Goal: Task Accomplishment & Management: Complete application form

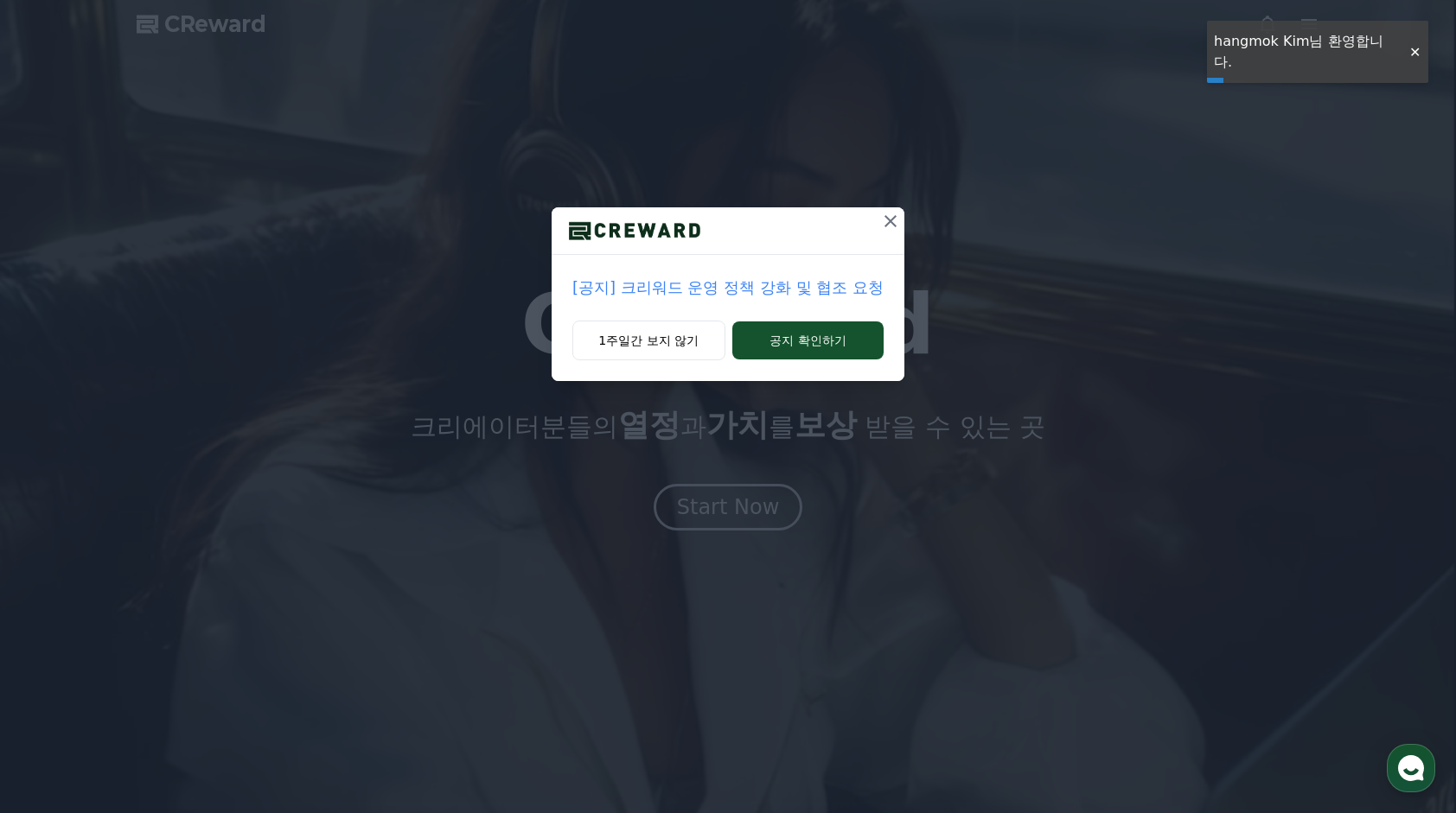
click at [891, 223] on icon at bounding box center [890, 221] width 12 height 12
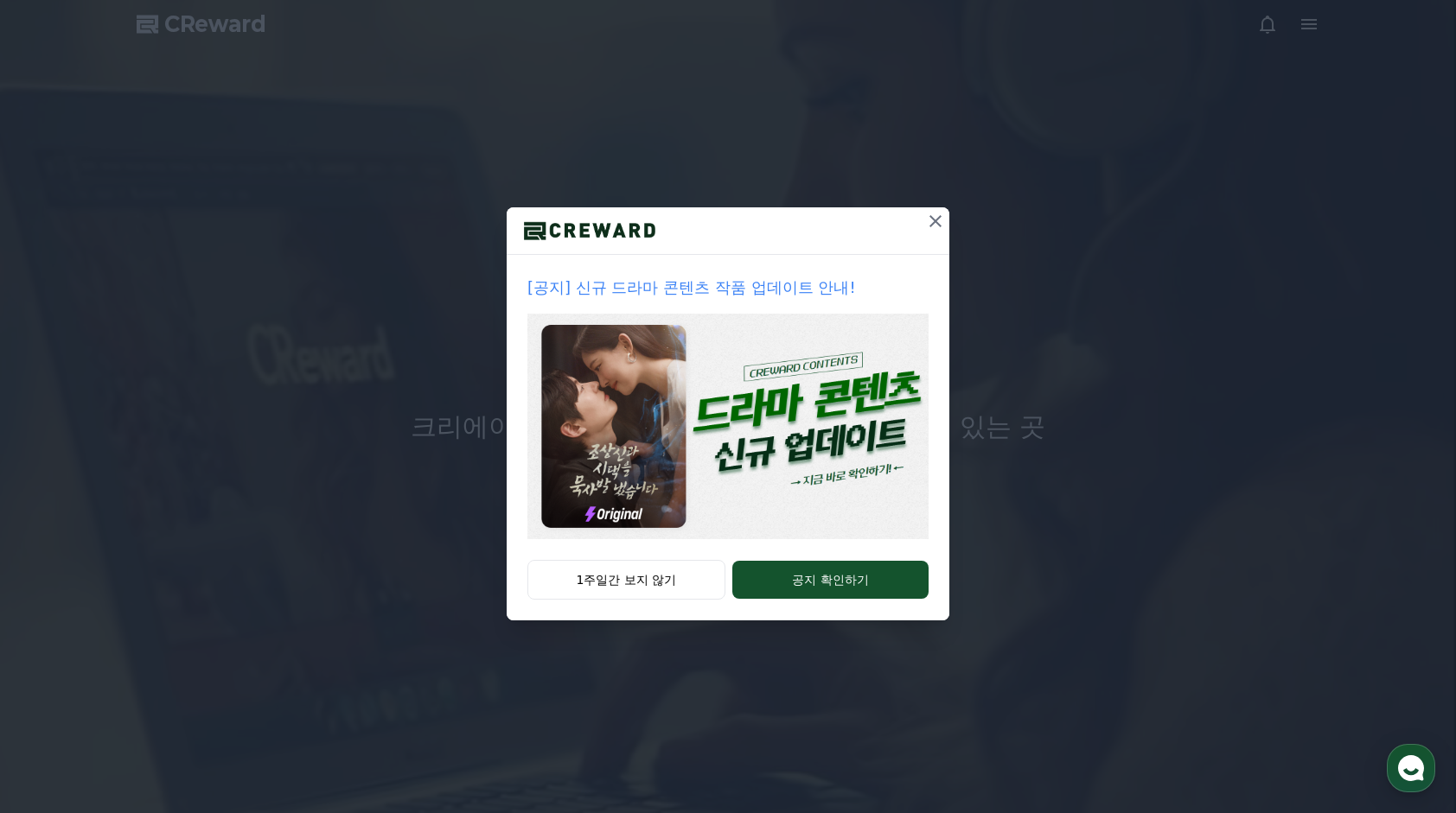
click at [943, 219] on icon at bounding box center [935, 220] width 20 height 20
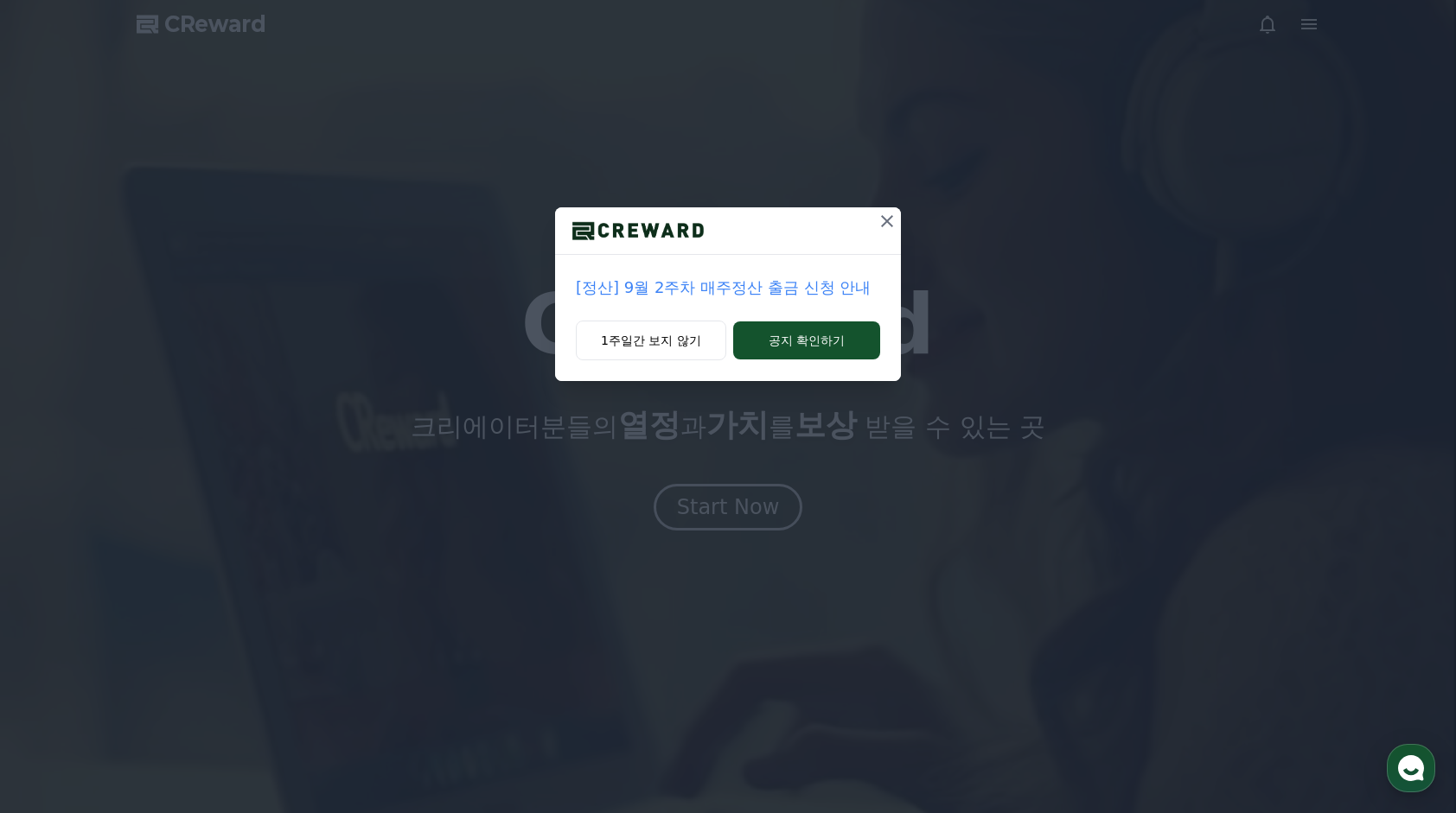
click at [883, 219] on icon at bounding box center [886, 220] width 20 height 20
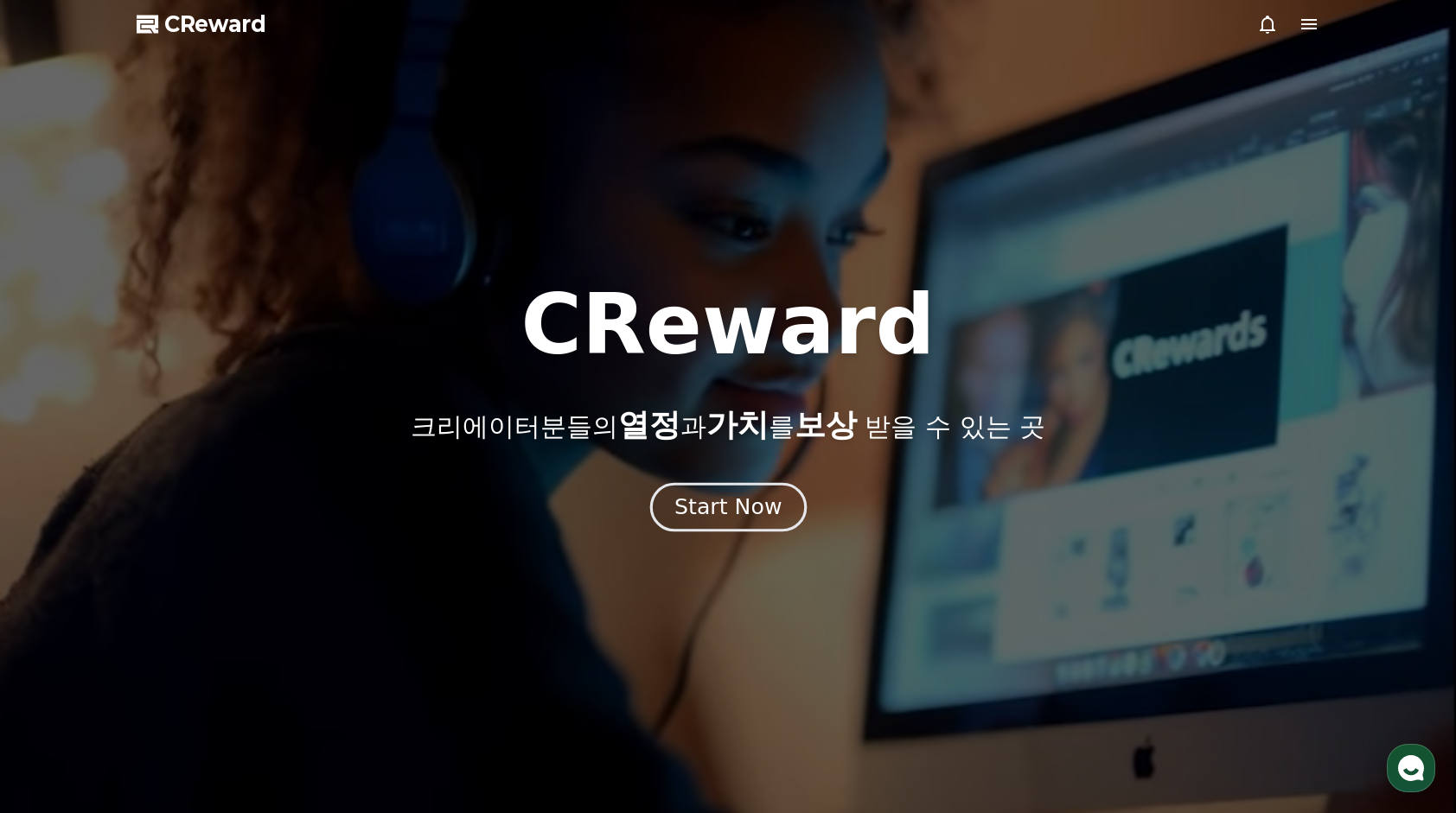
click at [720, 525] on button "Start Now" at bounding box center [727, 507] width 157 height 50
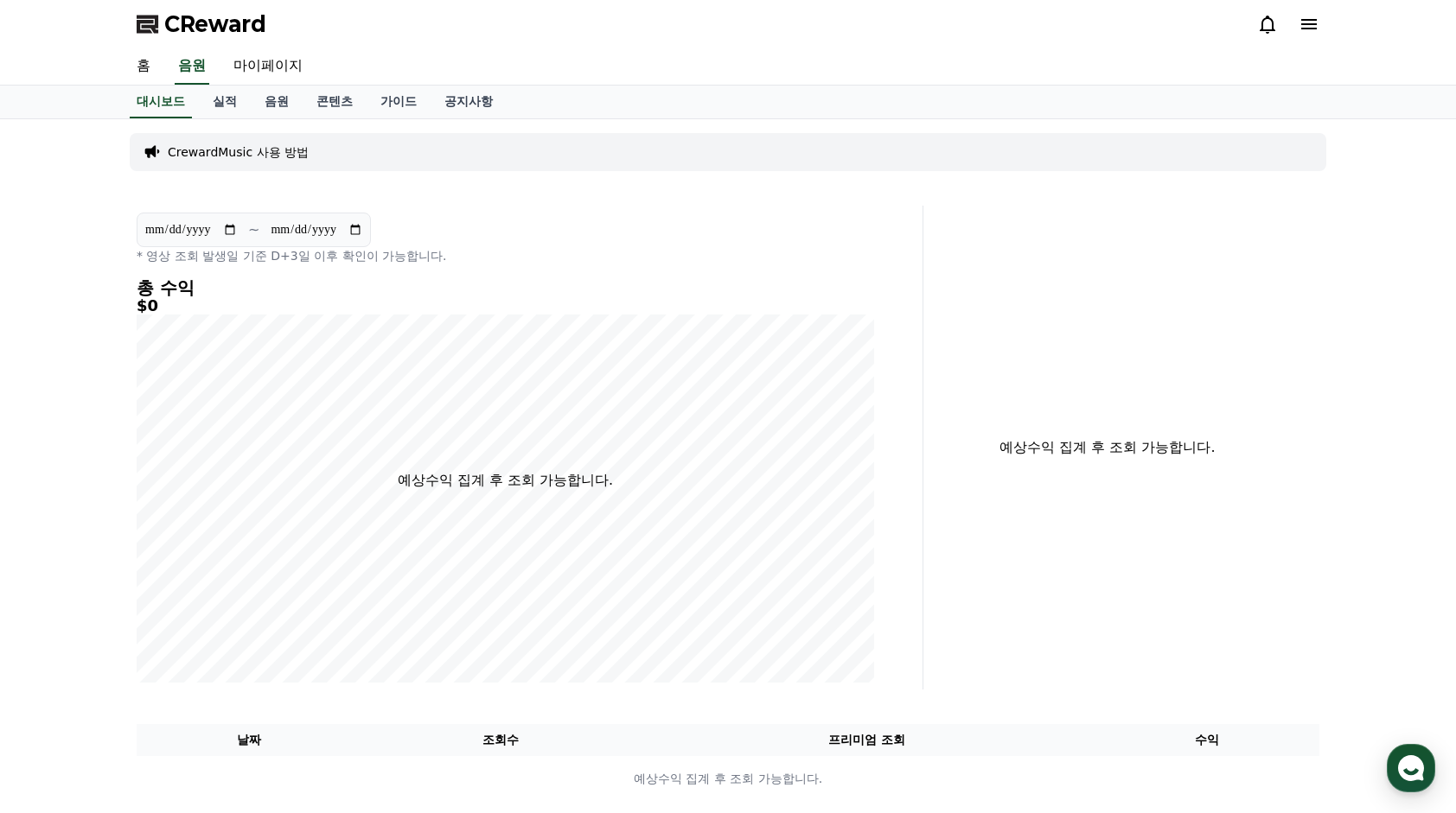
click at [218, 31] on span "CReward" at bounding box center [215, 24] width 102 height 27
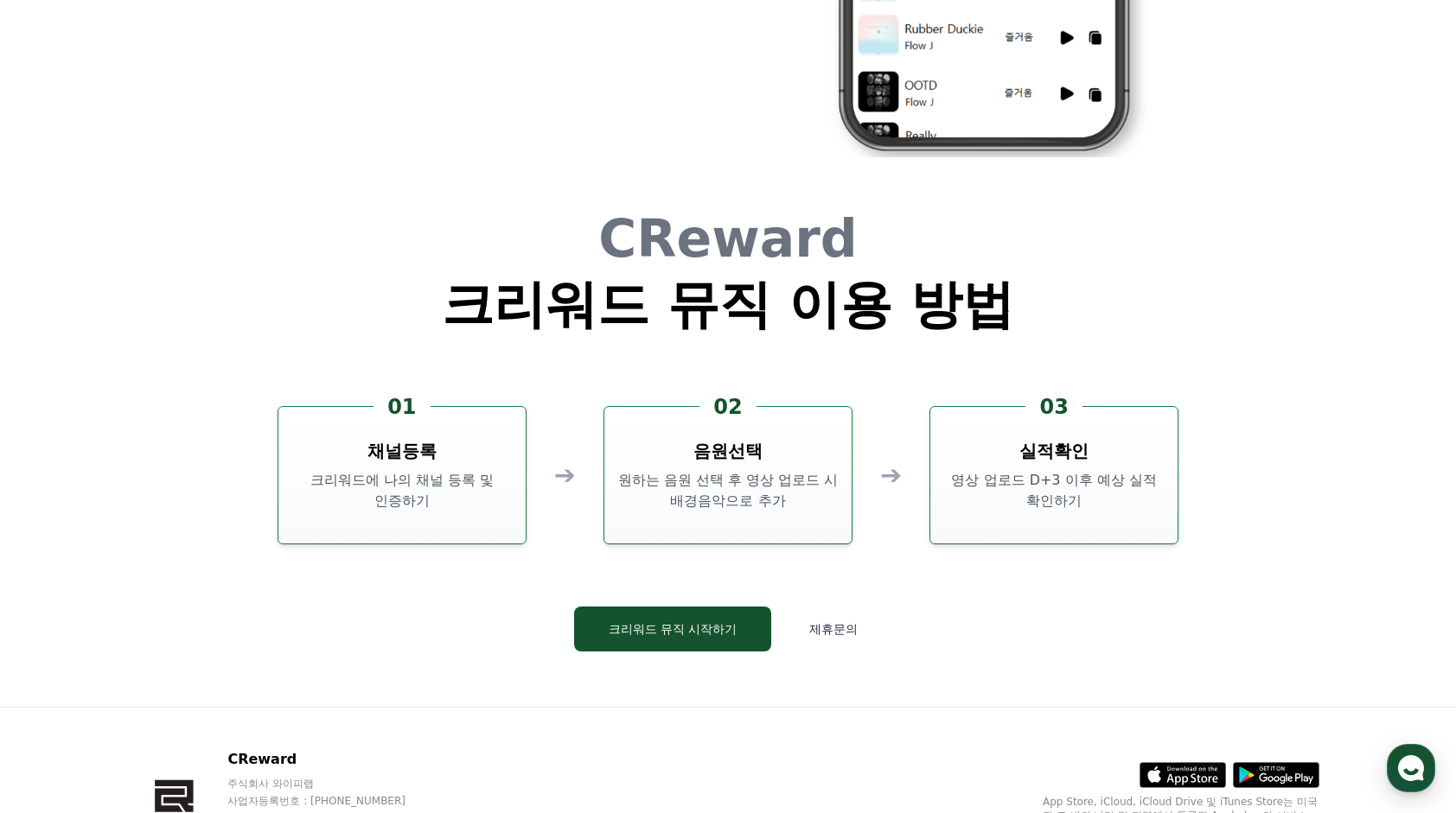
scroll to position [4579, 0]
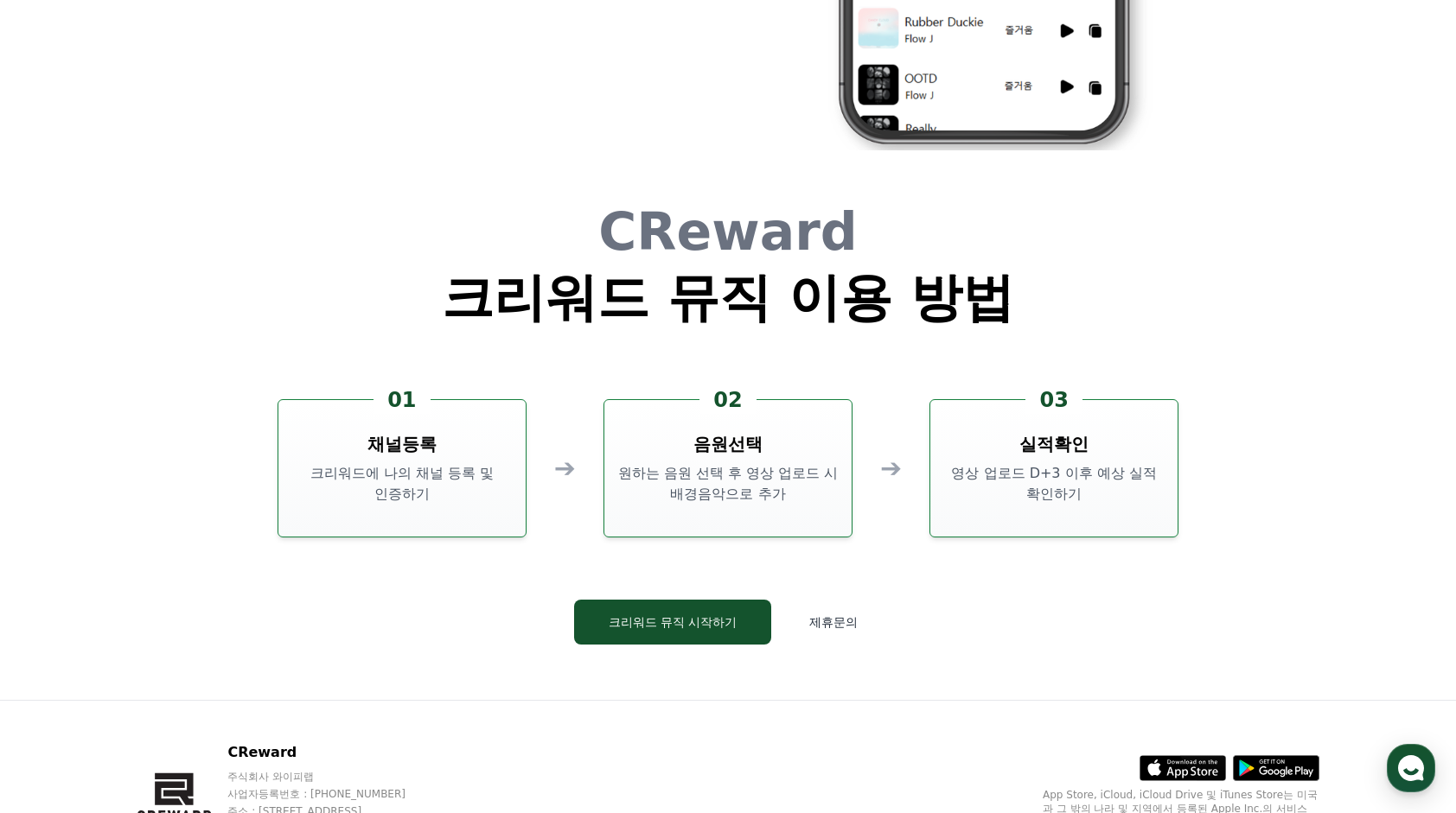
click at [409, 477] on p "크리워드에 나의 채널 등록 및 인증하기" at bounding box center [402, 483] width 234 height 42
click at [664, 624] on button "크리워드 뮤직 시작하기" at bounding box center [673, 622] width 198 height 45
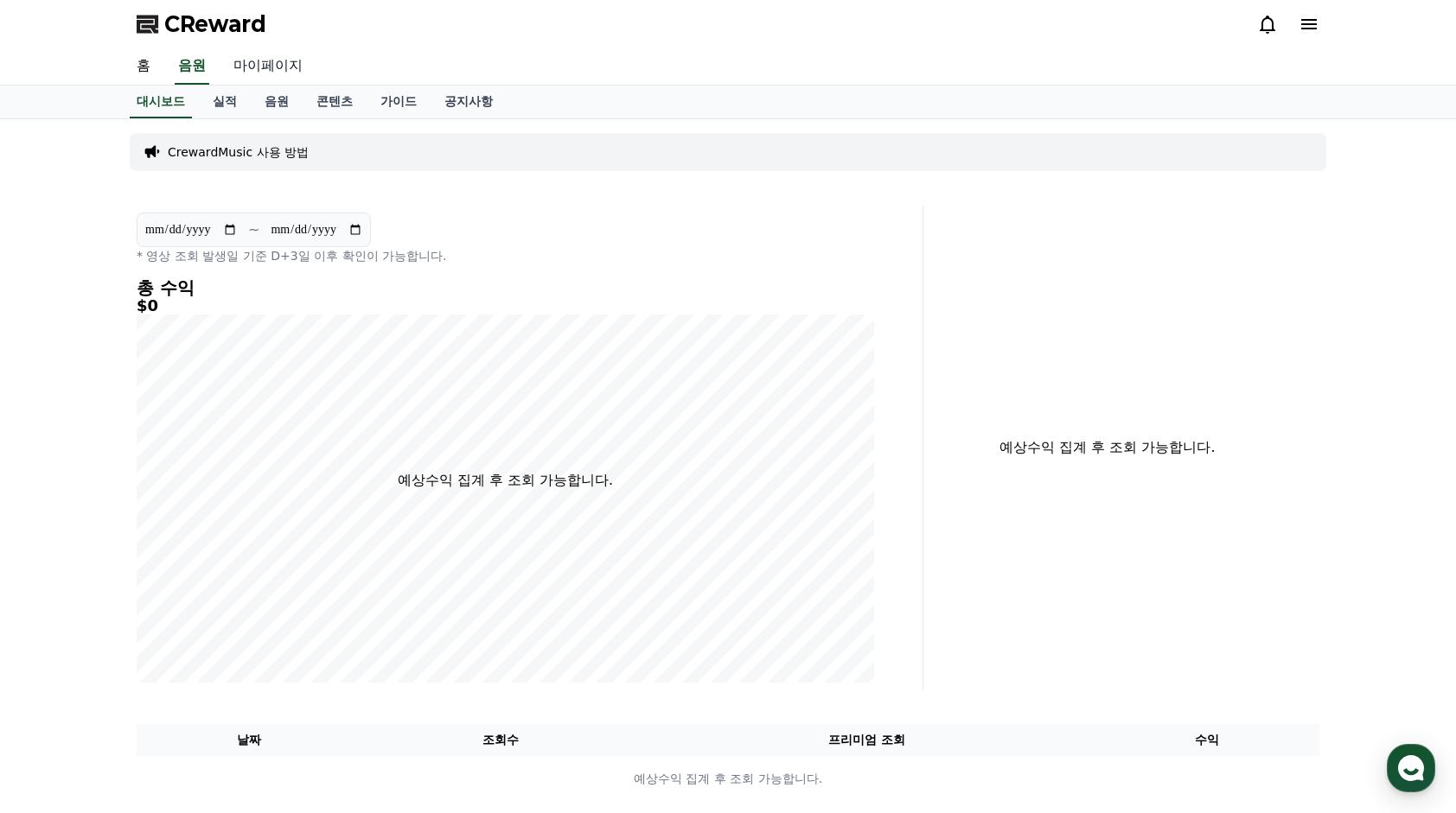
click at [273, 71] on link "마이페이지" at bounding box center [267, 66] width 96 height 36
select select "**********"
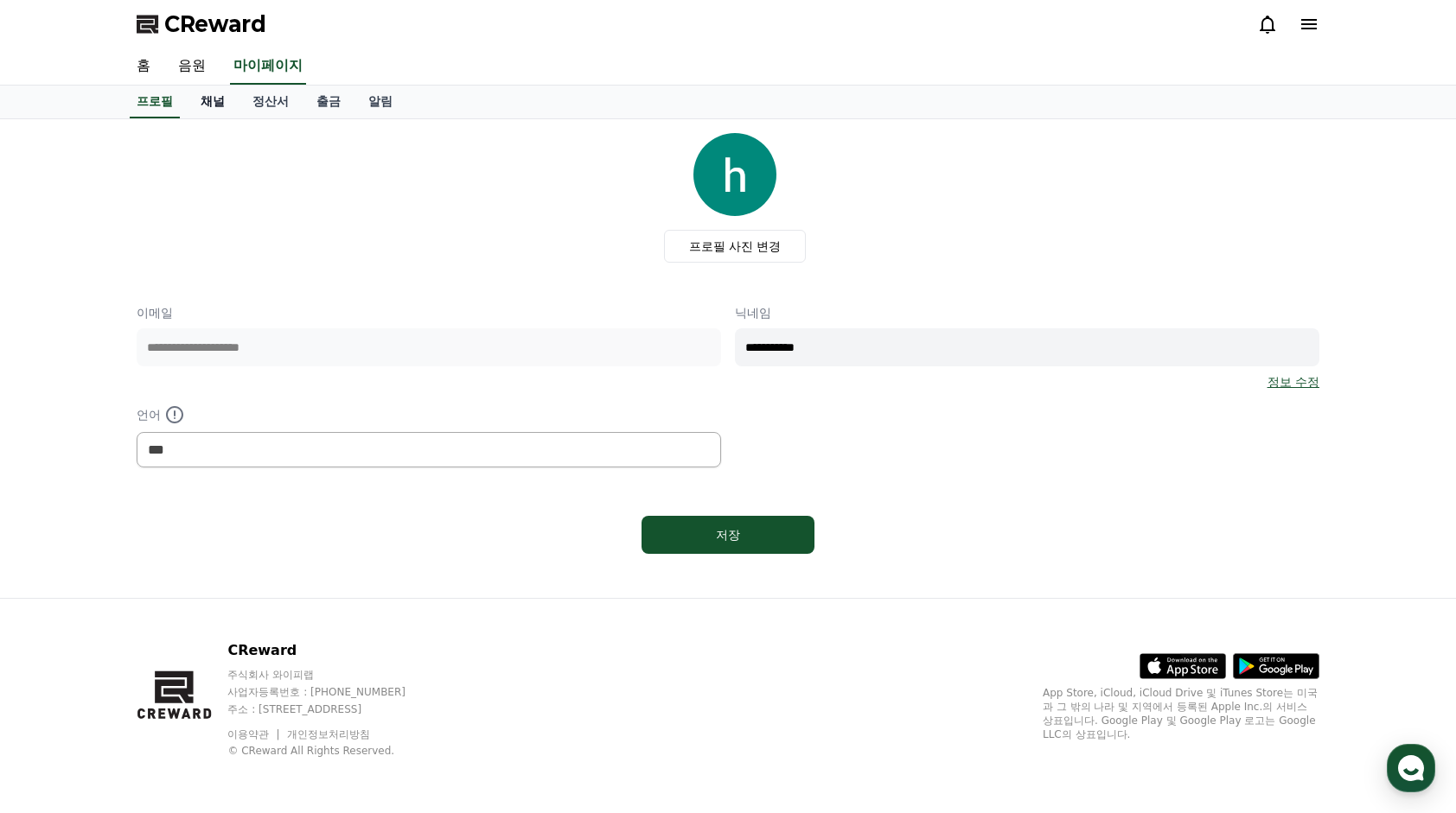
click at [204, 104] on link "채널" at bounding box center [212, 102] width 52 height 33
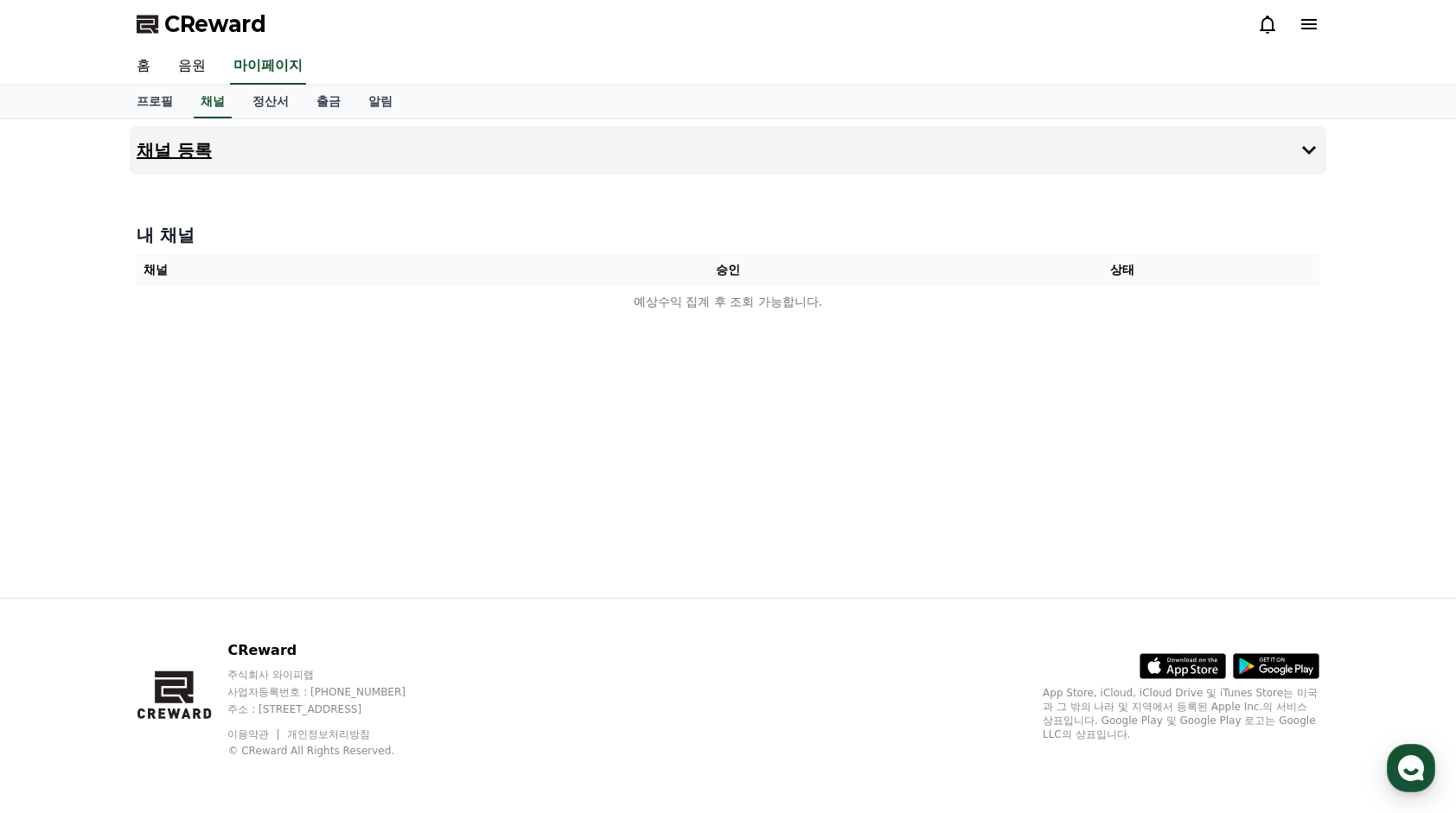
click at [296, 150] on button "채널 등록" at bounding box center [728, 150] width 1197 height 49
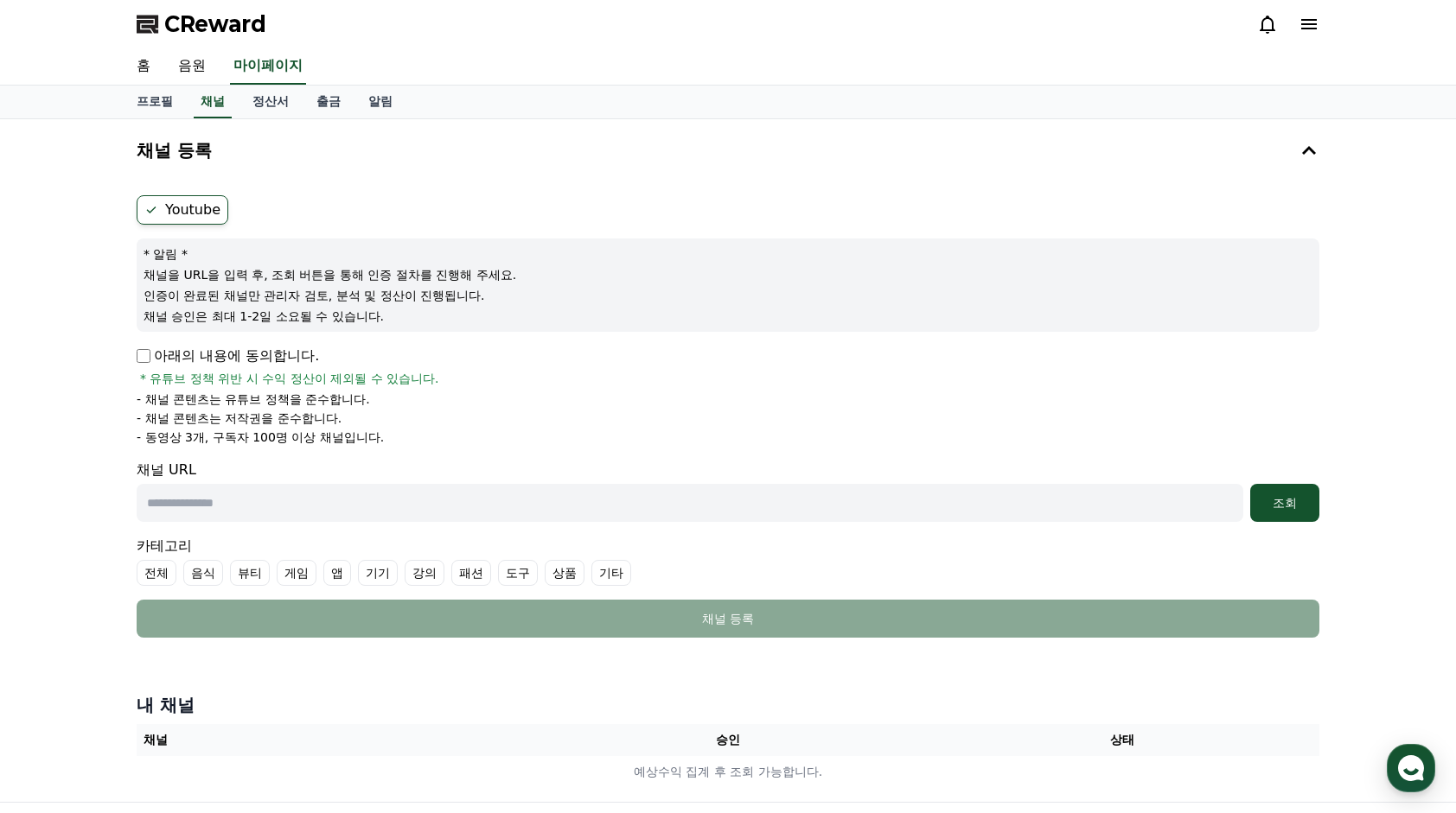
click at [132, 356] on div "Youtube * 알림 * 채널을 URL을 입력 후, 조회 버튼을 통해 인증 절차를 진행해 주세요. 인증이 완료된 채널만 관리자 검토, 분석 …" at bounding box center [728, 417] width 1197 height 456
click at [225, 496] on input "text" at bounding box center [689, 502] width 1106 height 38
paste input "**********"
type input "**********"
click at [597, 572] on label "기타" at bounding box center [611, 572] width 40 height 26
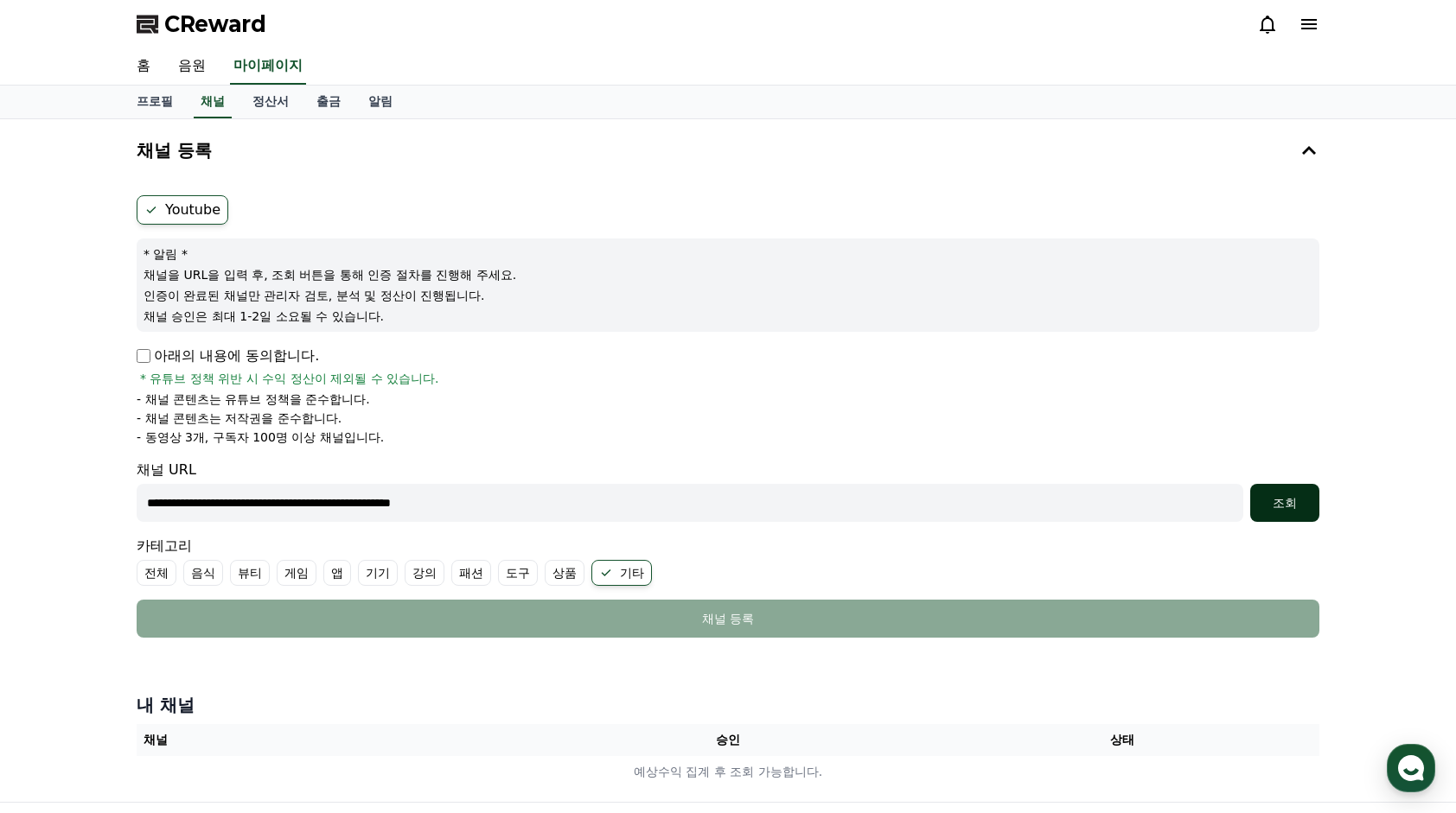
click at [1299, 497] on div "조회" at bounding box center [1284, 503] width 56 height 18
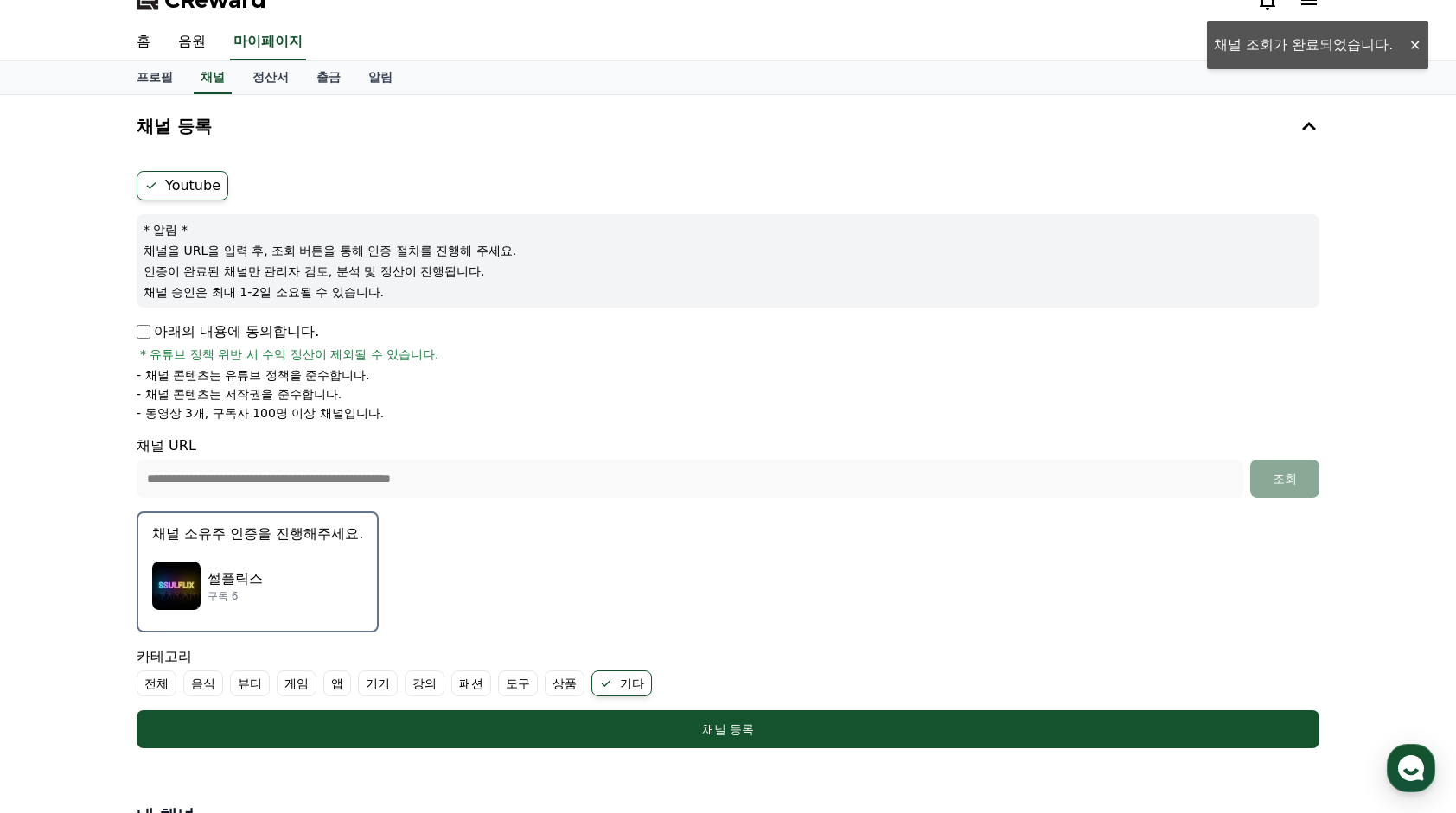
scroll to position [173, 0]
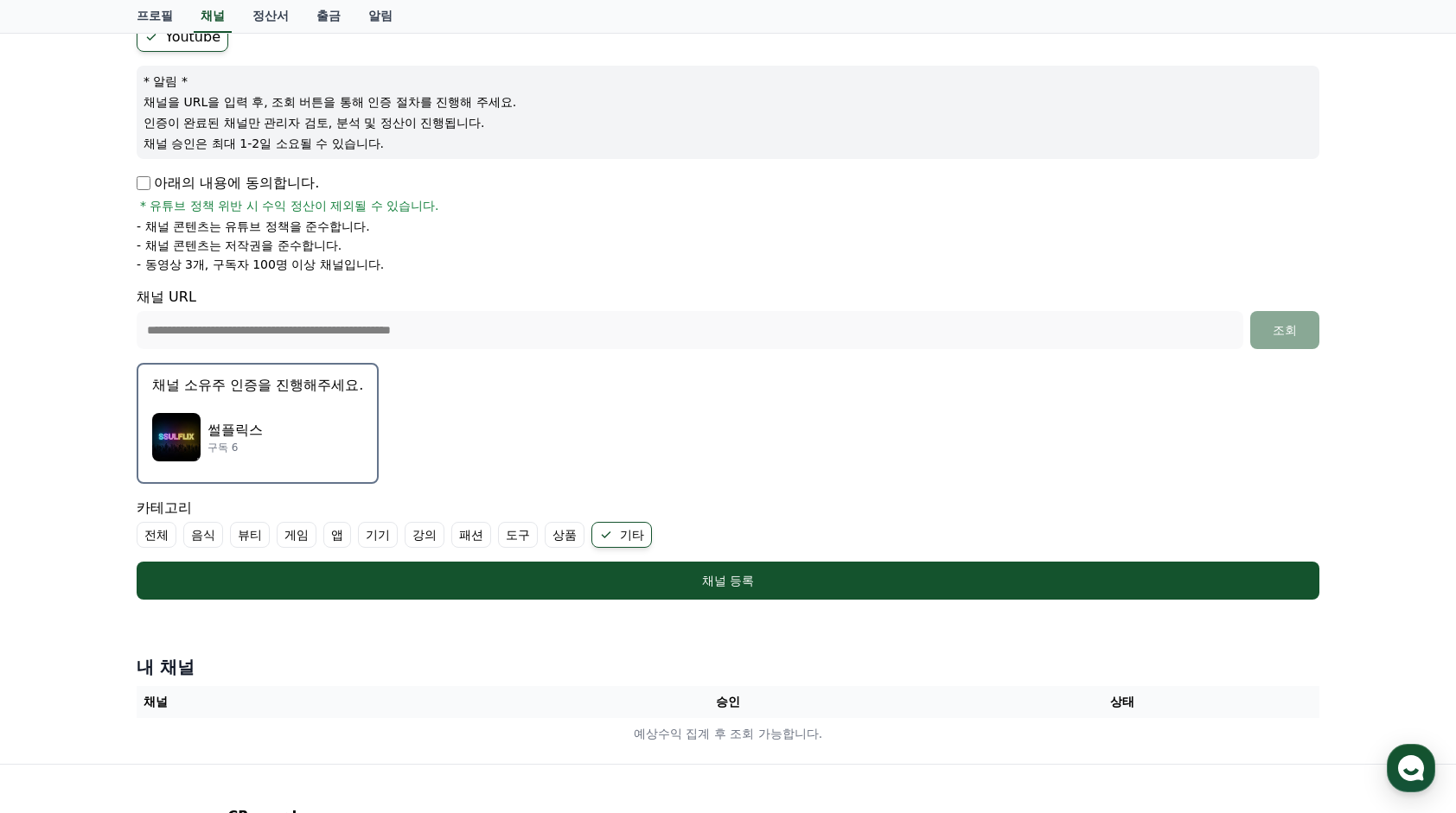
click at [250, 425] on p "썰플릭스" at bounding box center [235, 430] width 56 height 20
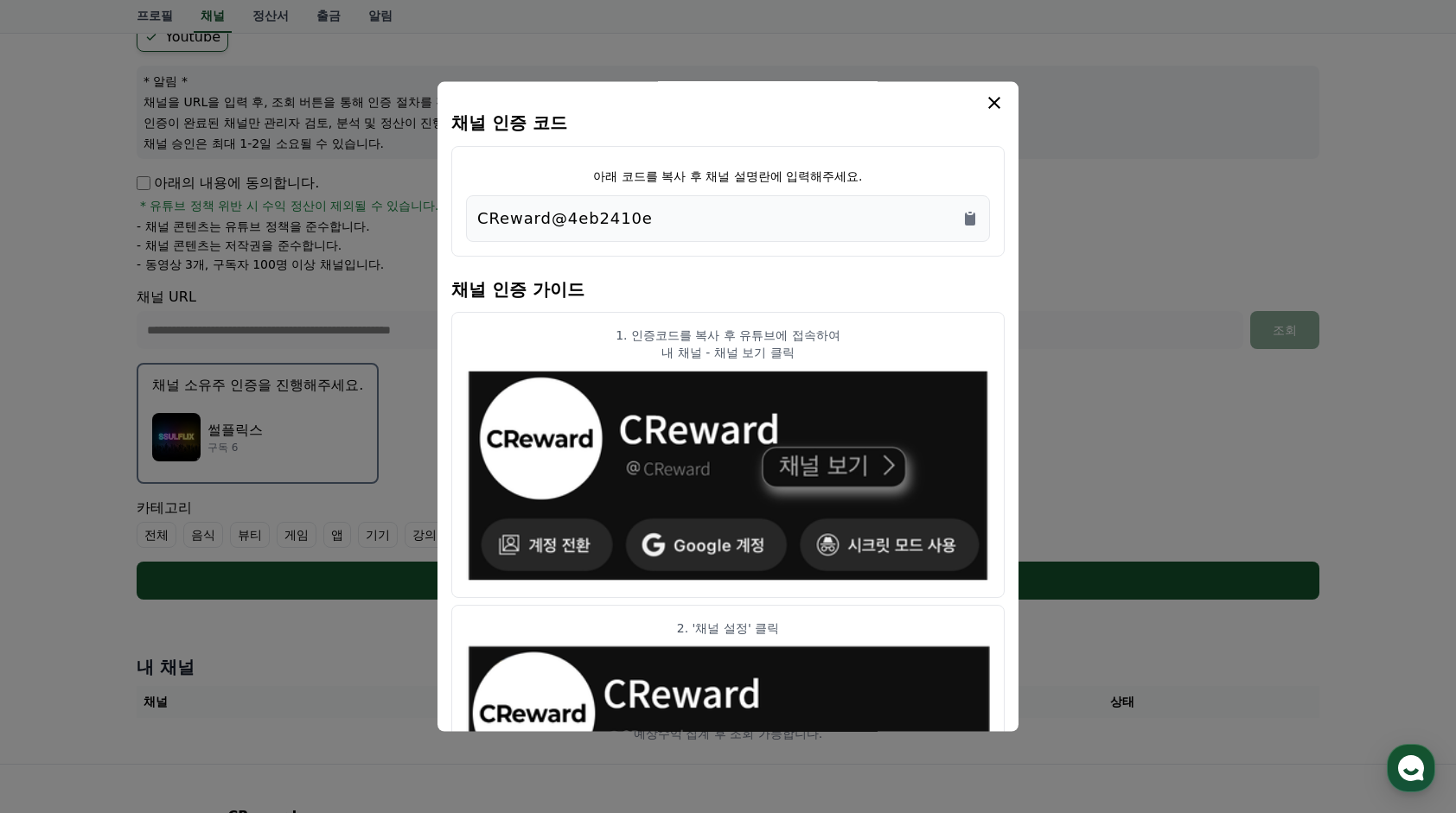
scroll to position [0, 0]
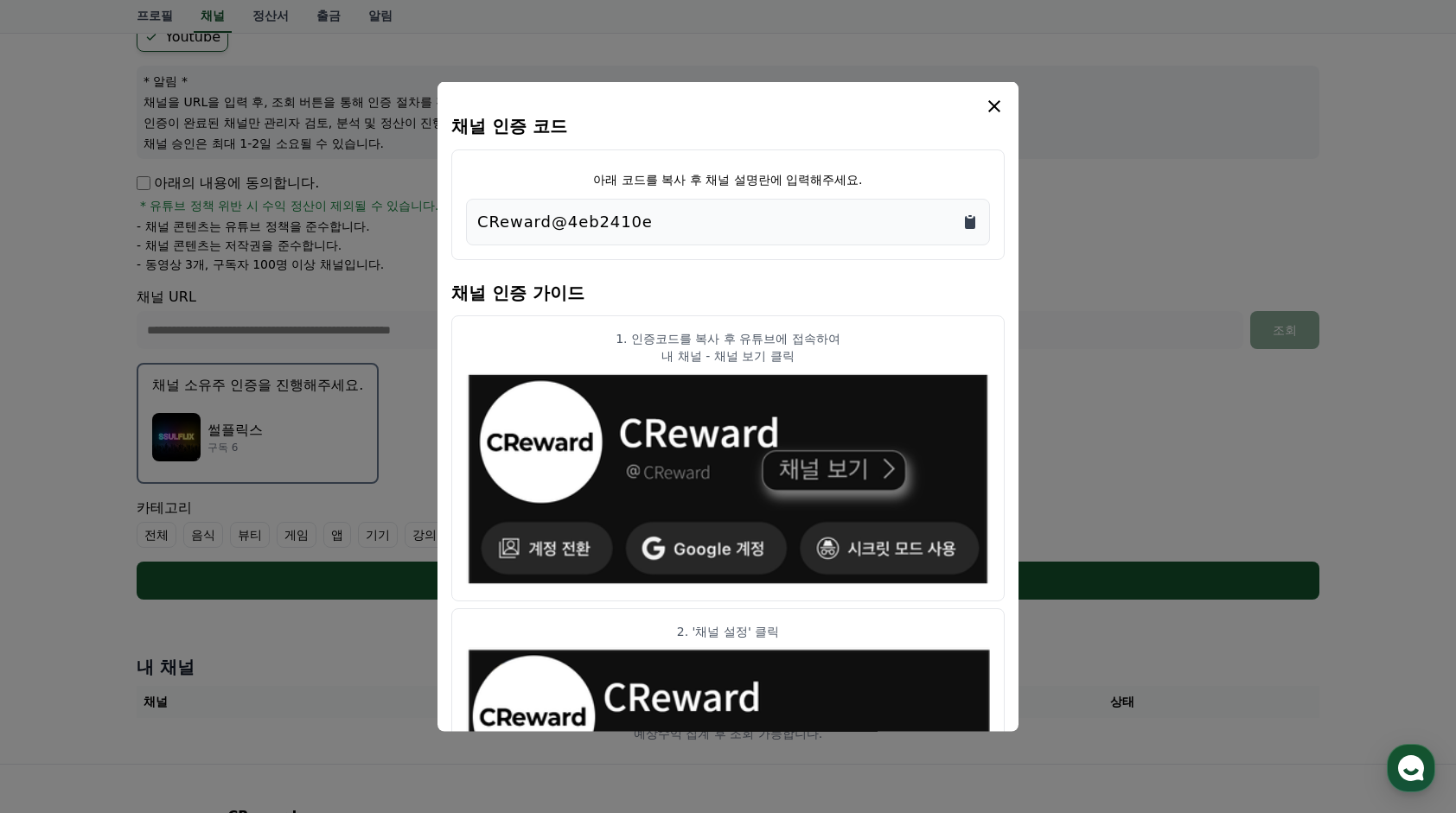
click at [975, 222] on icon "Copy to clipboard" at bounding box center [970, 221] width 11 height 13
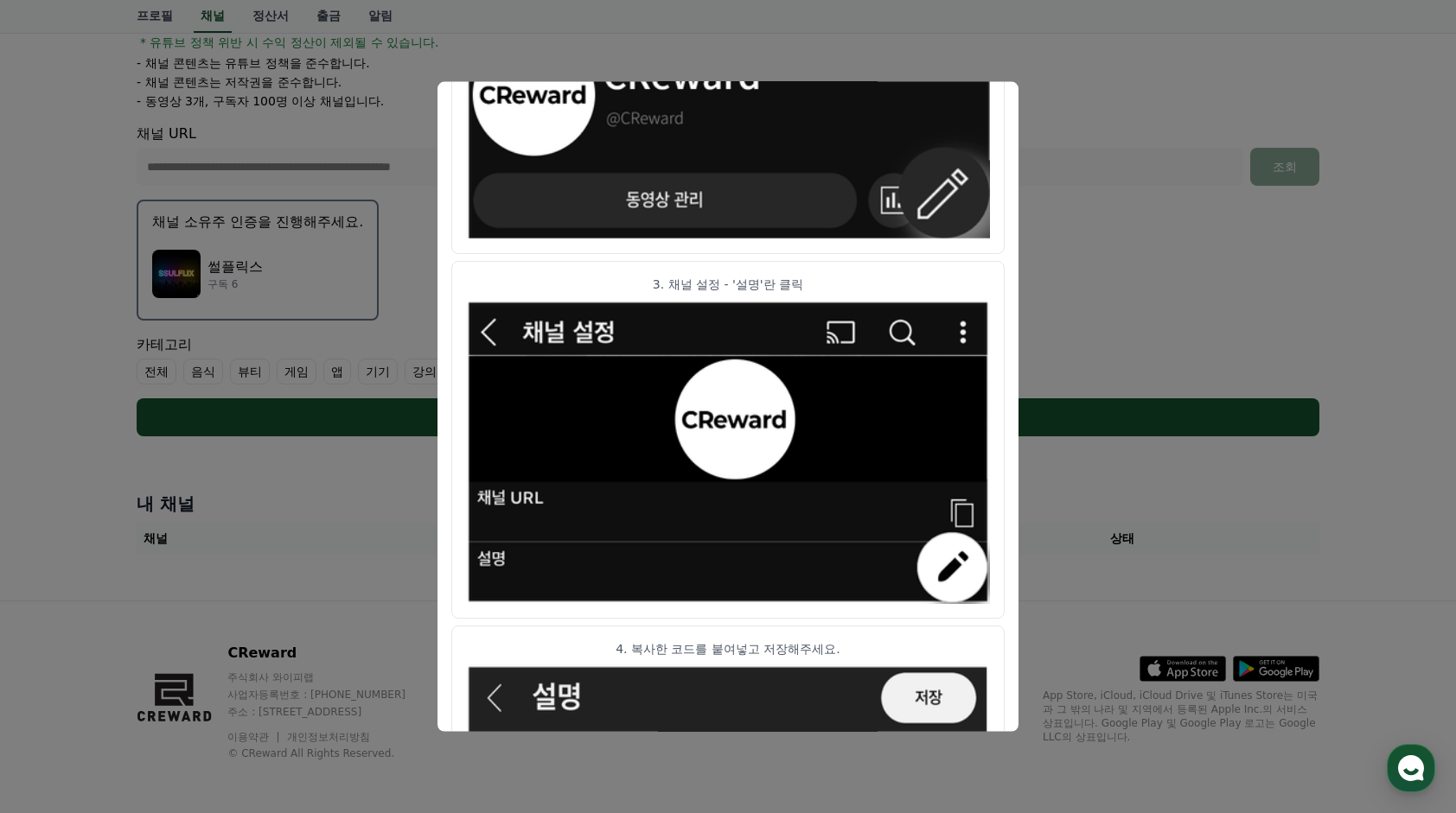
scroll to position [837, 0]
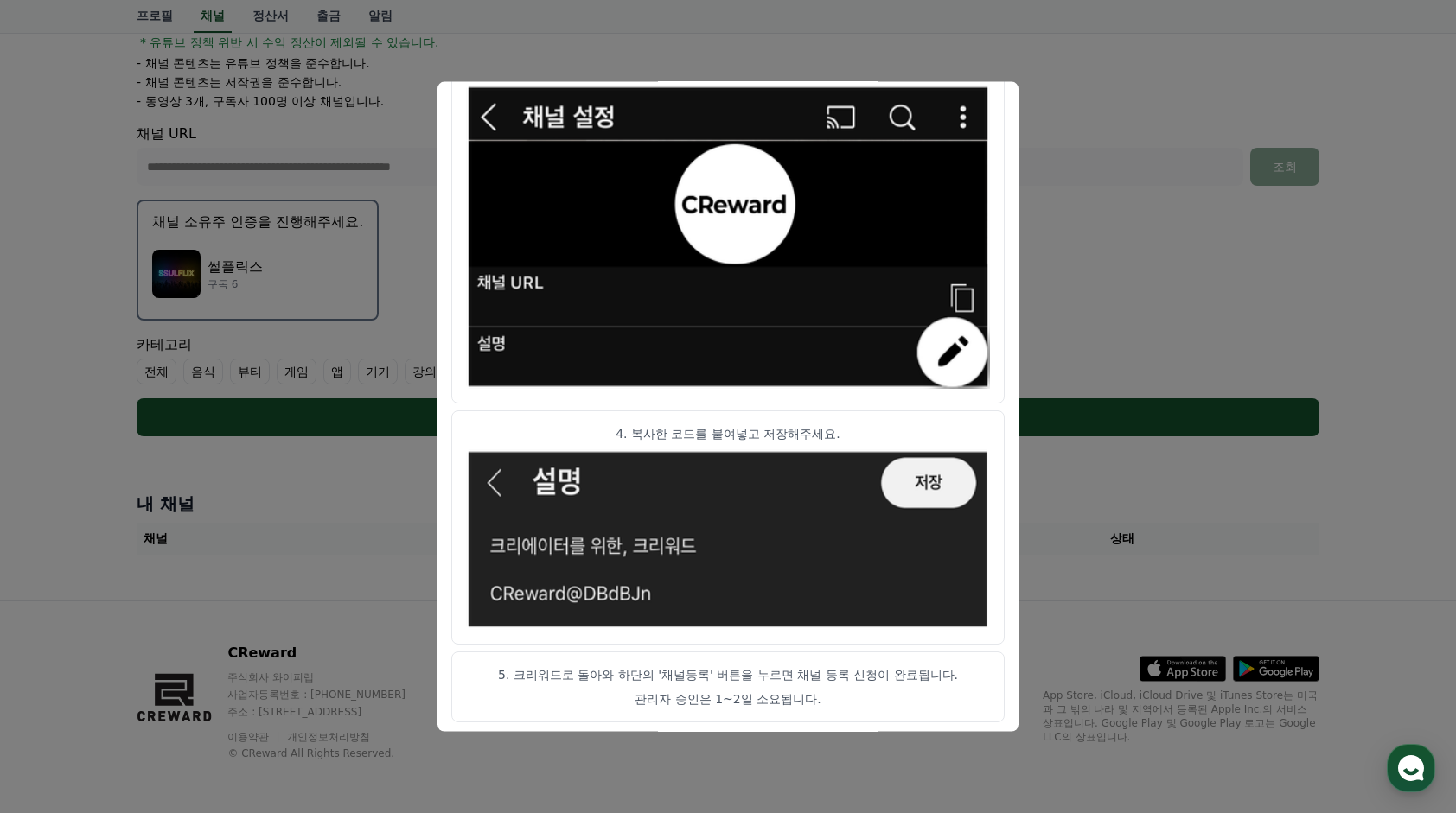
click at [1074, 242] on button "close modal" at bounding box center [728, 406] width 1456 height 813
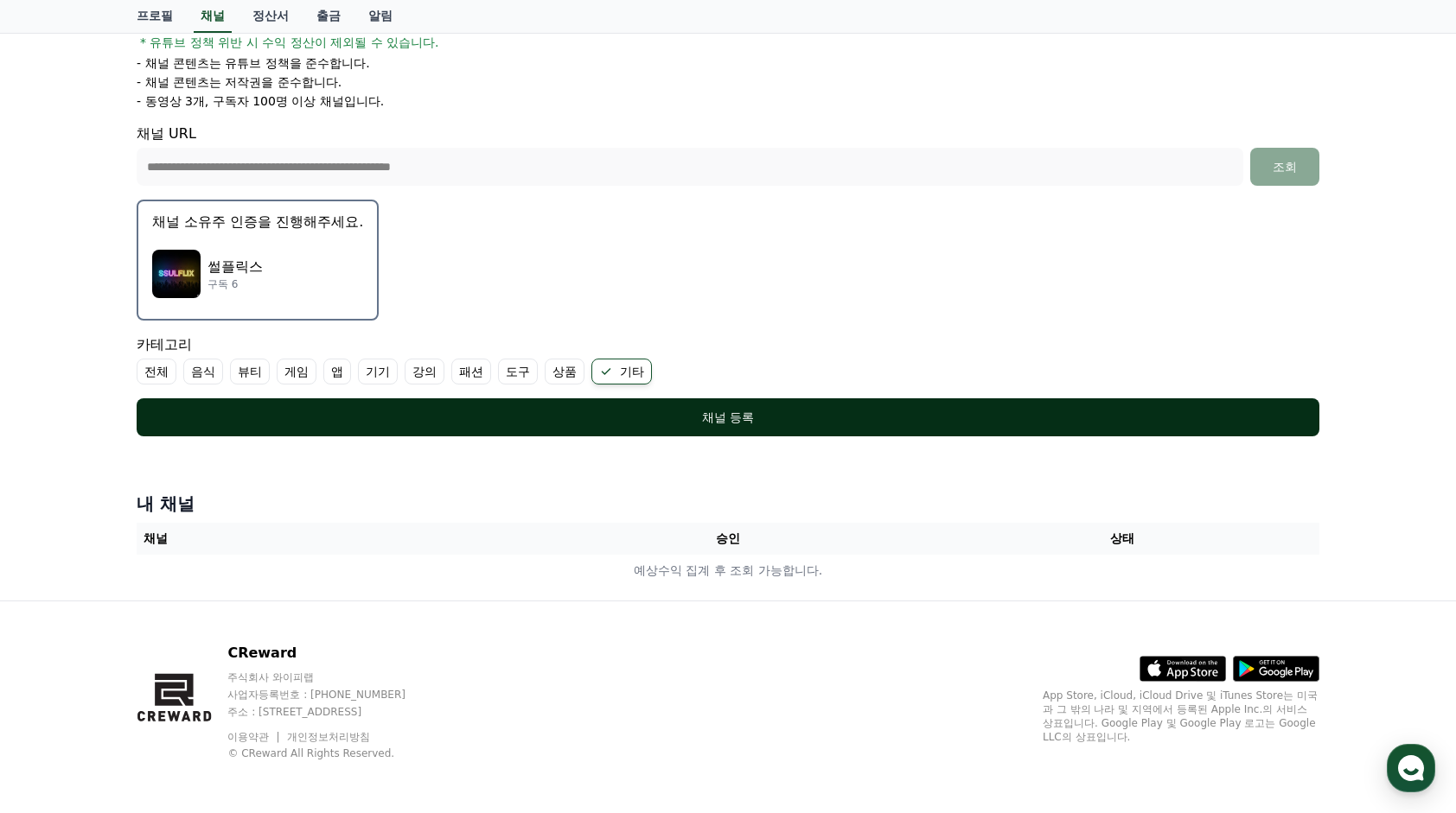
click at [708, 428] on button "채널 등록" at bounding box center [728, 417] width 1183 height 38
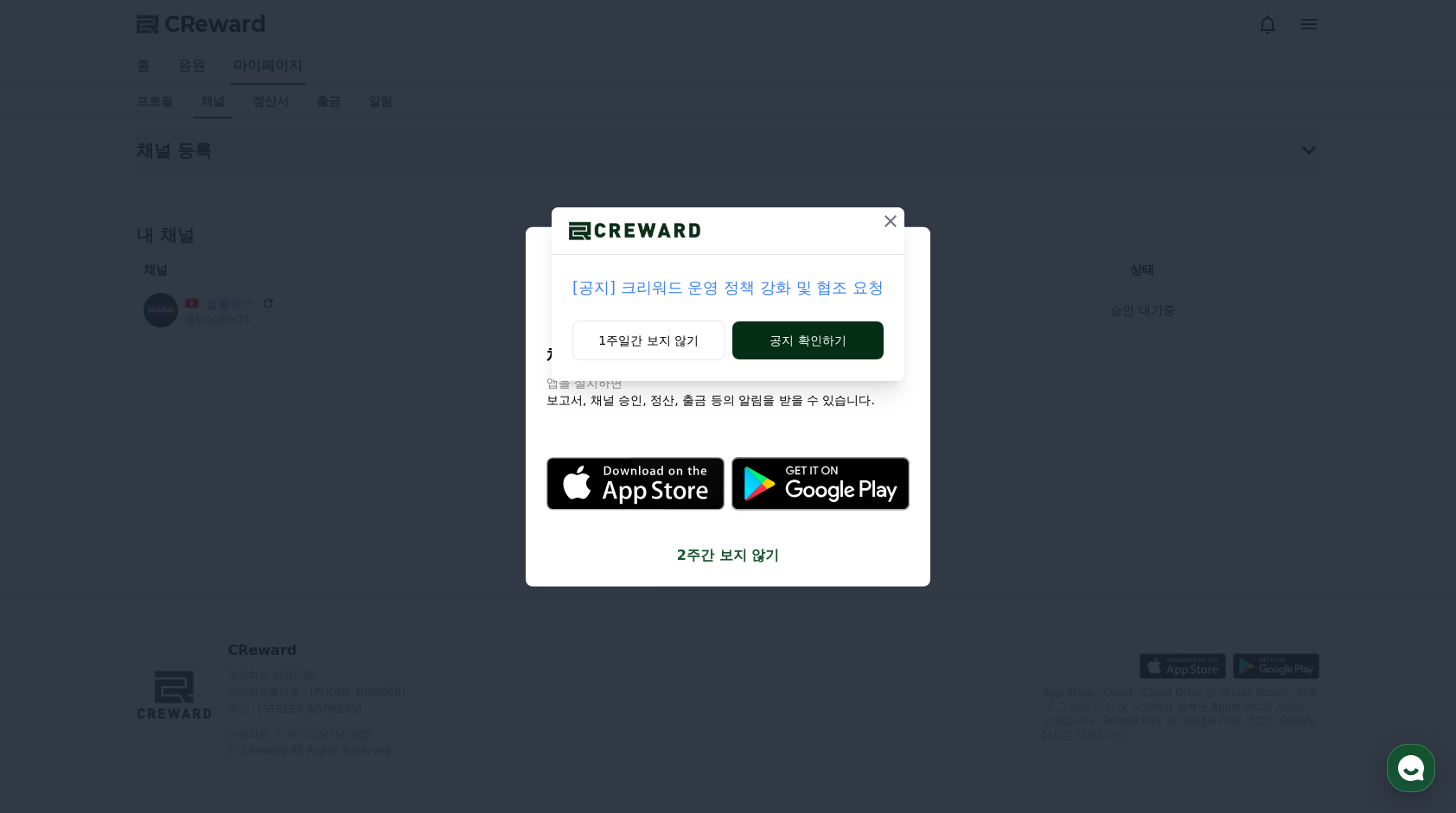
click at [798, 340] on button "공지 확인하기" at bounding box center [807, 340] width 151 height 38
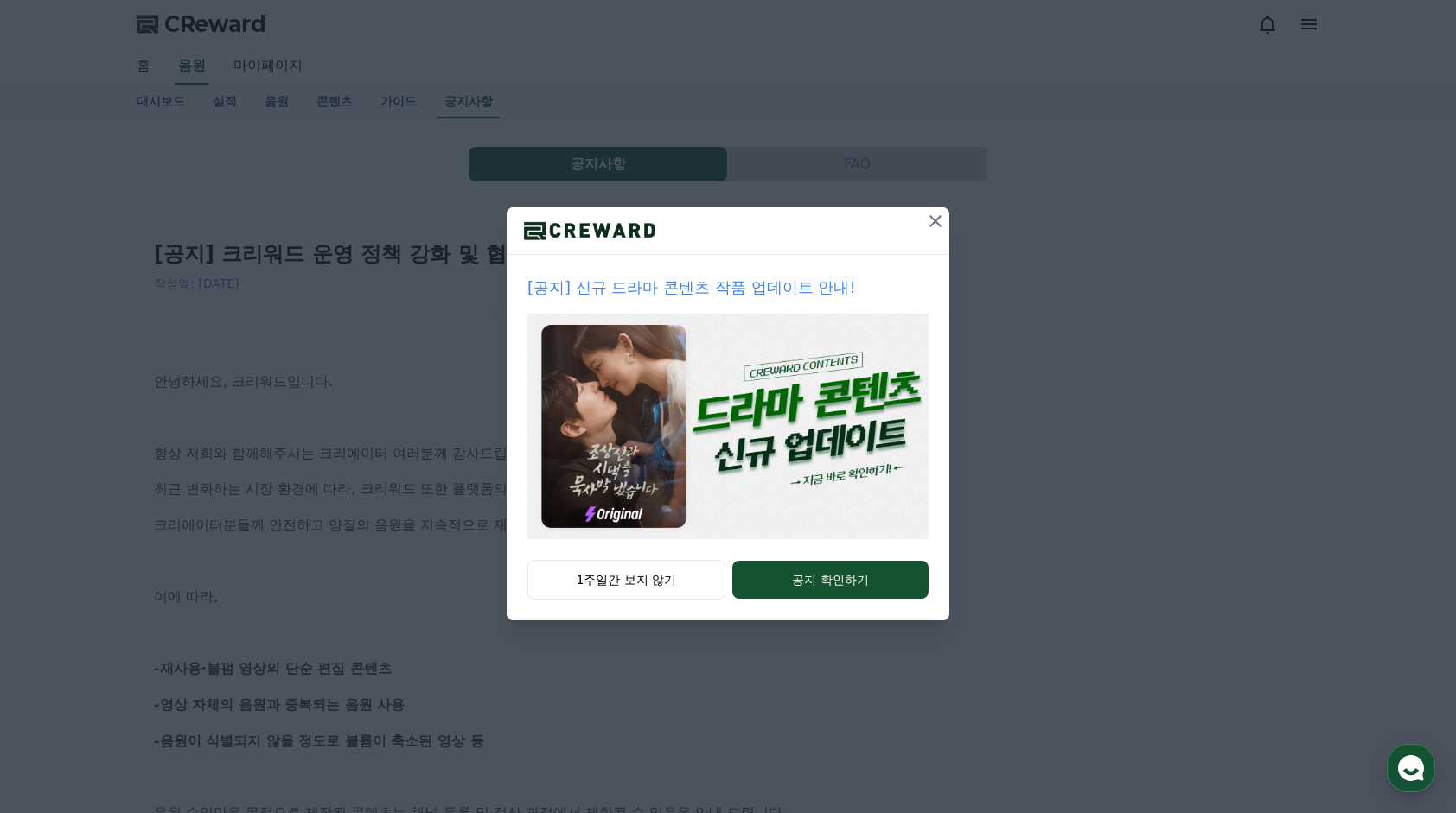
click at [390, 364] on div "[공지] 신규 드라마 콘텐츠 작품 업데이트 안내! 1주일간 보지 않기 공지 확인하기" at bounding box center [728, 324] width 1456 height 648
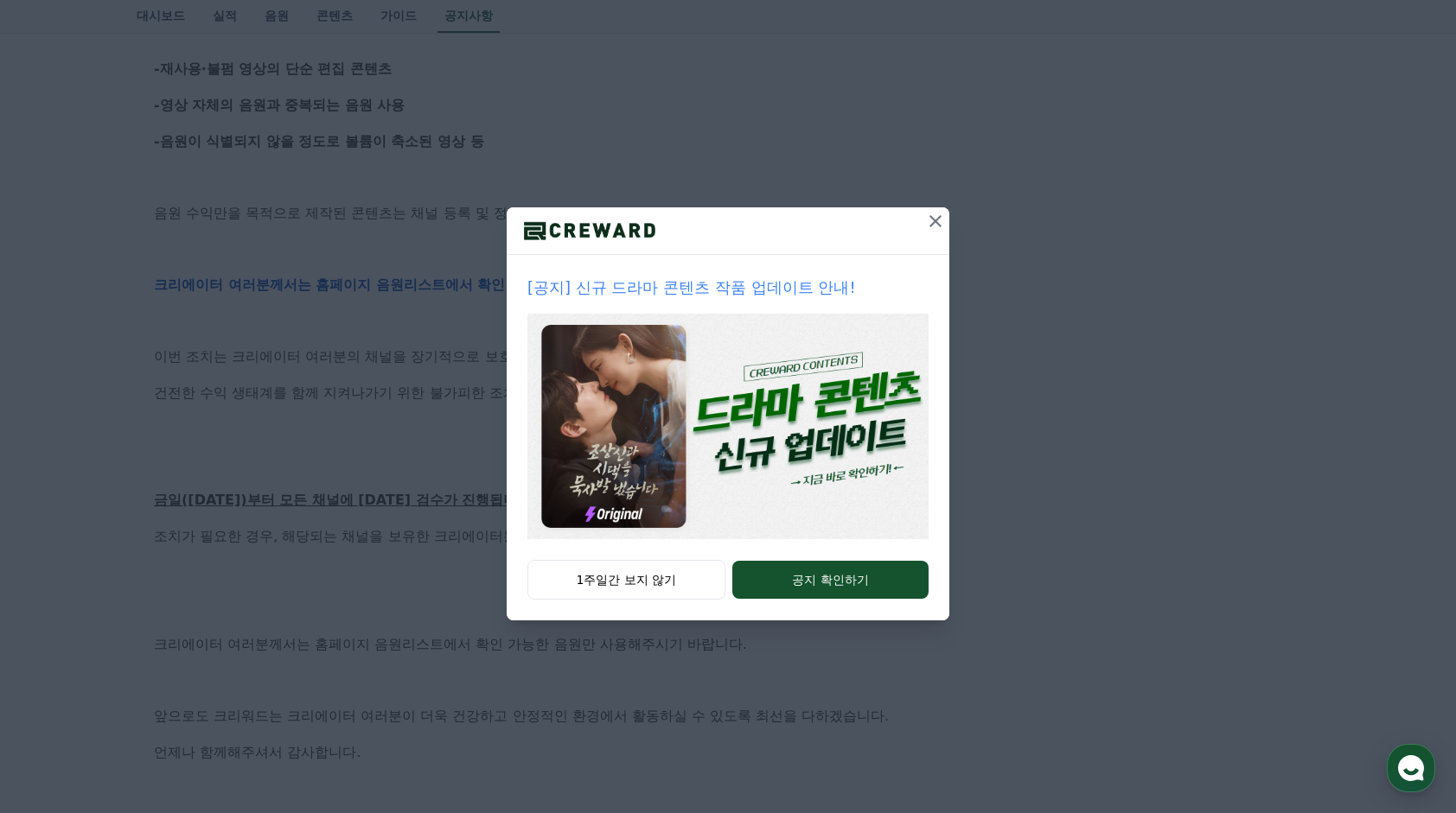
scroll to position [605, 0]
click at [937, 215] on icon at bounding box center [935, 220] width 20 height 20
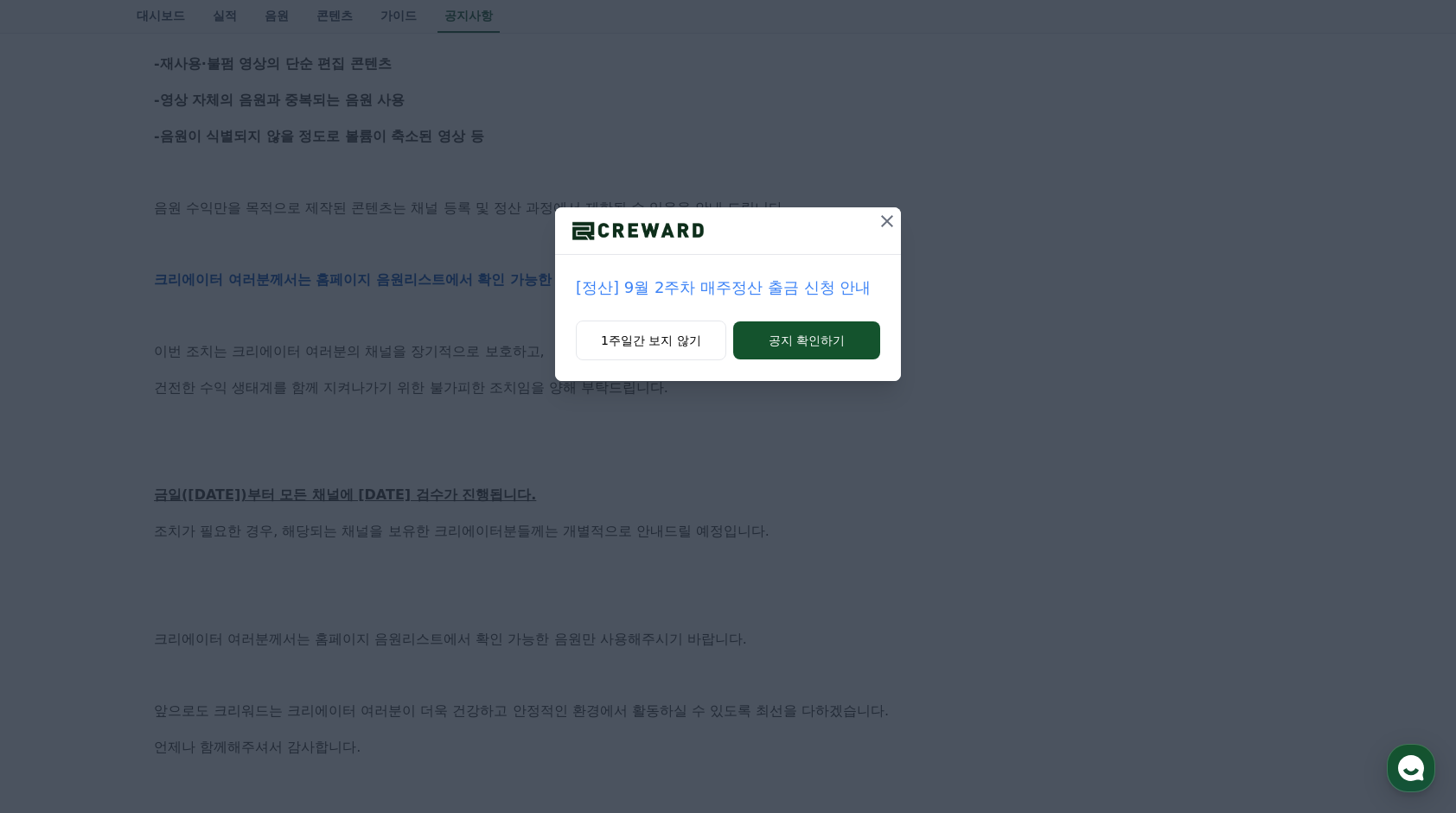
click at [875, 215] on button at bounding box center [886, 220] width 27 height 27
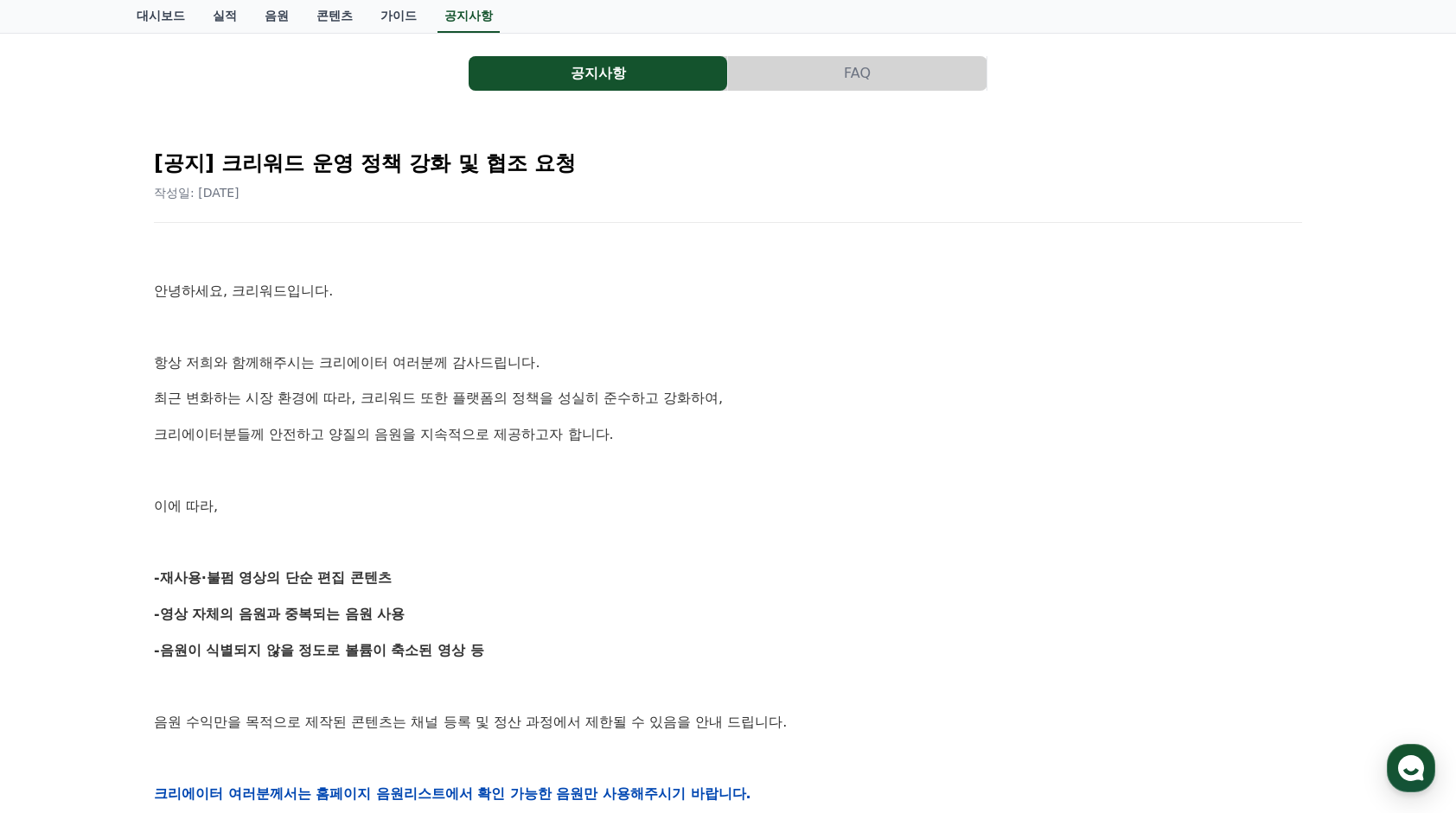
scroll to position [0, 0]
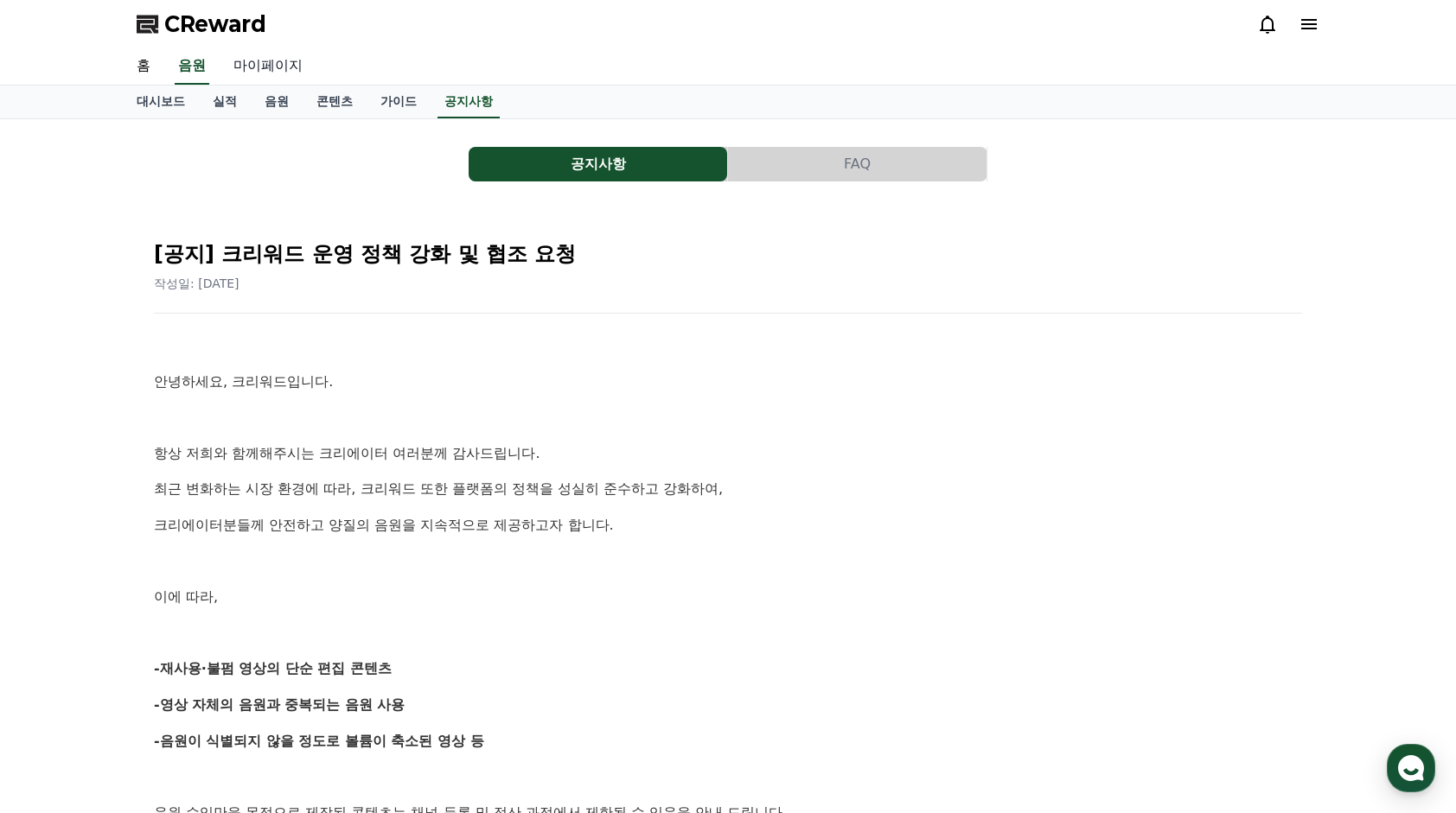
click at [290, 59] on link "마이페이지" at bounding box center [267, 66] width 96 height 36
select select "**********"
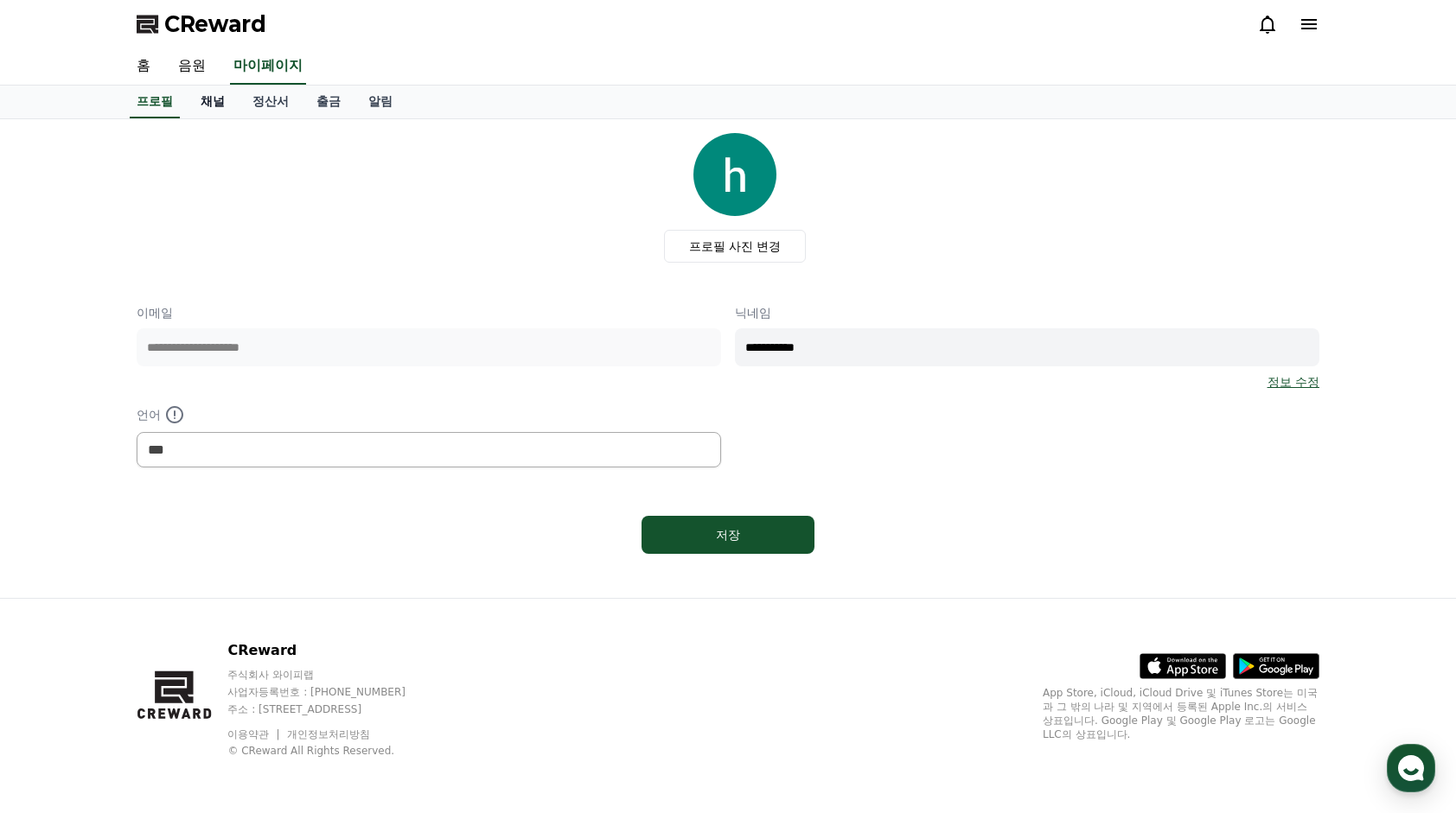
click at [214, 104] on link "채널" at bounding box center [212, 102] width 52 height 33
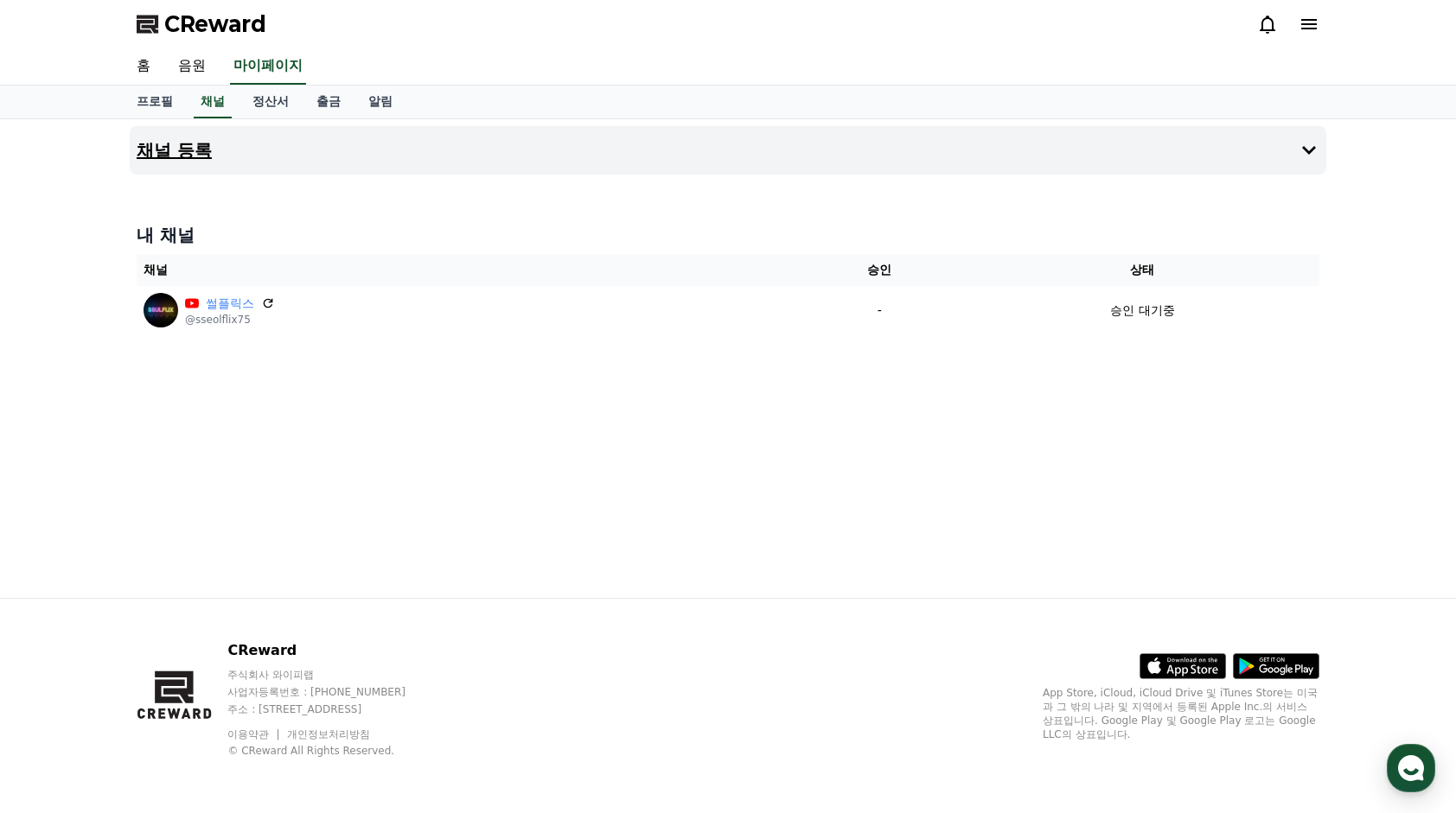
click at [196, 149] on h4 "채널 등록" at bounding box center [173, 150] width 75 height 19
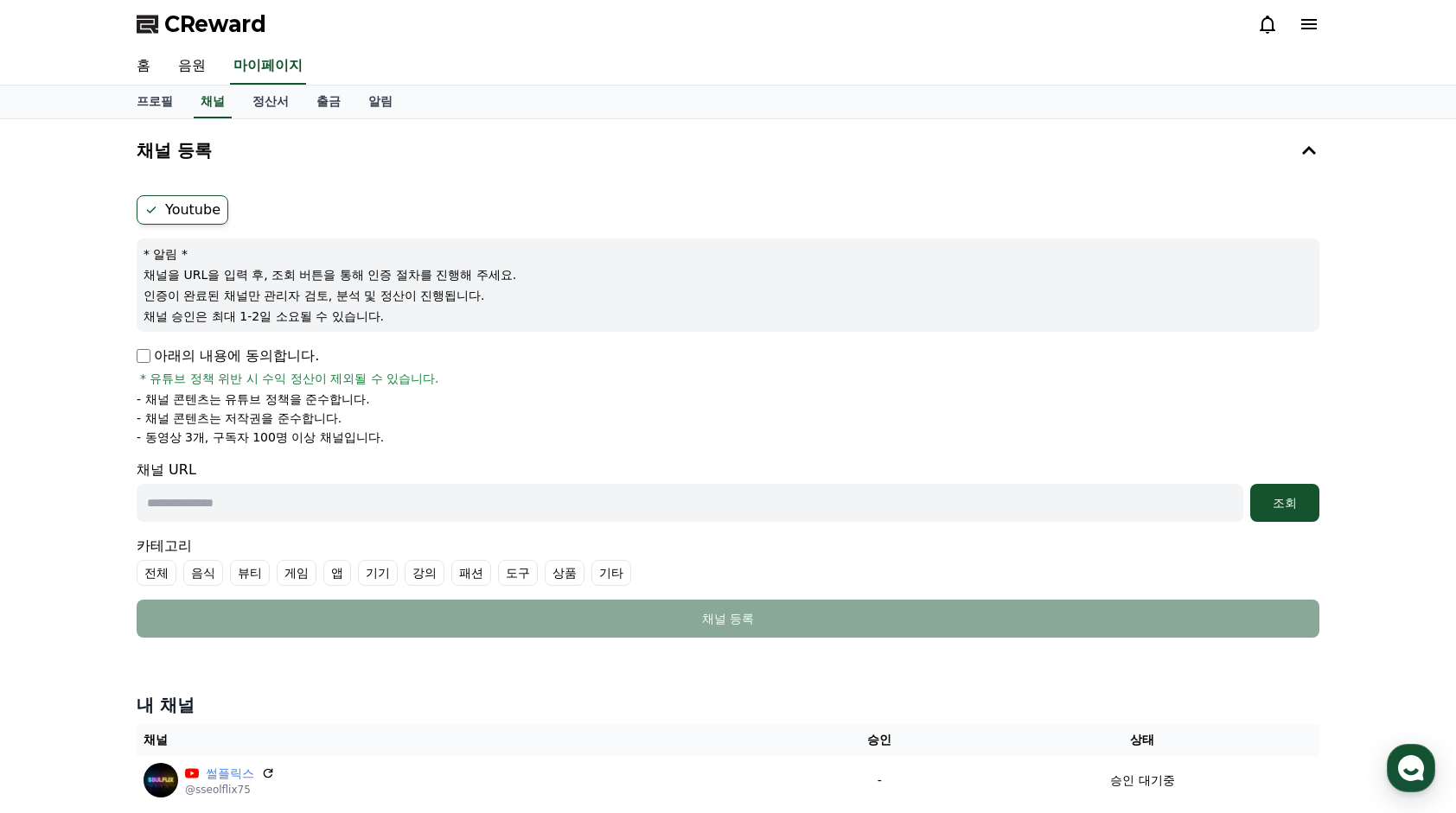
drag, startPoint x: 242, startPoint y: 500, endPoint x: 238, endPoint y: 487, distance: 13.6
click at [242, 500] on input "text" at bounding box center [689, 502] width 1106 height 38
paste input "**********"
type input "**********"
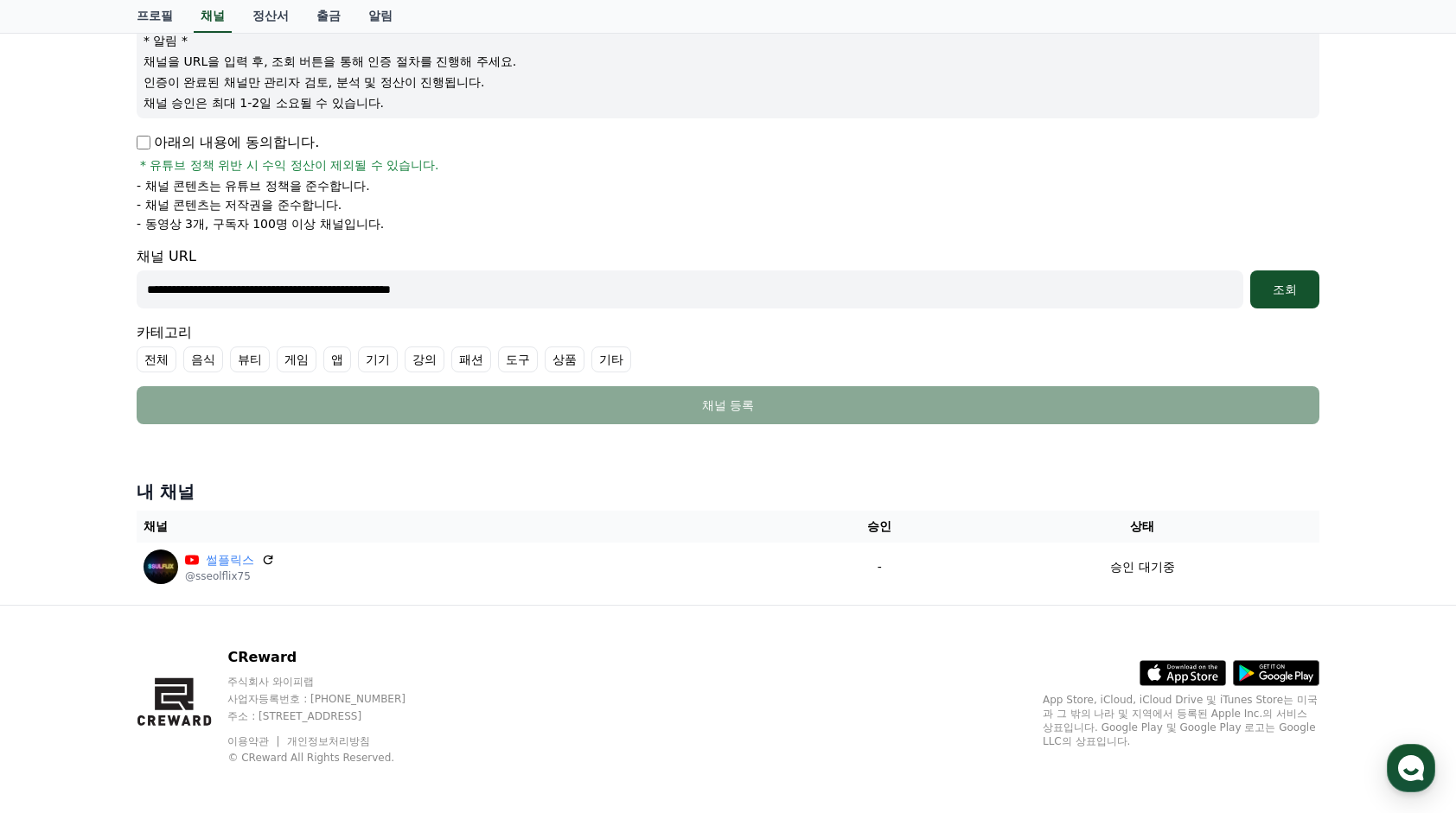
scroll to position [218, 0]
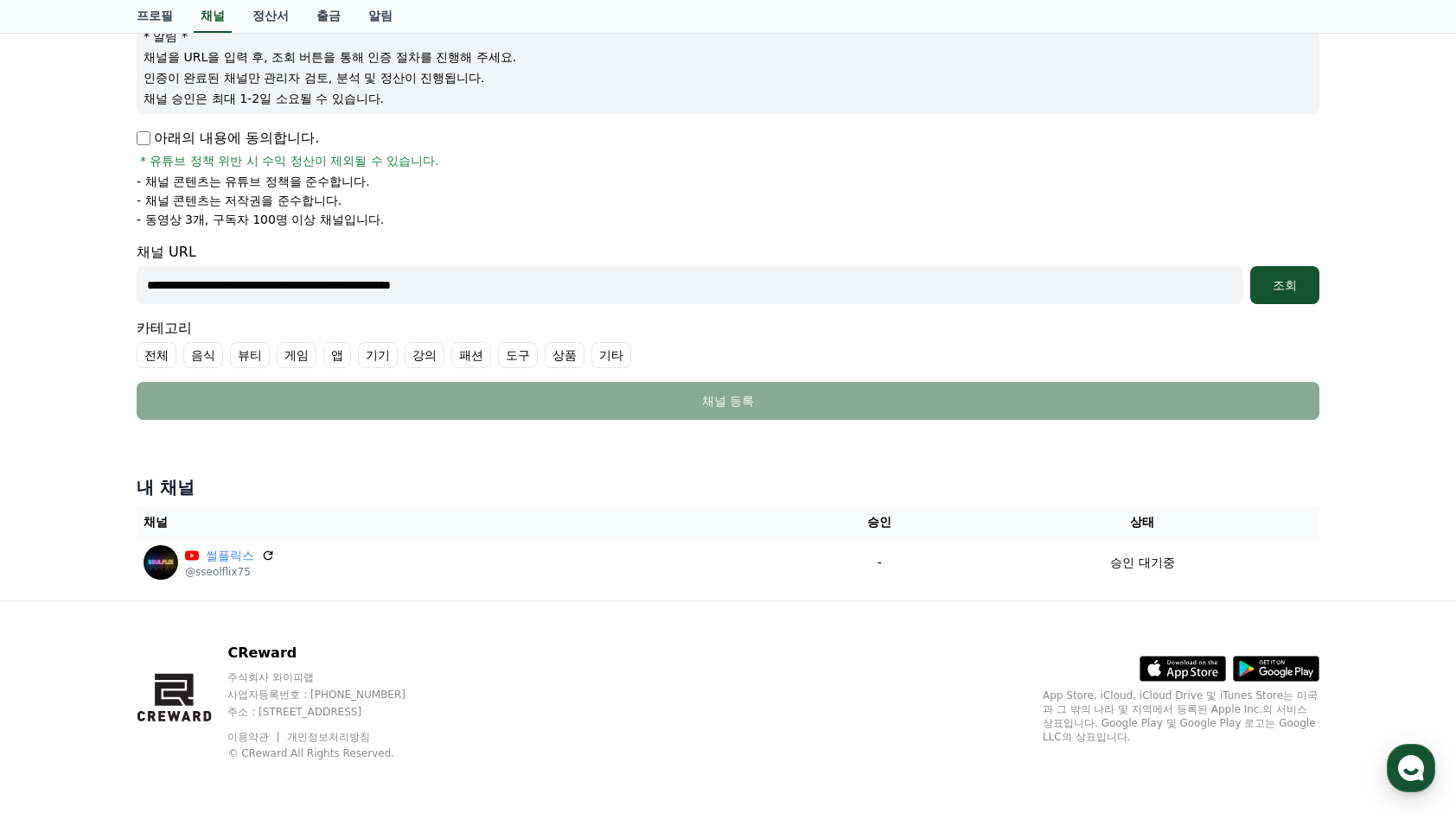
click at [249, 356] on label "뷰티" at bounding box center [250, 355] width 40 height 26
click at [401, 353] on label "기기" at bounding box center [398, 355] width 40 height 26
click at [513, 352] on label "패션" at bounding box center [512, 355] width 40 height 26
click at [674, 353] on label "기타" at bounding box center [673, 355] width 40 height 26
click at [610, 359] on label "상품" at bounding box center [627, 355] width 40 height 26
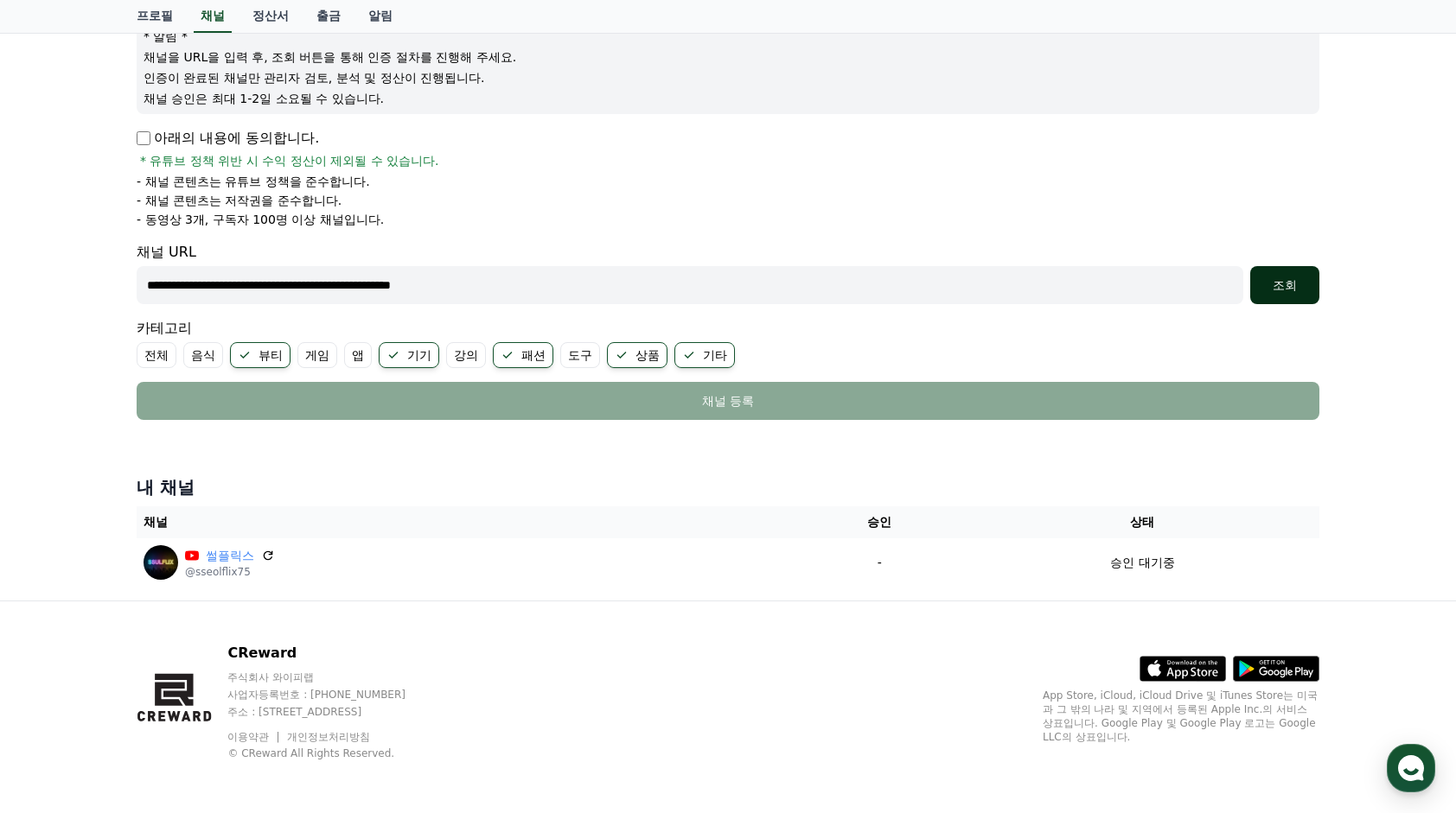
click at [1260, 287] on div "조회" at bounding box center [1284, 286] width 56 height 18
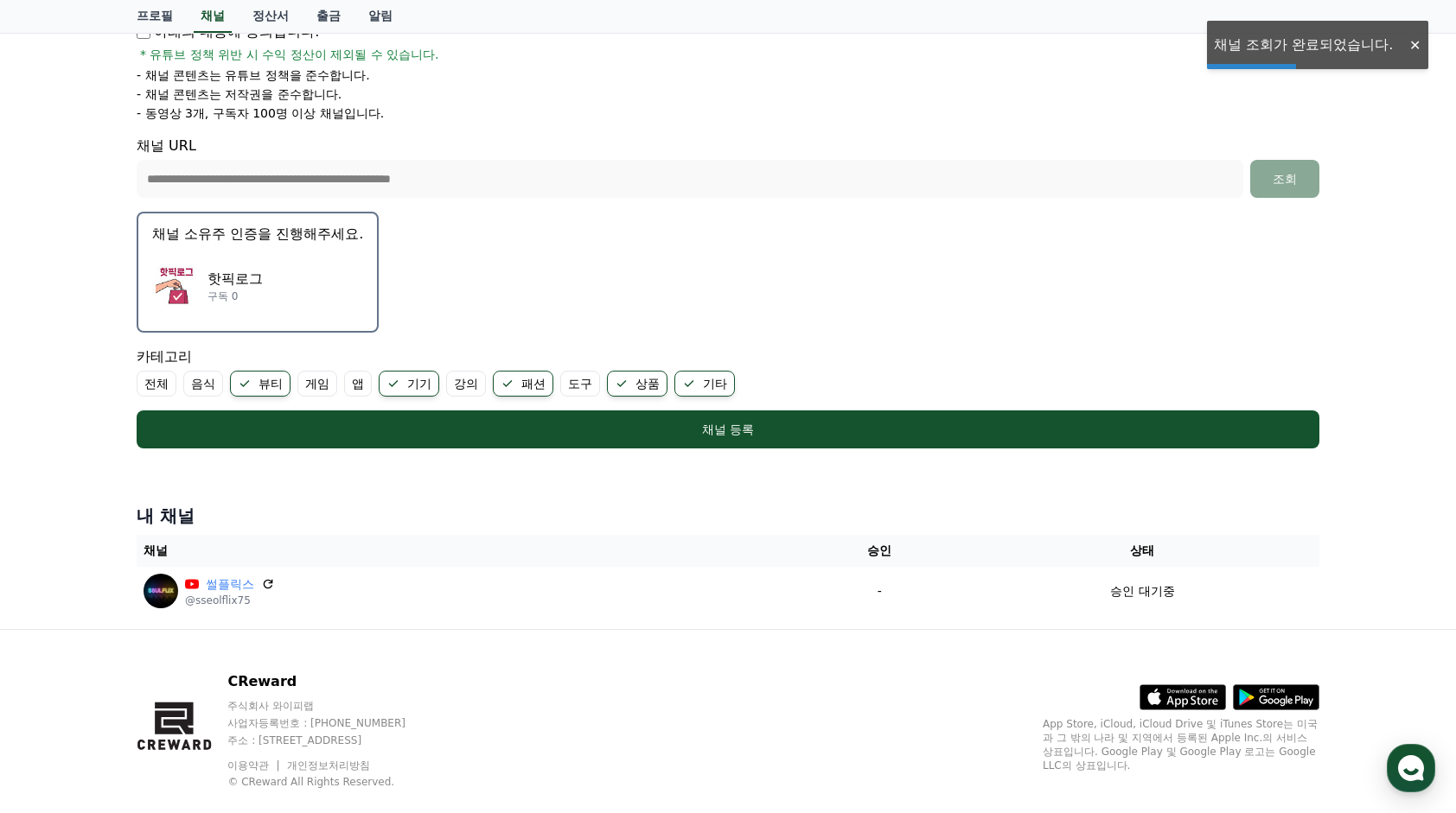
scroll to position [352, 0]
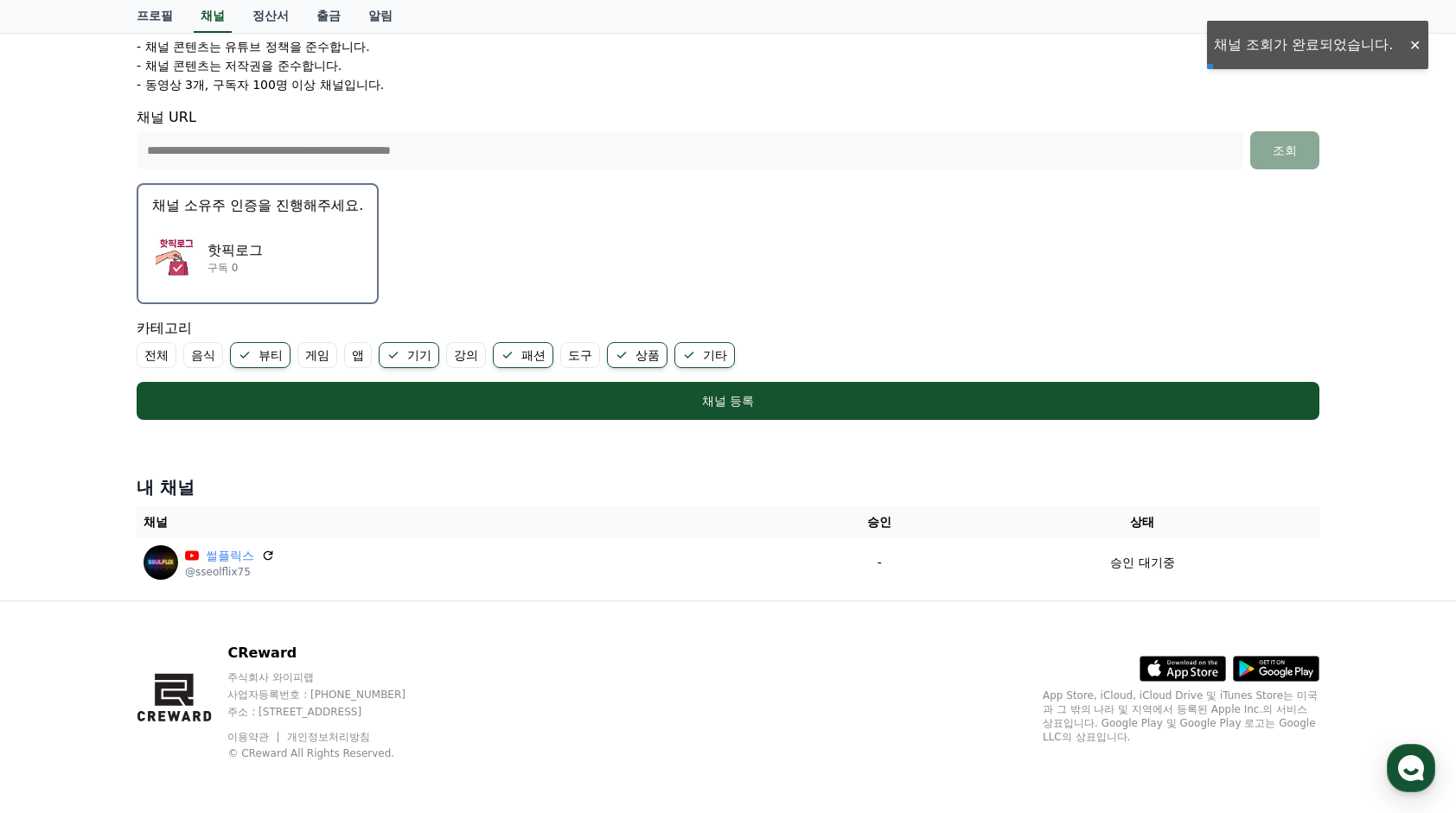
click at [209, 223] on div "핫픽로그 구독 0" at bounding box center [258, 257] width 211 height 69
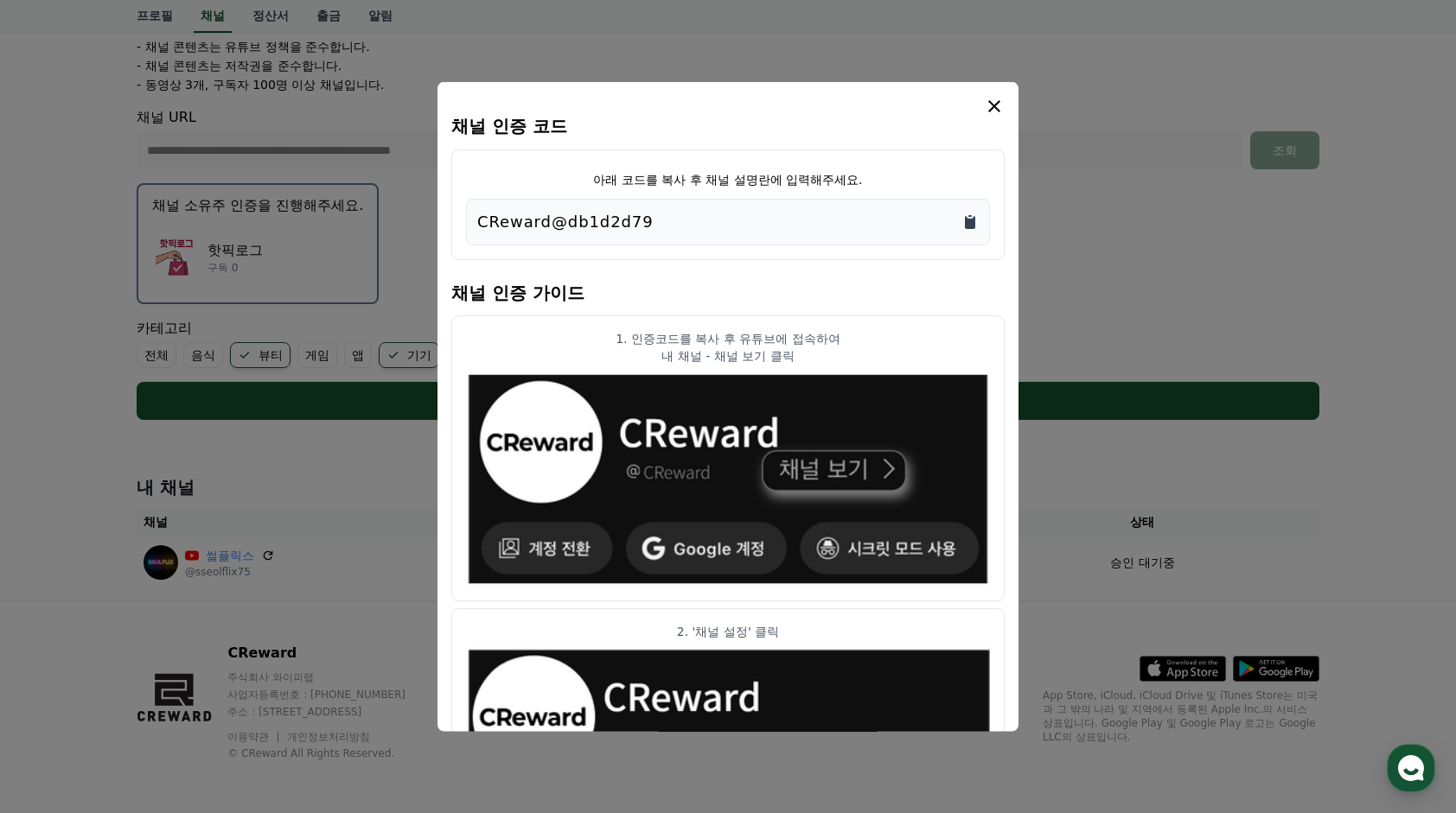
click at [965, 223] on icon "Copy to clipboard" at bounding box center [970, 221] width 18 height 18
click at [1061, 300] on button "close modal" at bounding box center [728, 406] width 1456 height 813
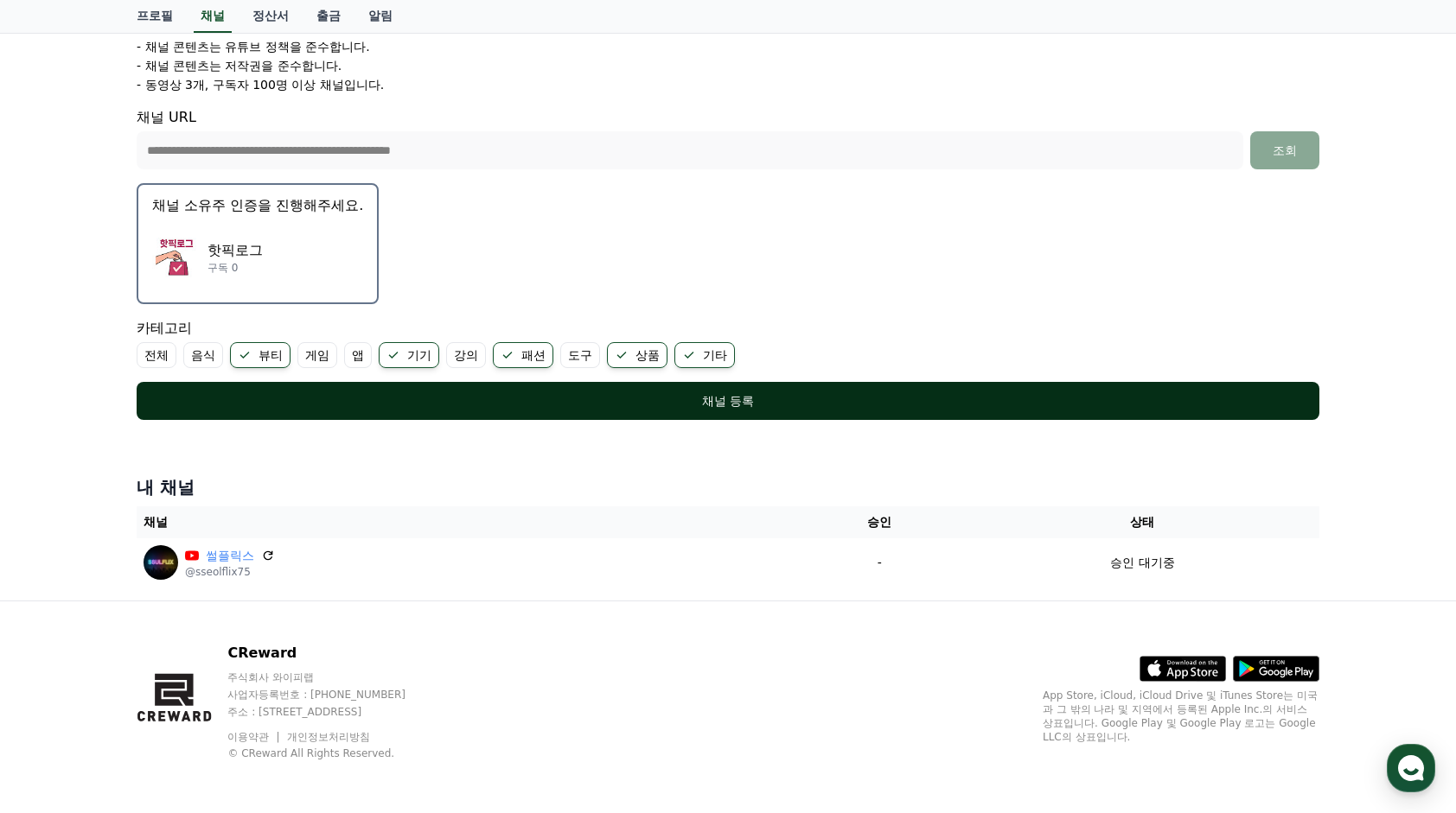
click at [740, 396] on div "채널 등록" at bounding box center [728, 401] width 1113 height 18
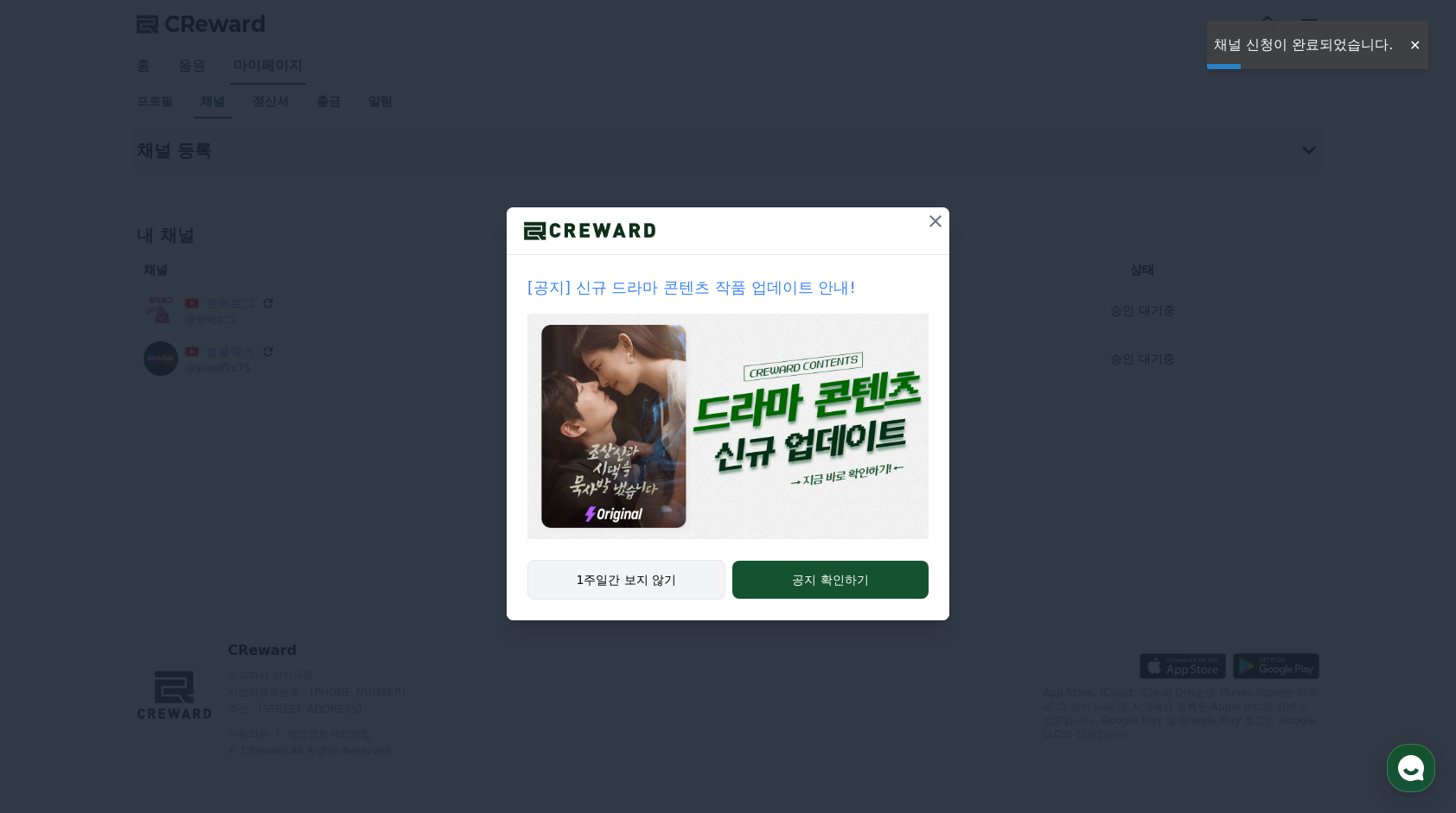
click at [655, 570] on button "1주일간 보지 않기" at bounding box center [627, 579] width 198 height 40
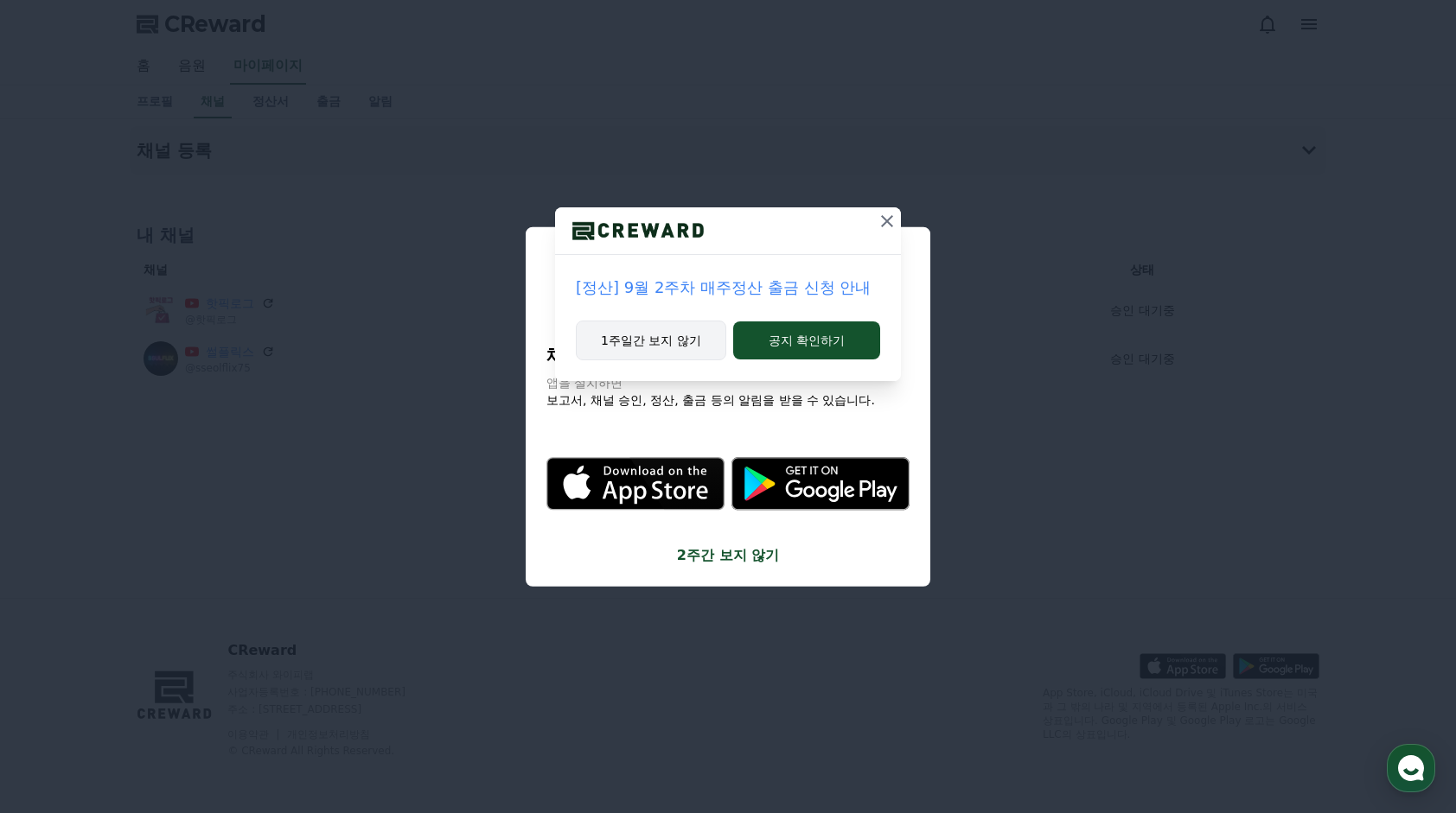
click at [636, 357] on button "1주일간 보지 않기" at bounding box center [651, 340] width 150 height 40
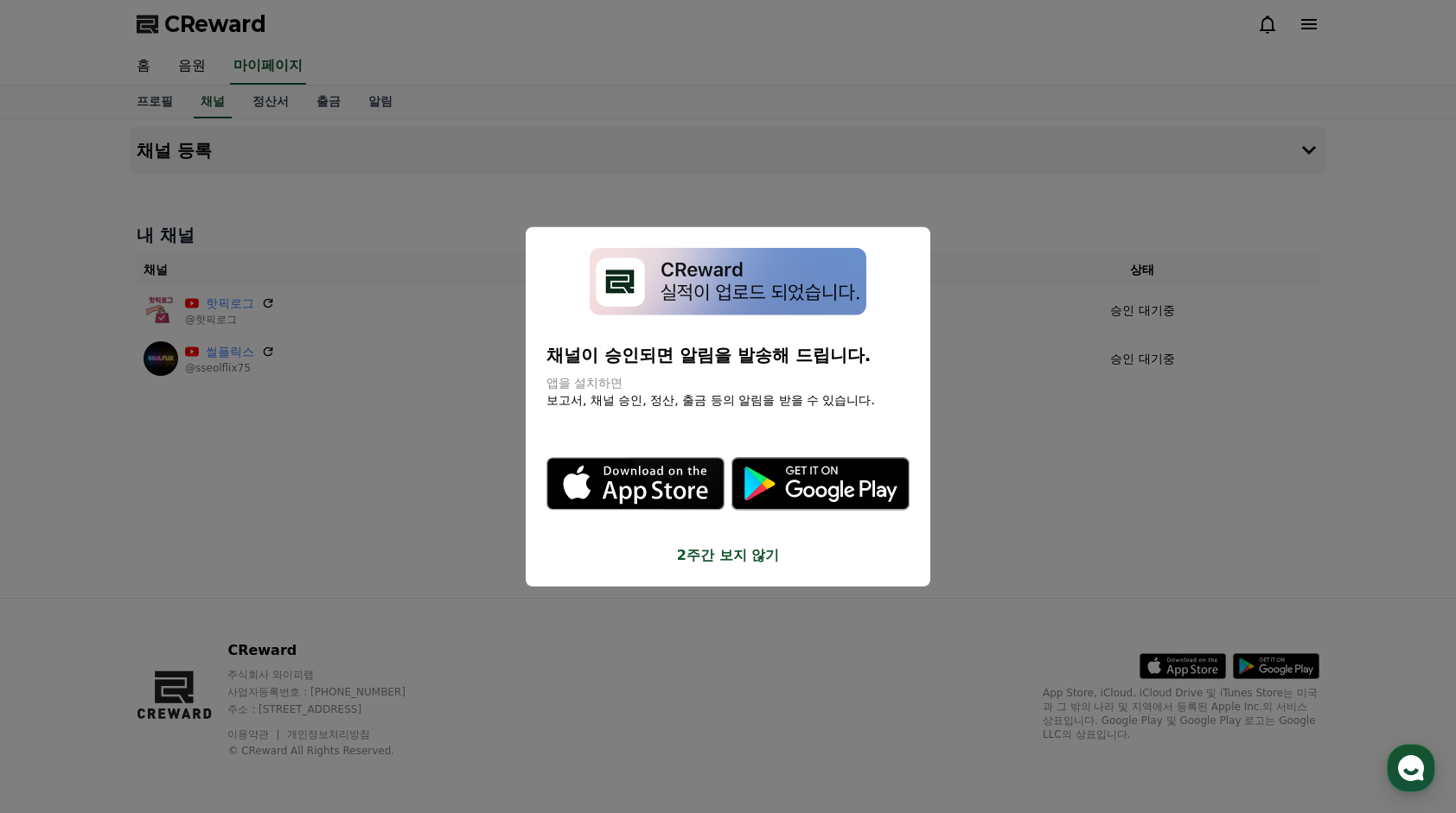
click at [1002, 469] on button "close modal" at bounding box center [728, 406] width 1456 height 813
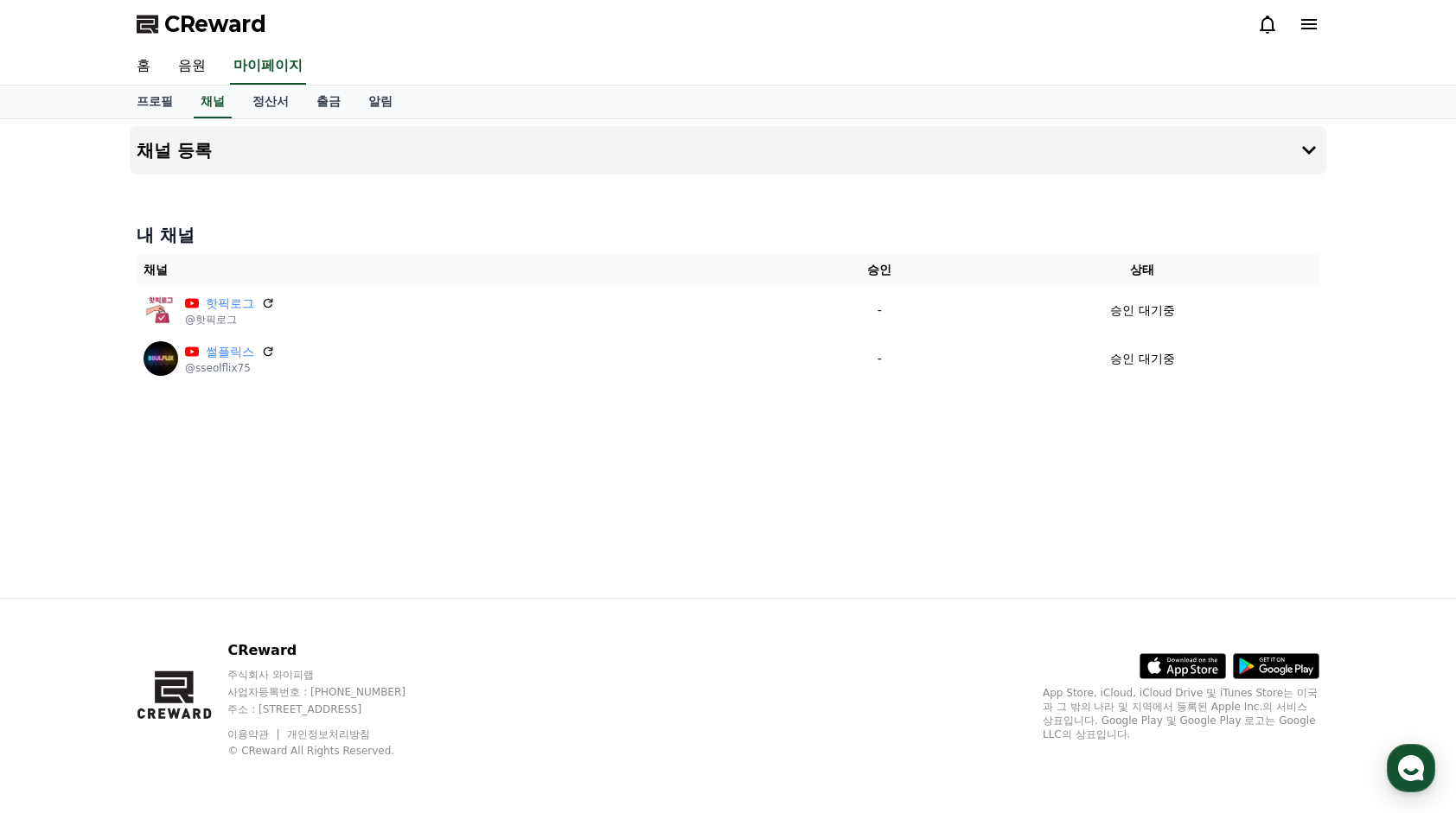
click at [522, 551] on div "채널 등록 내 채널 채널 승인 상태 핫픽로그 @핫픽로그 - 승인 대기중 썰플릭스 @sseolflix75 - 승인 대기중" at bounding box center [728, 358] width 1210 height 479
click at [182, 30] on span "CReward" at bounding box center [215, 24] width 102 height 27
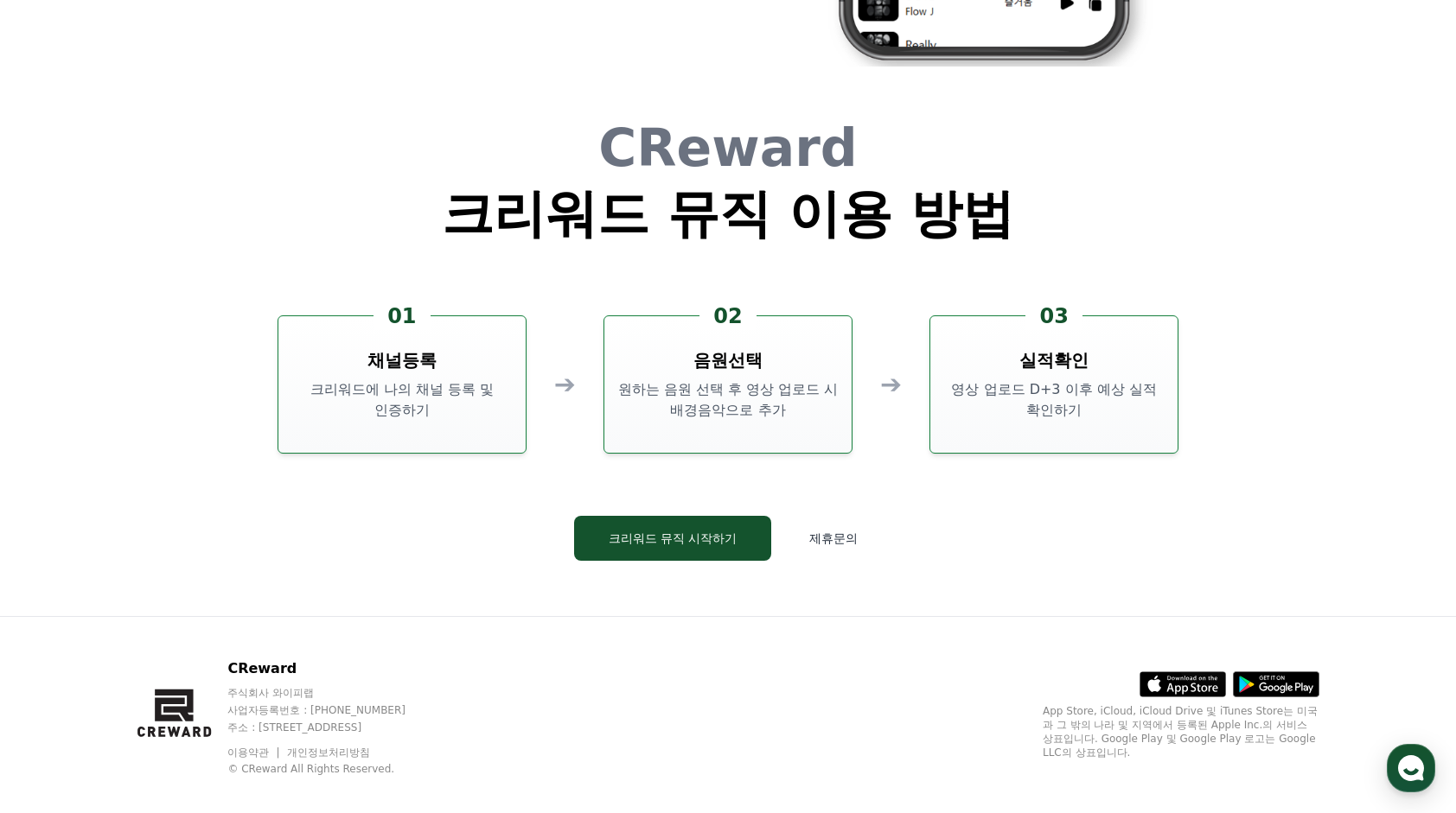
scroll to position [4681, 0]
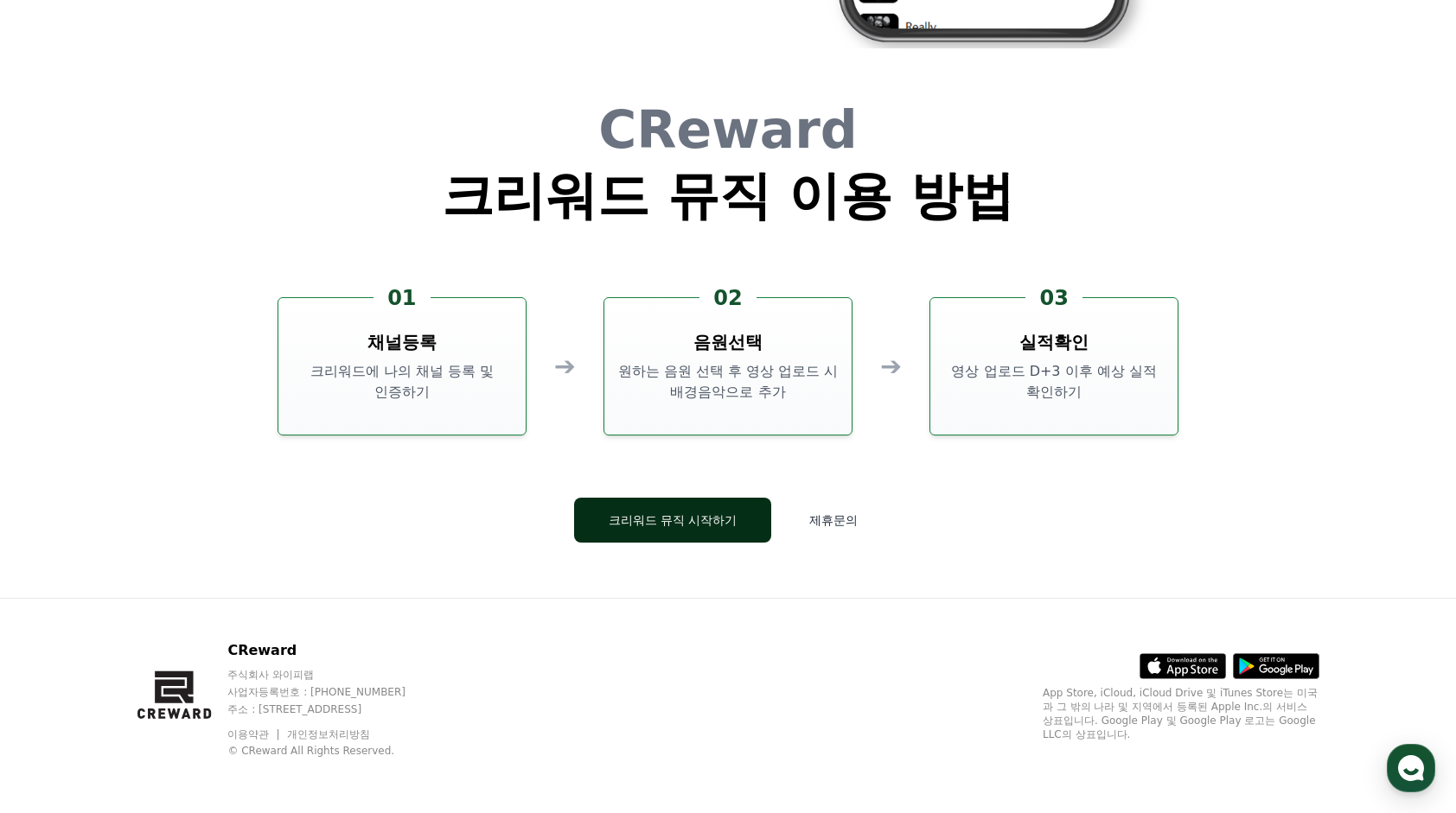
click at [689, 527] on button "크리워드 뮤직 시작하기" at bounding box center [673, 520] width 198 height 45
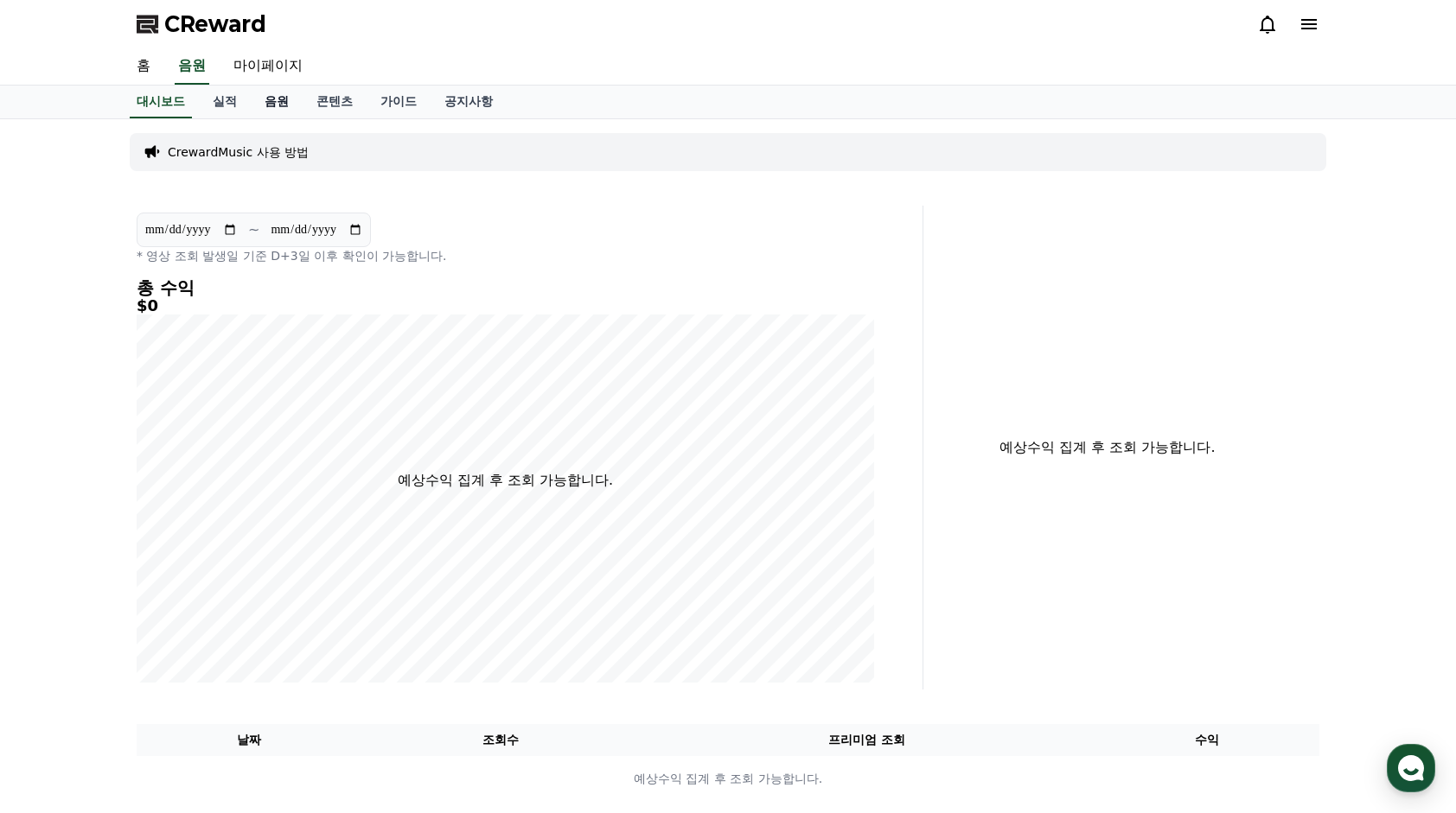
click at [285, 93] on link "음원" at bounding box center [276, 102] width 52 height 33
click at [396, 93] on link "가이드" at bounding box center [398, 102] width 64 height 33
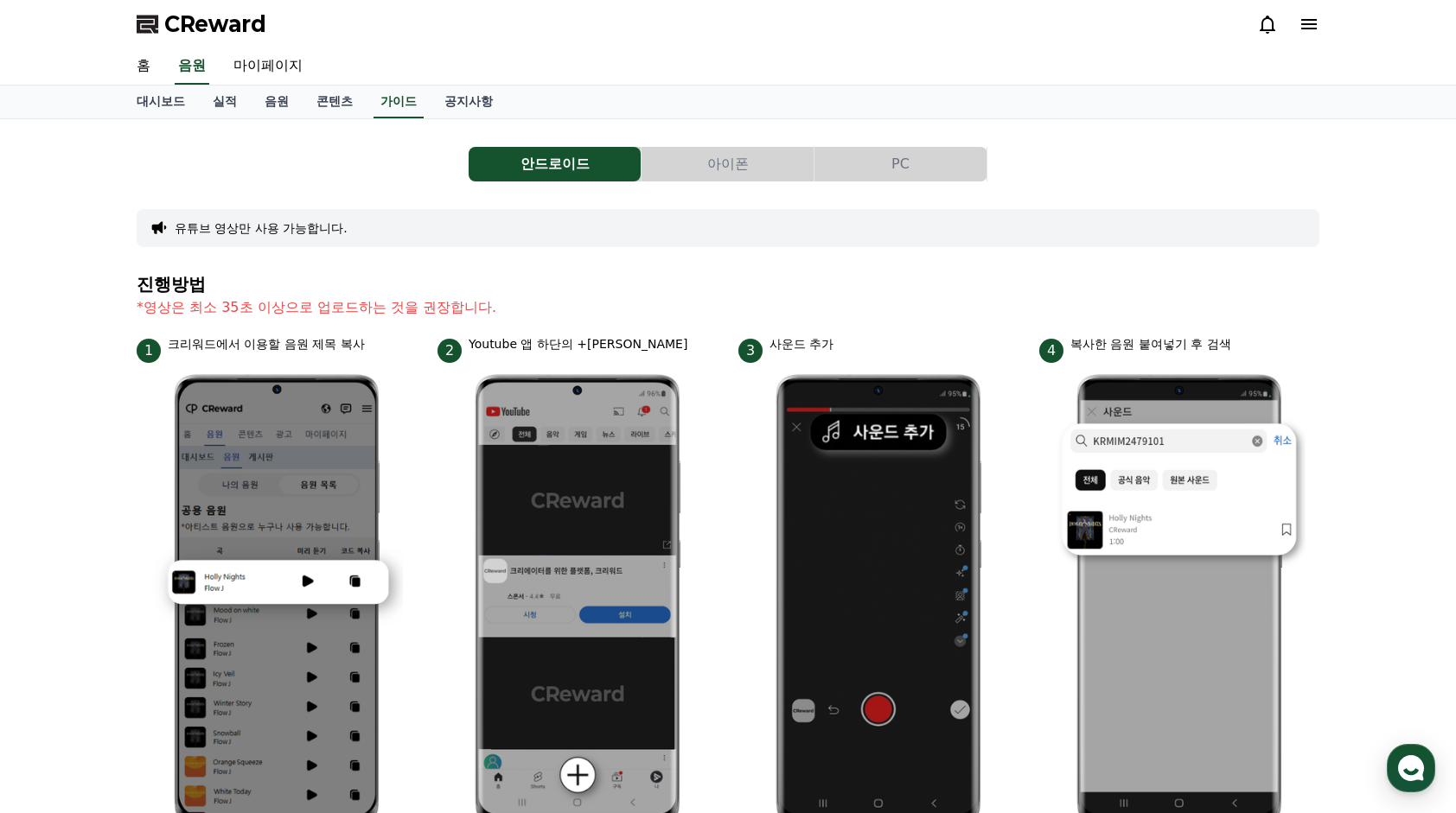
click at [738, 166] on button "아이폰" at bounding box center [728, 164] width 172 height 35
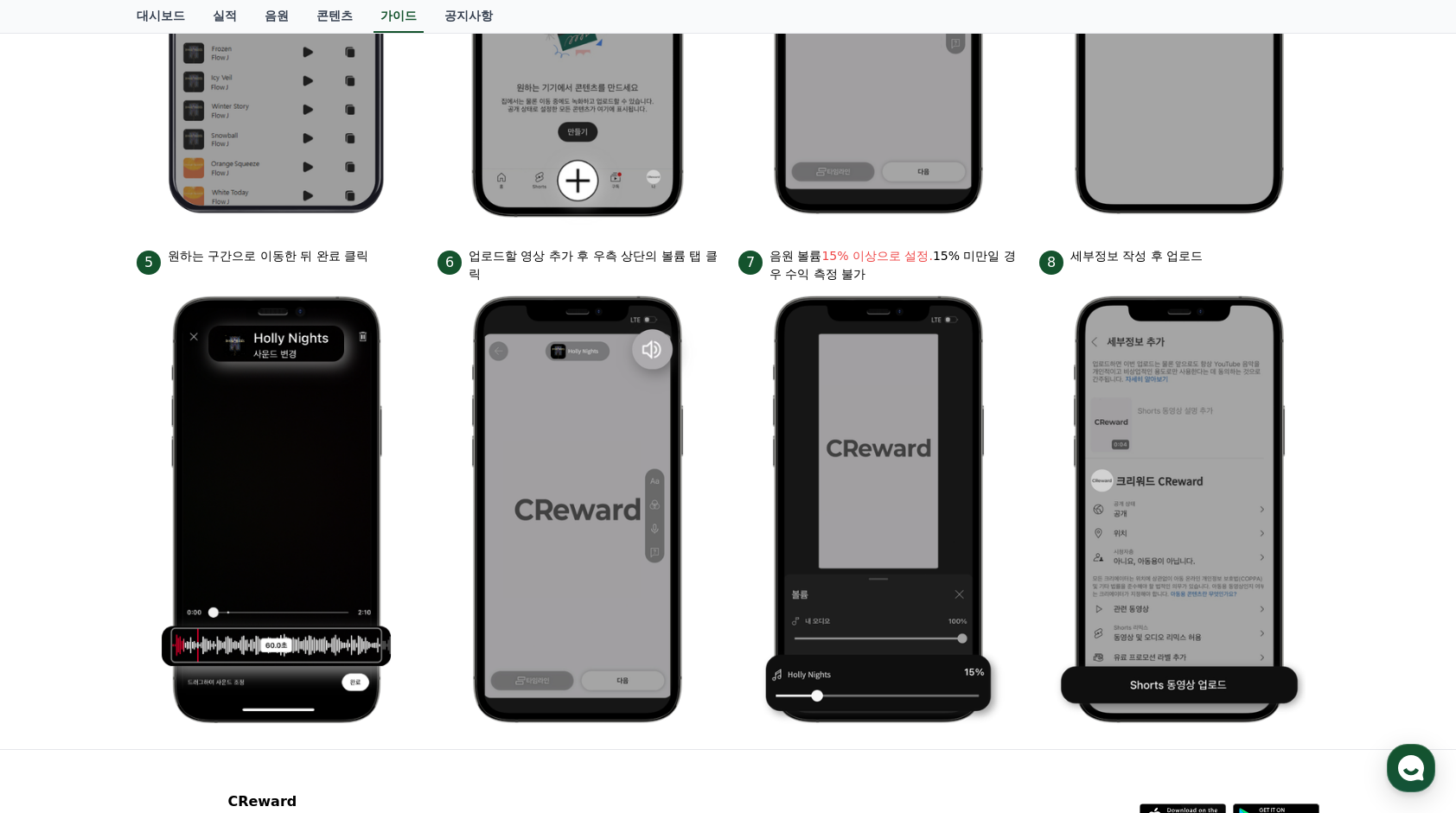
scroll to position [605, 0]
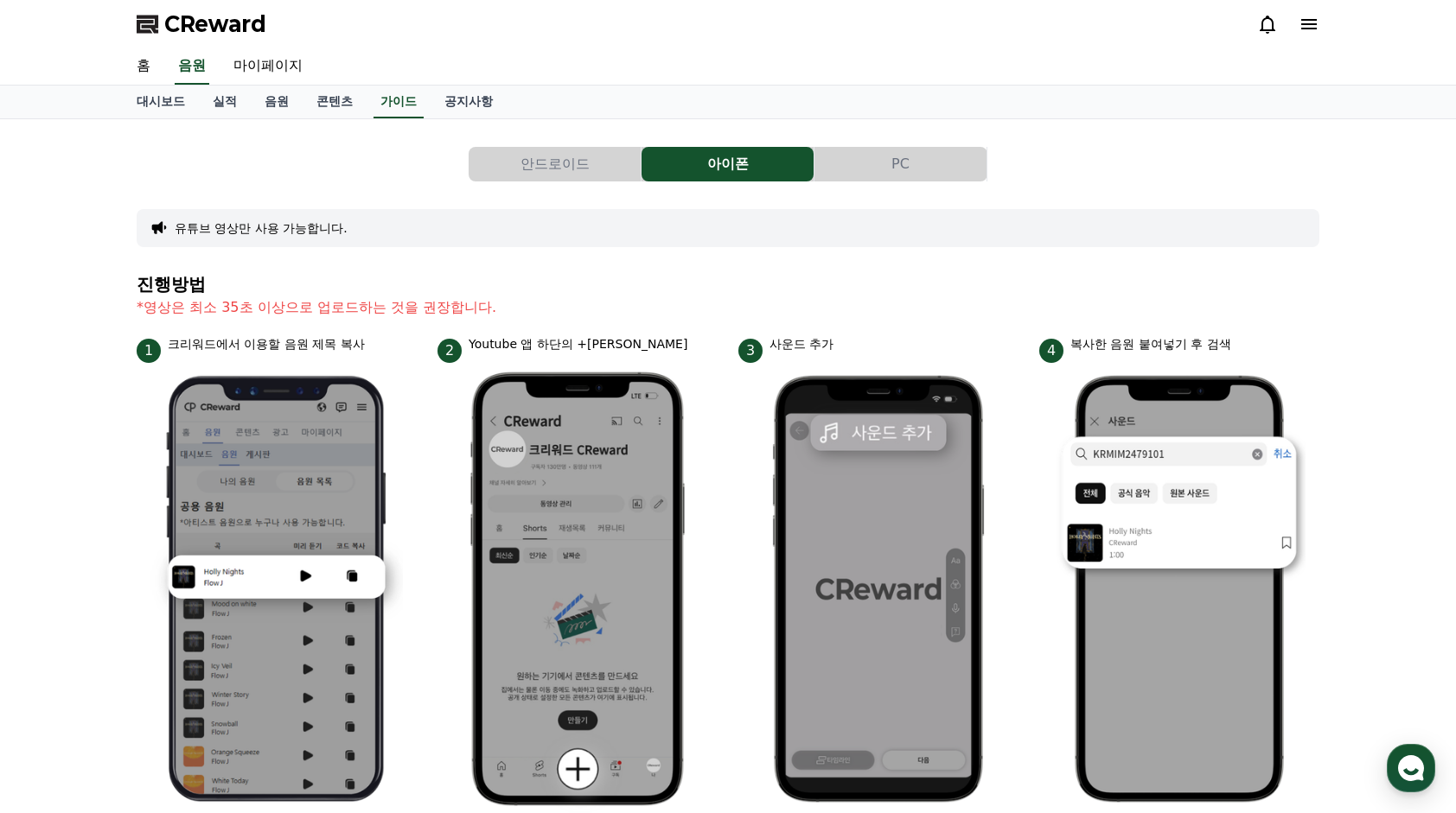
click at [928, 171] on button "PC" at bounding box center [900, 164] width 172 height 35
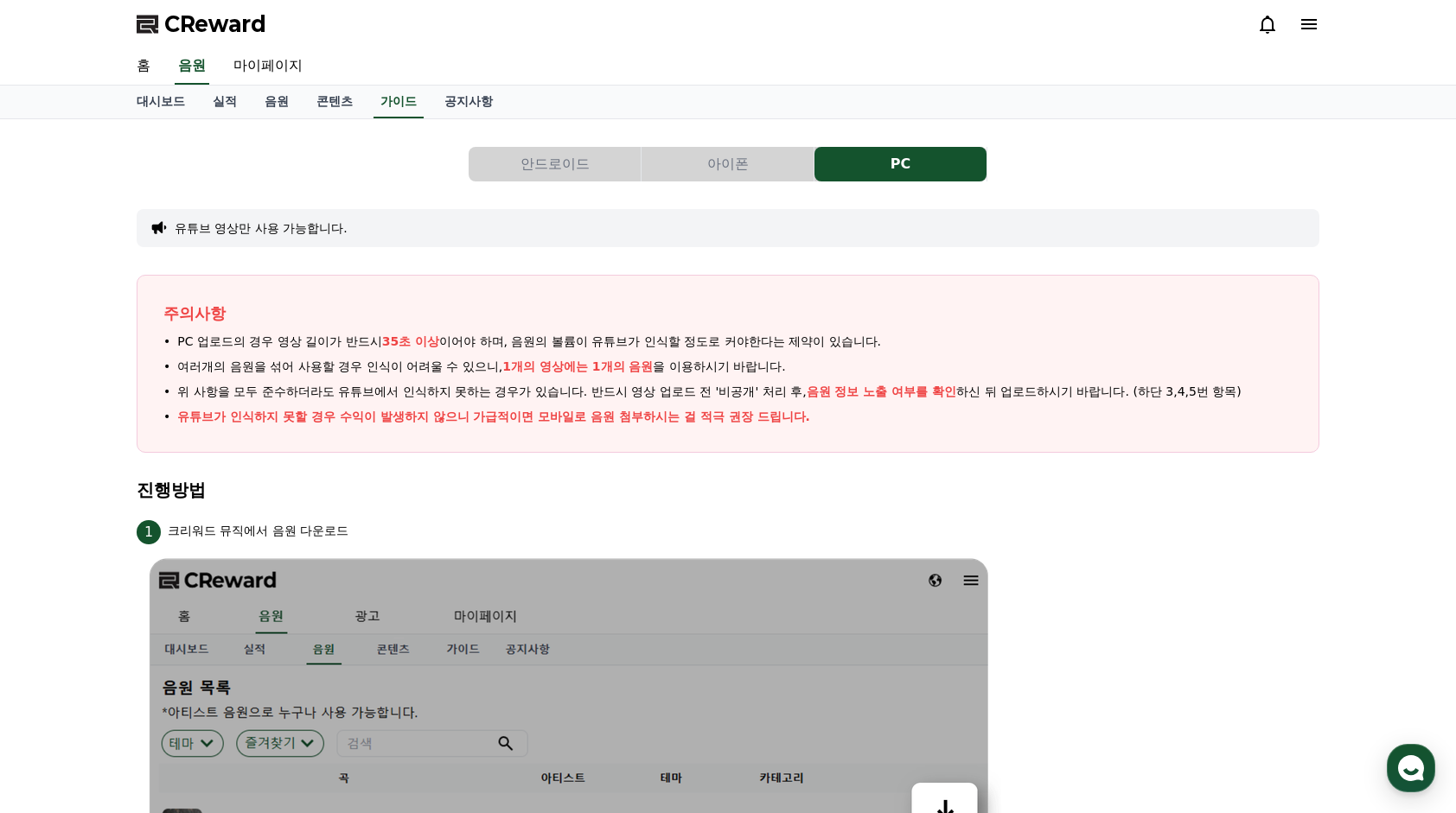
drag, startPoint x: 290, startPoint y: 344, endPoint x: 847, endPoint y: 341, distance: 557.0
click at [847, 341] on span "PC 업로드의 경우 영상 길이가 반드시 35초 이상 이어야 하며, 음원의 볼륨이 유튜브가 인식할 정도로 커야한다는 제약이 있습니다." at bounding box center [528, 341] width 704 height 19
click at [1066, 484] on h4 "진행방법" at bounding box center [728, 489] width 1183 height 19
click at [275, 98] on link "음원" at bounding box center [276, 102] width 52 height 33
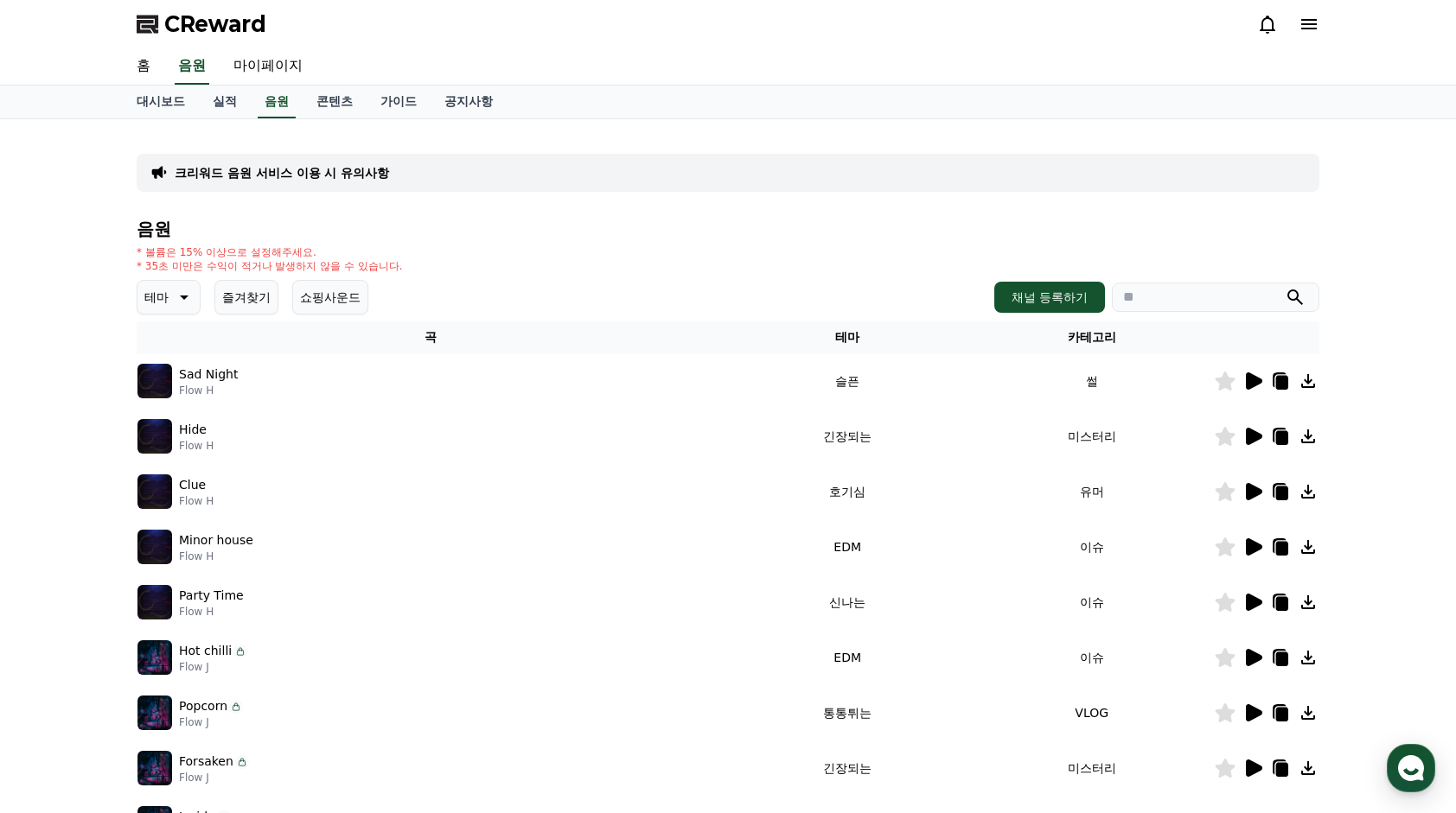
click at [289, 166] on p "크리워드 음원 서비스 이용 시 유의사항" at bounding box center [281, 173] width 214 height 18
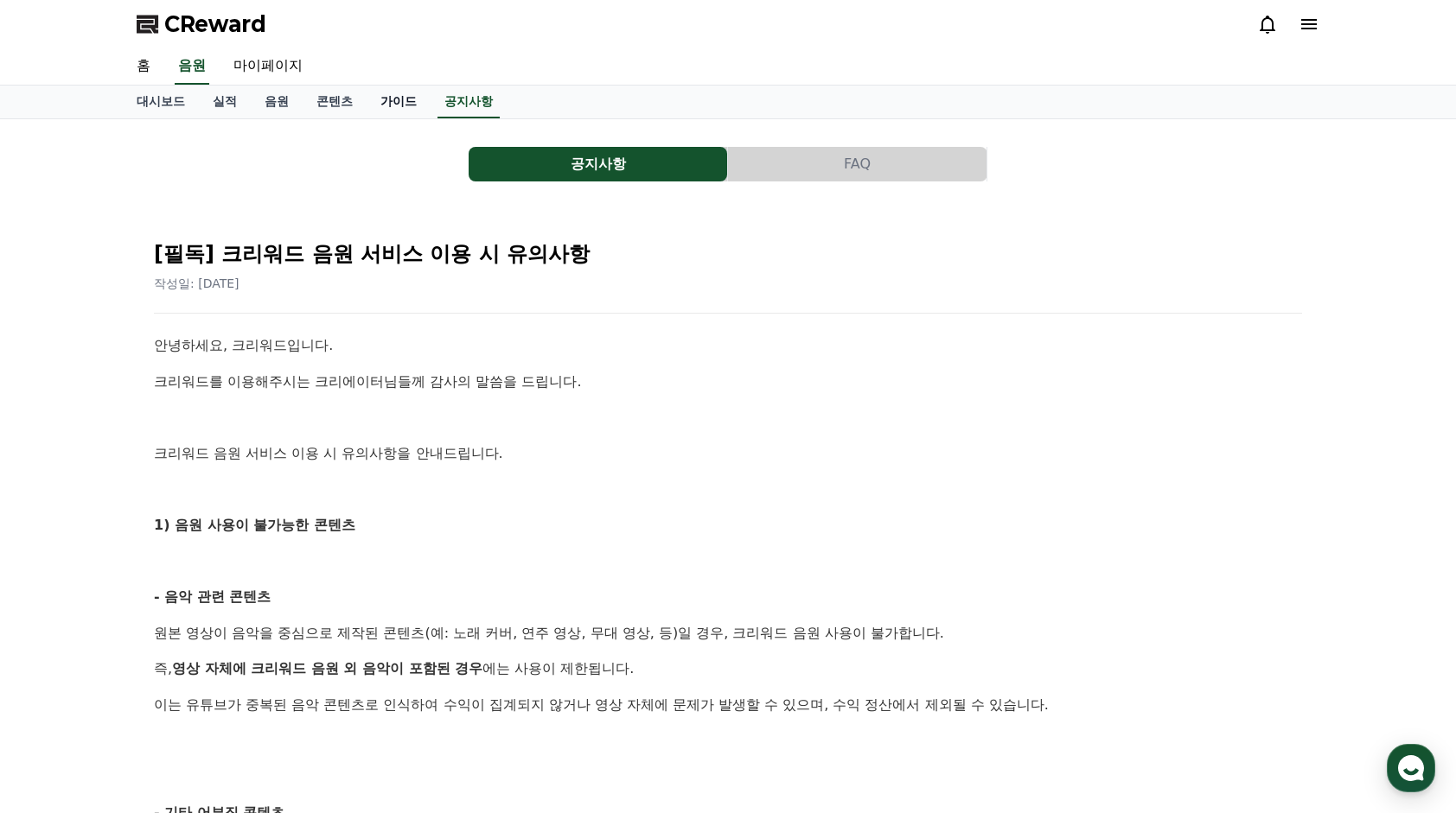
click at [389, 105] on link "가이드" at bounding box center [398, 102] width 64 height 33
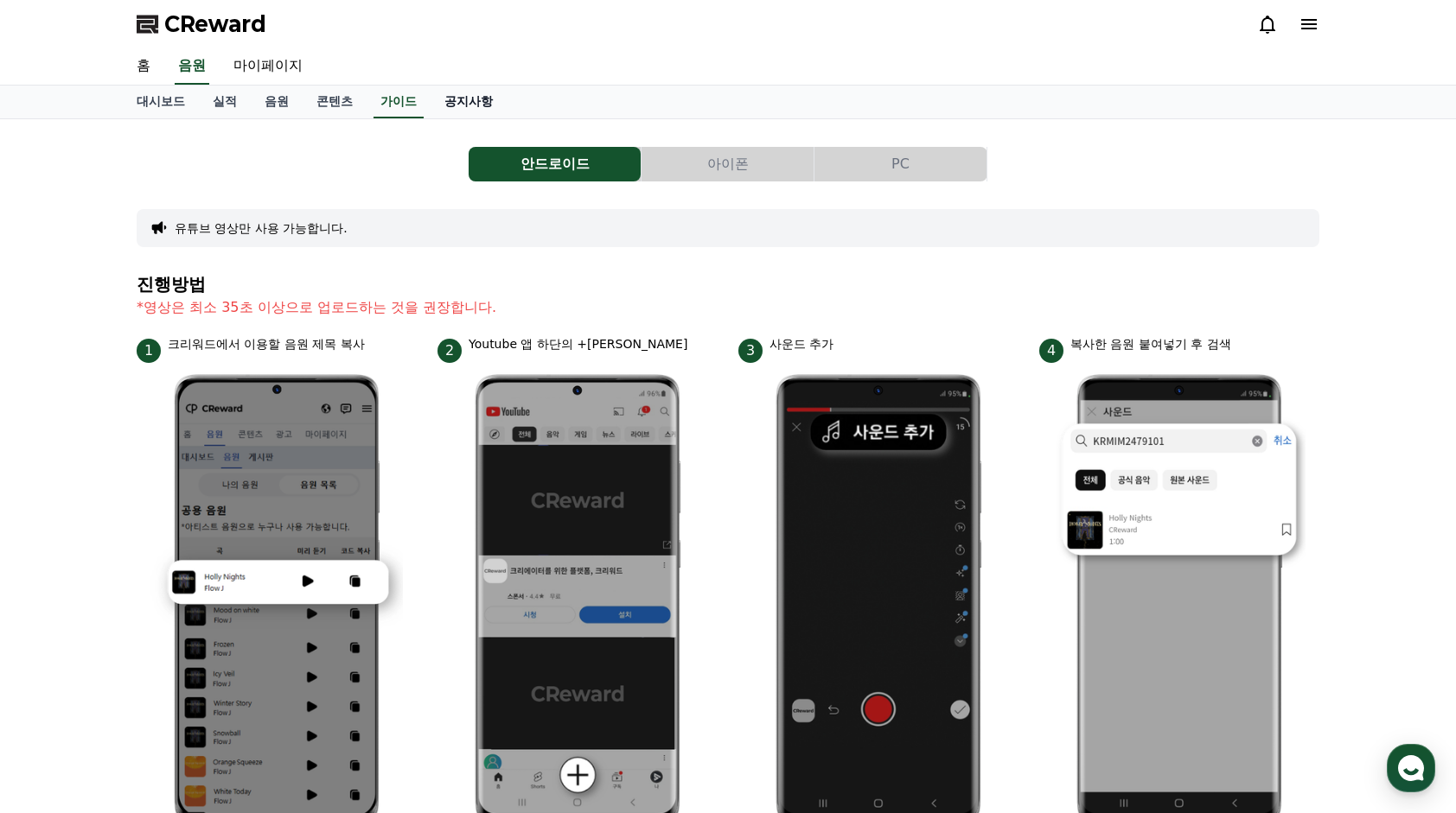
click at [452, 104] on link "공지사항" at bounding box center [468, 102] width 76 height 33
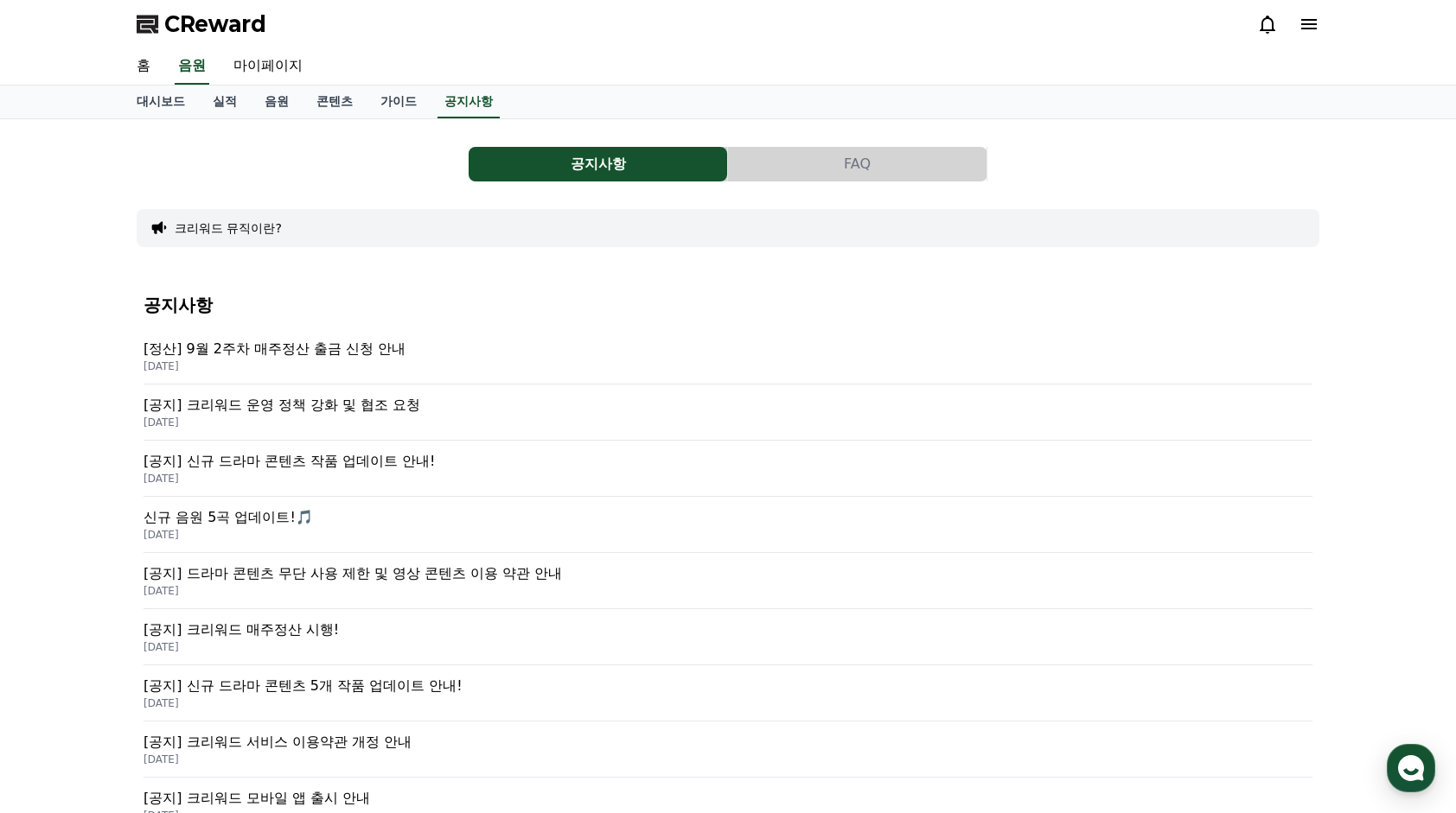
click at [838, 166] on button "FAQ" at bounding box center [857, 164] width 258 height 35
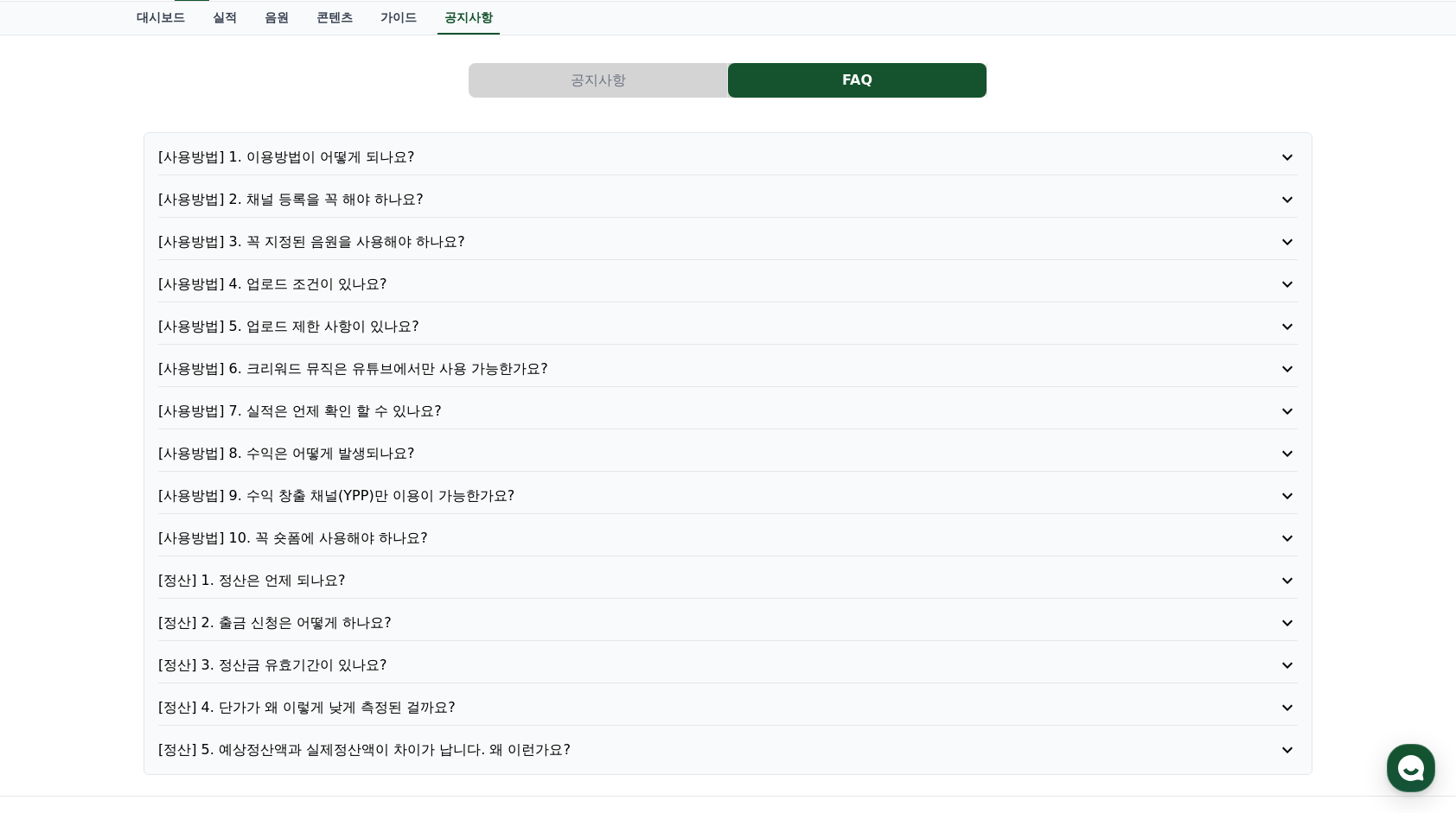
scroll to position [87, 0]
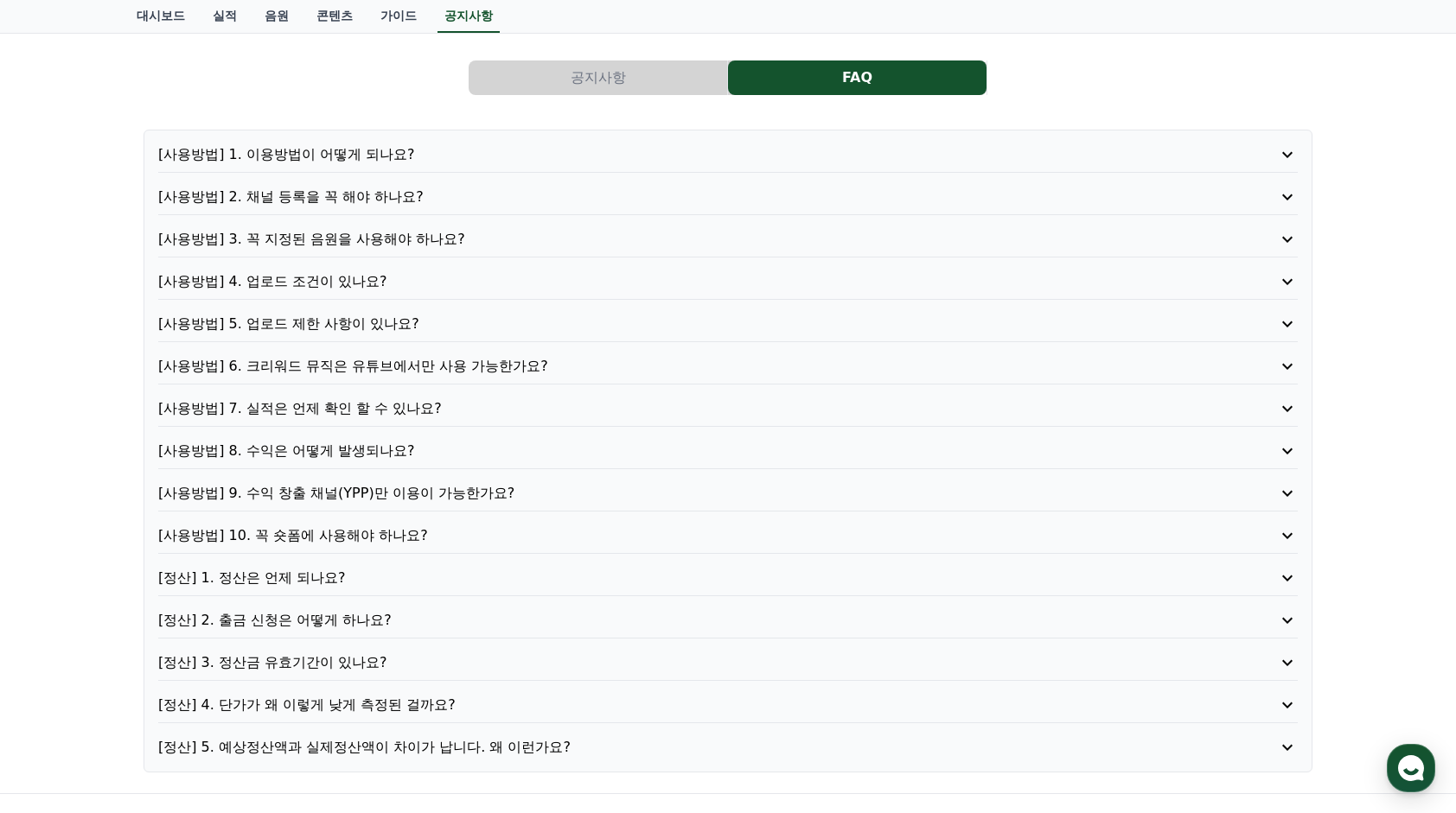
click at [360, 451] on p "[사용방법] 8. 수익은 어떻게 발생되나요?" at bounding box center [682, 450] width 1049 height 20
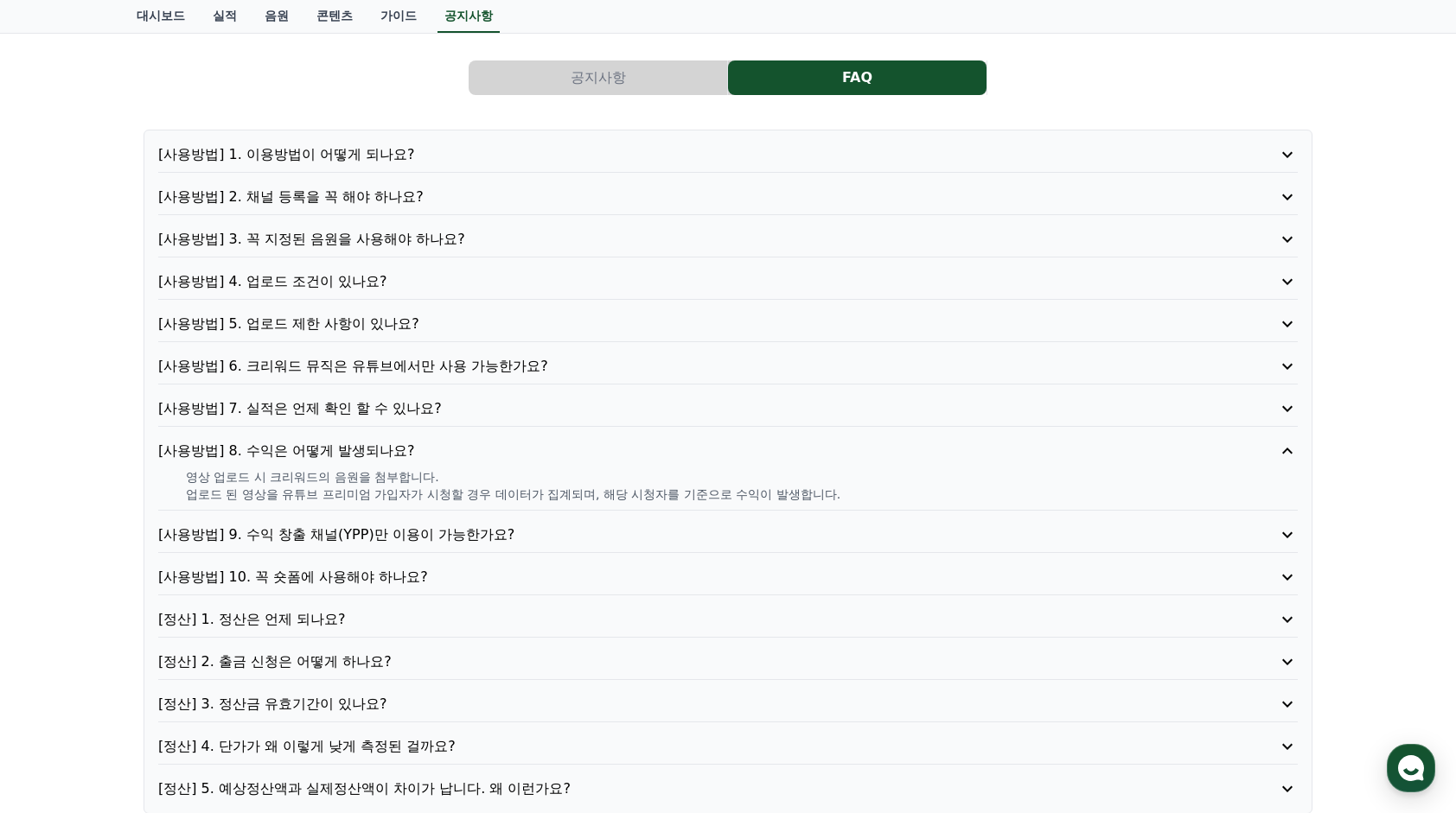
drag, startPoint x: 228, startPoint y: 498, endPoint x: 793, endPoint y: 490, distance: 565.1
click at [793, 490] on p "업로드 된 영상을 유튜브 프리미엄 가입자가 시청할 경우 데이터가 집계되며, 해당 시청자를 기준으로 수익이 발생합니다." at bounding box center [742, 495] width 1112 height 18
click at [274, 536] on p "[사용방법] 9. 수익 창출 채널(YPP)만 이용이 가능한가요?" at bounding box center [682, 534] width 1049 height 20
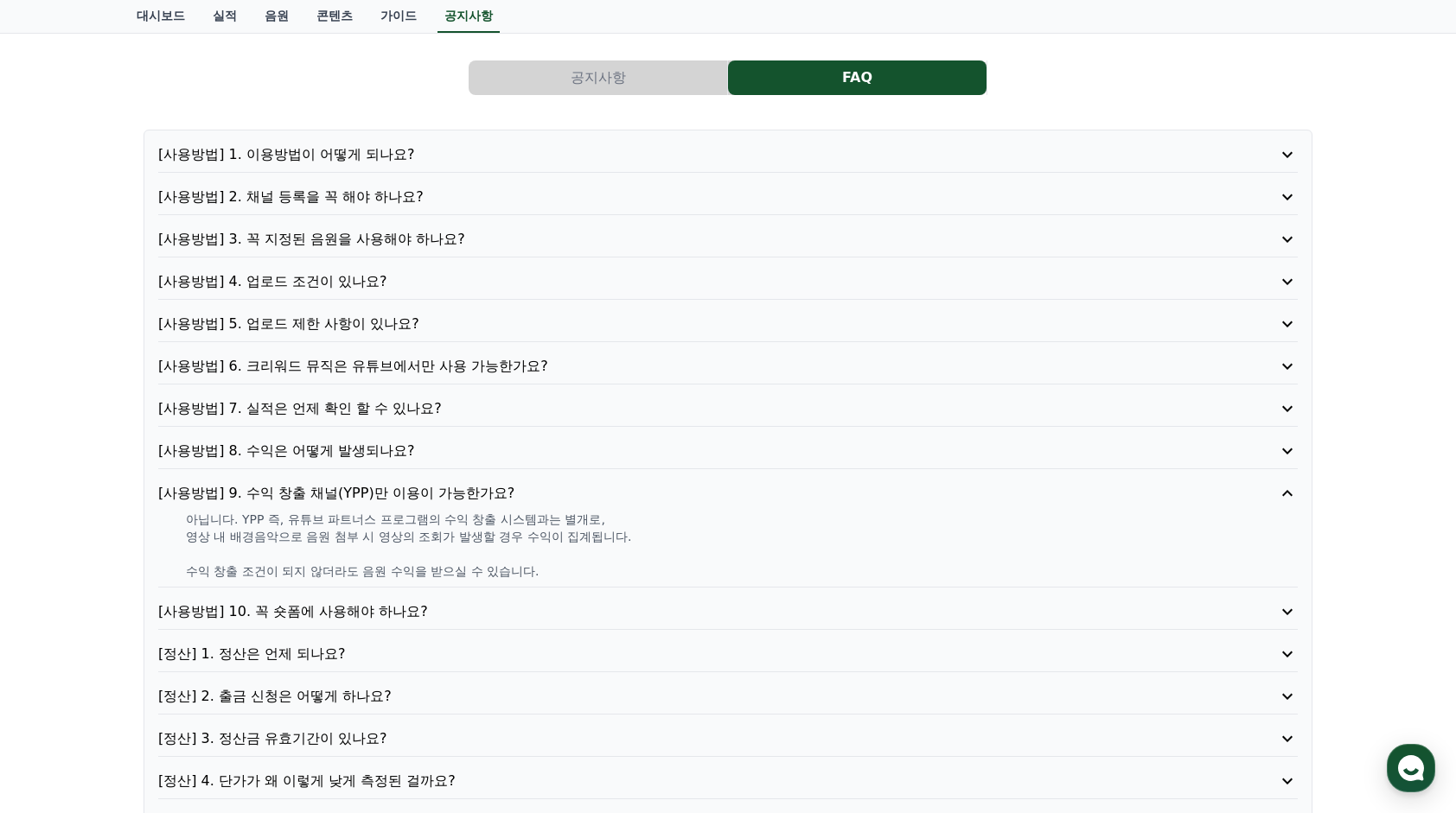
drag, startPoint x: 320, startPoint y: 521, endPoint x: 568, endPoint y: 560, distance: 251.0
click at [568, 560] on div "아닙니다. YPP 즉, 유튜브 파트너스 프로그램의 수익 창출 시스템과는 별개로, 영상 내 배경음악으로 음원 첨부 시 영상의 조회가 발생할 경우…" at bounding box center [728, 545] width 1139 height 69
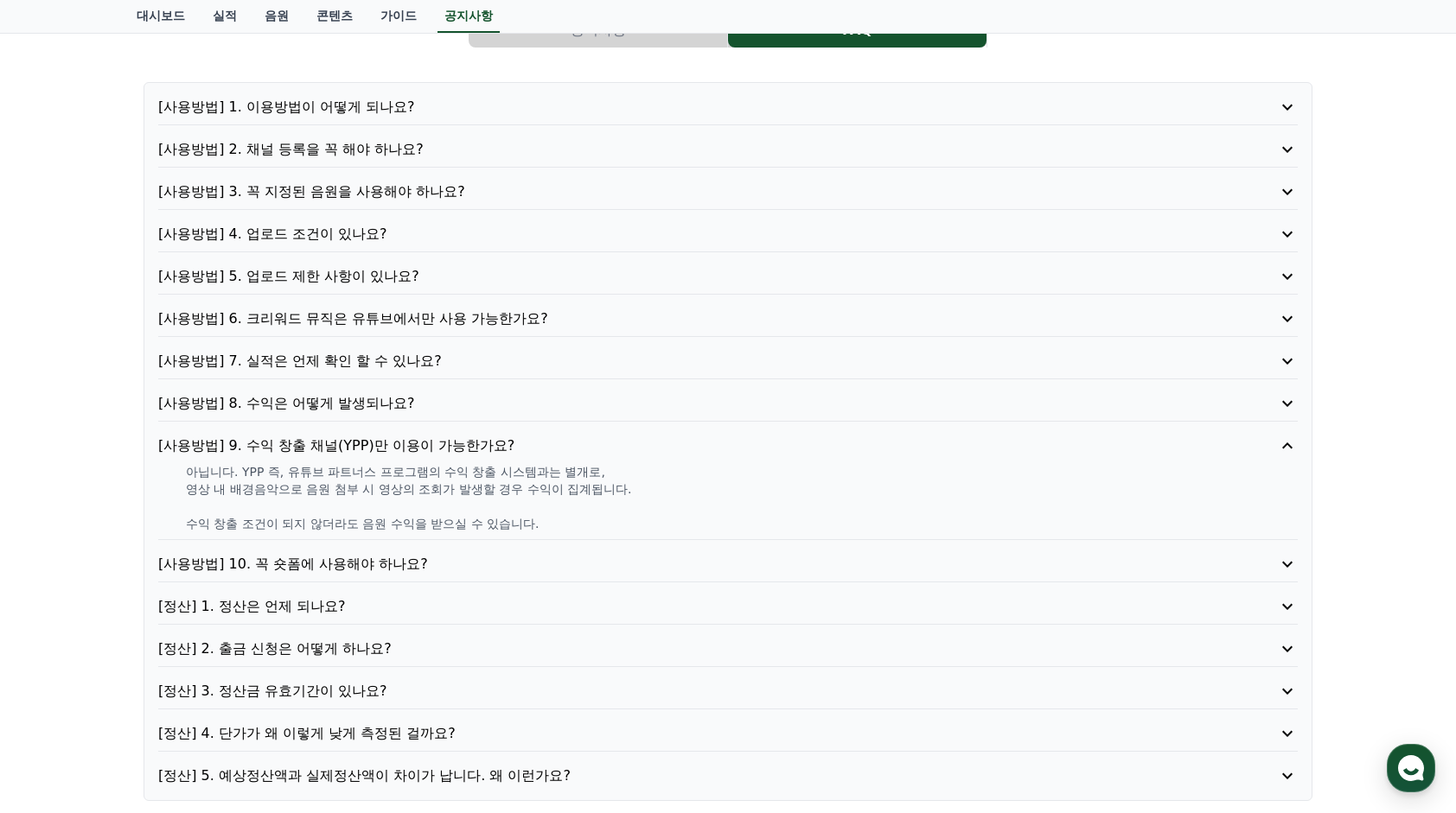
scroll to position [173, 0]
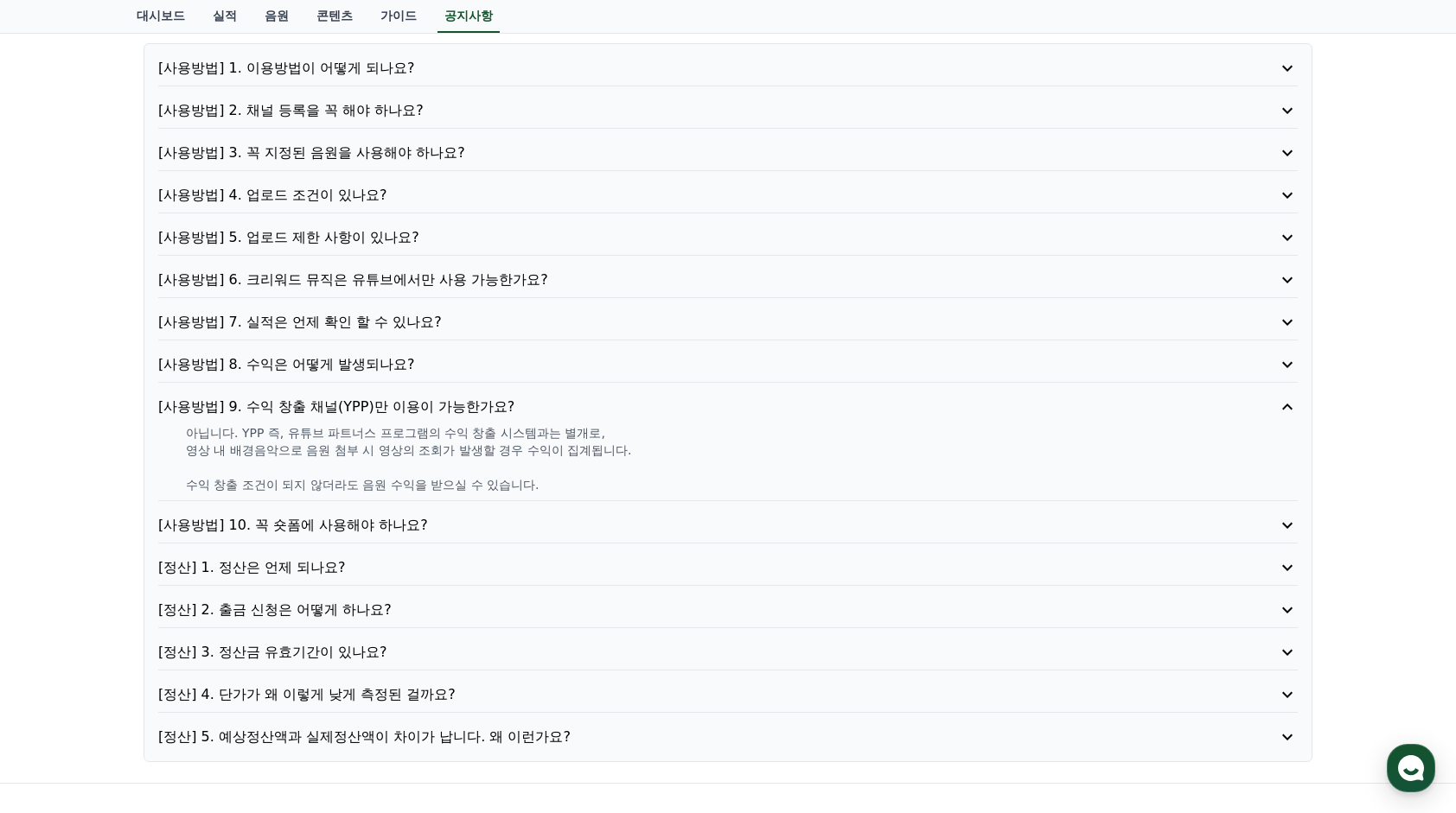
click at [372, 518] on p "[사용방법] 10. 꼭 숏폼에 사용해야 하나요?" at bounding box center [682, 525] width 1049 height 20
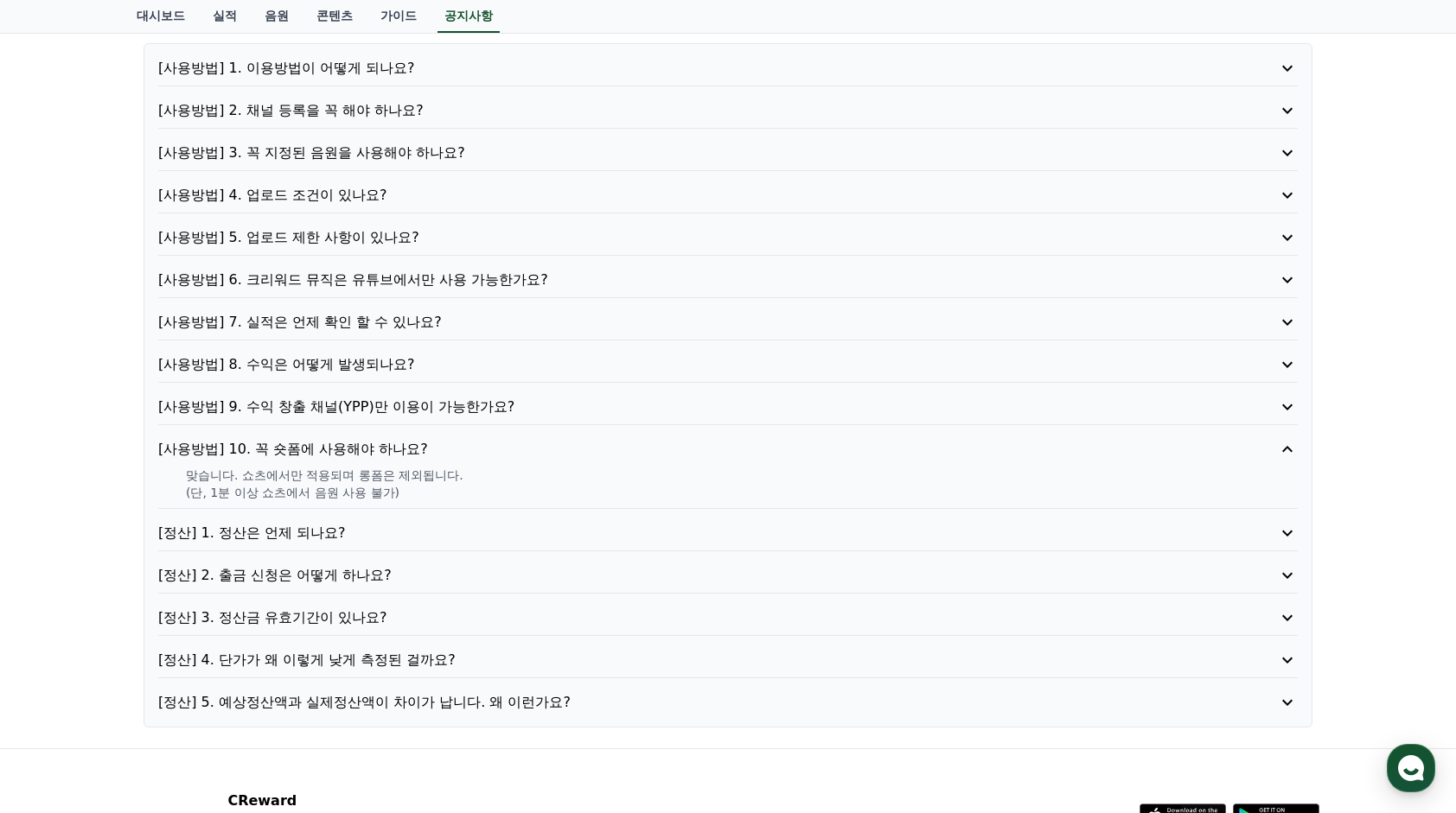
click at [265, 530] on p "[정산] 1. 정산은 언제 되나요?" at bounding box center [682, 533] width 1049 height 20
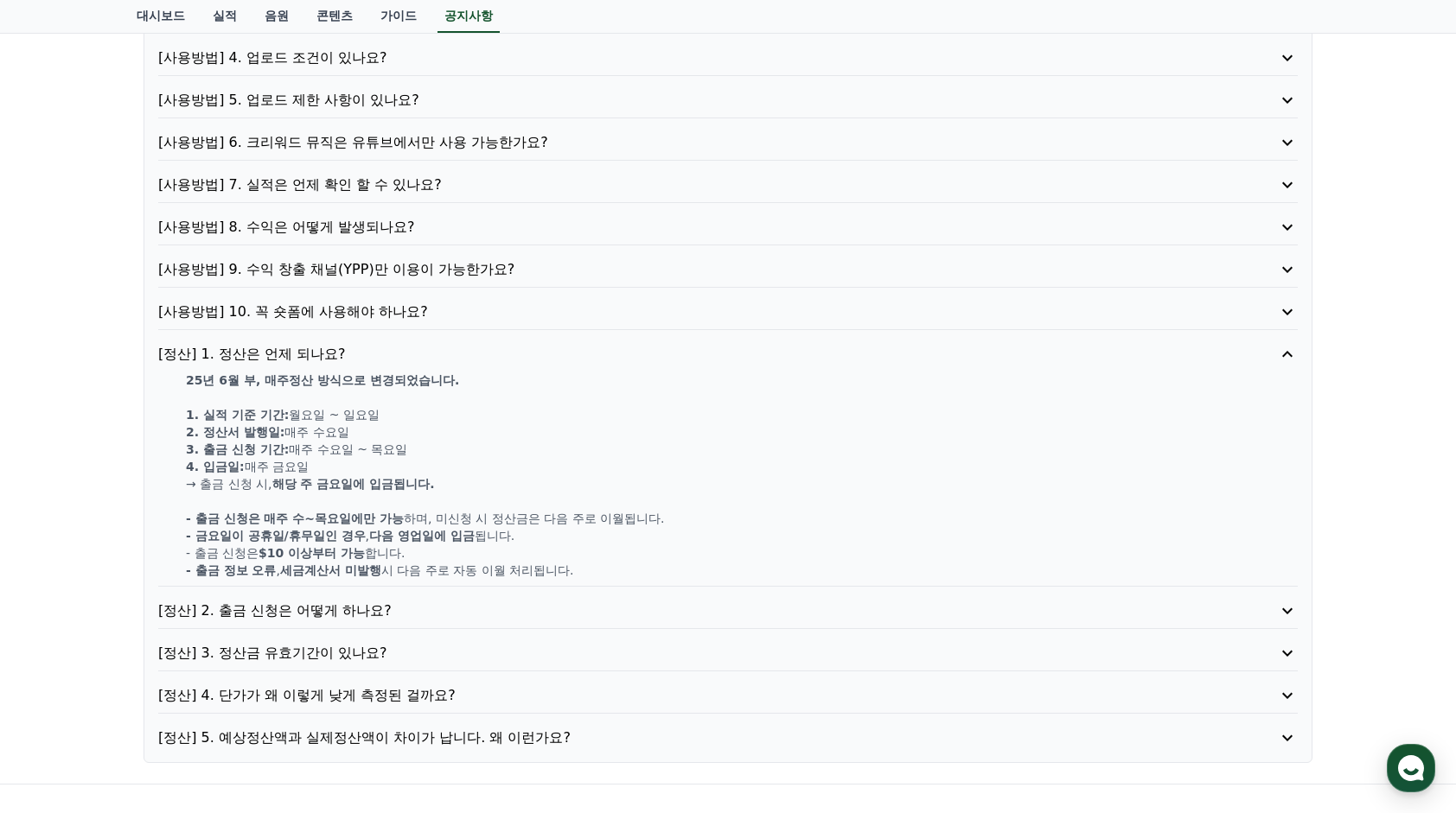
scroll to position [346, 0]
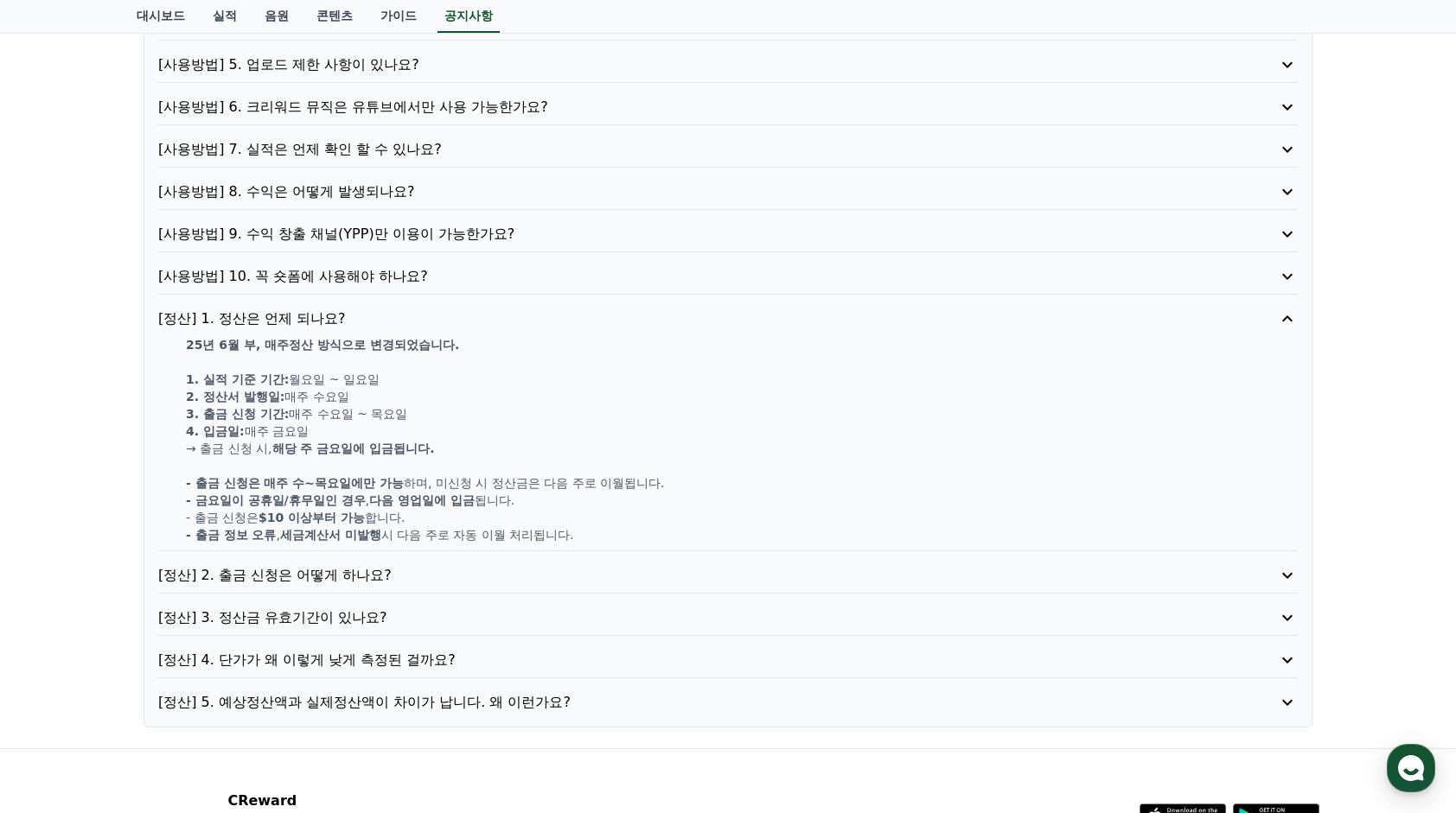
click at [363, 650] on p "[정산] 4. 단가가 왜 이렇게 낮게 측정된 걸까요?" at bounding box center [682, 659] width 1049 height 20
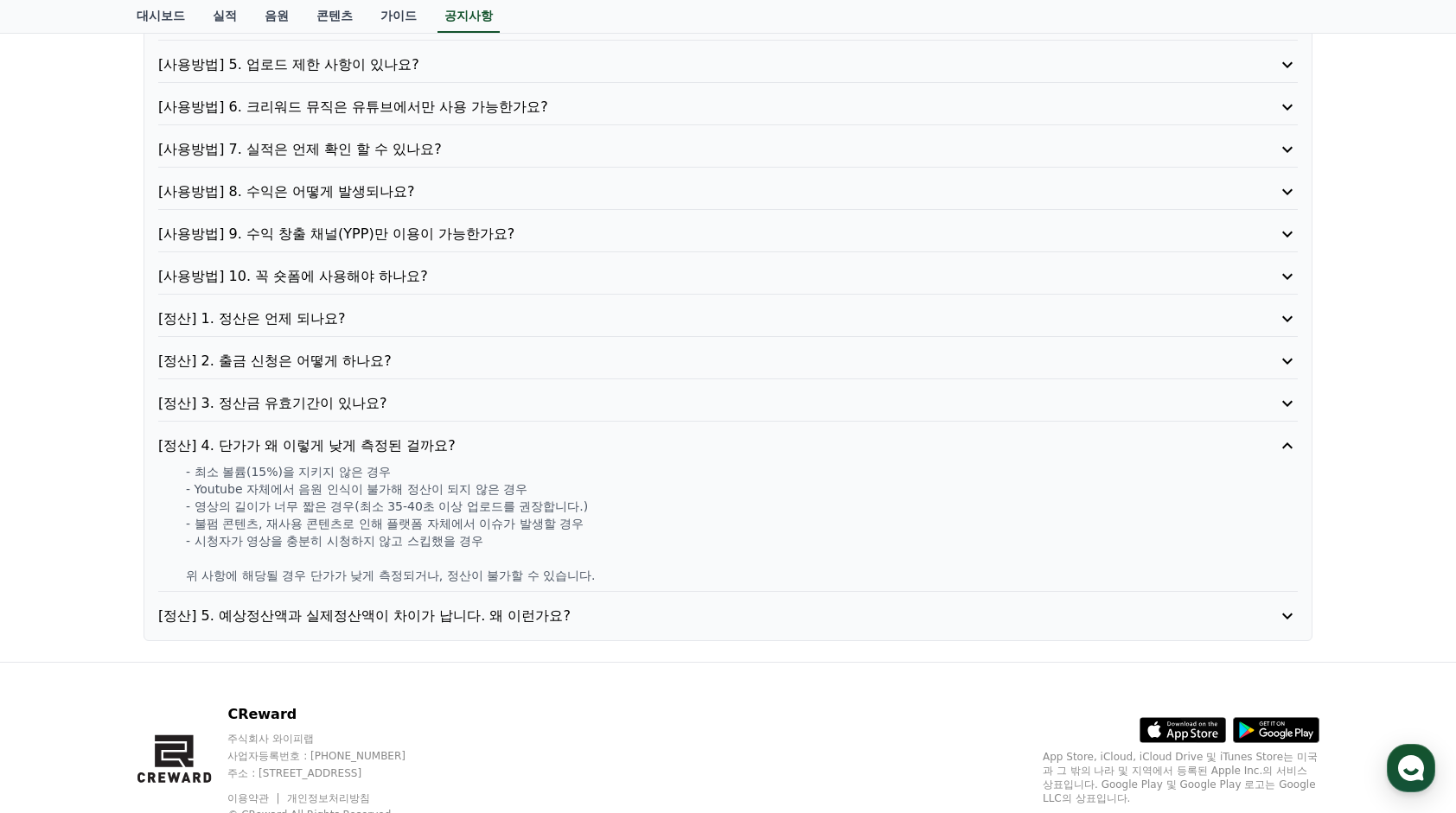
drag, startPoint x: 317, startPoint y: 468, endPoint x: 497, endPoint y: 487, distance: 181.0
click at [497, 487] on div "- 최소 볼륨(15%)을 지키지 않은 경우 - Youtube 자체에서 음원 인식이 불가해 정산이 되지 않은 경우 - 영상의 길이가 너무 짧은 …" at bounding box center [728, 523] width 1139 height 121
click at [396, 612] on p "[정산] 5. 예상정산액과 실제정산액이 차이가 납니다. 왜 이런가요?" at bounding box center [682, 616] width 1049 height 20
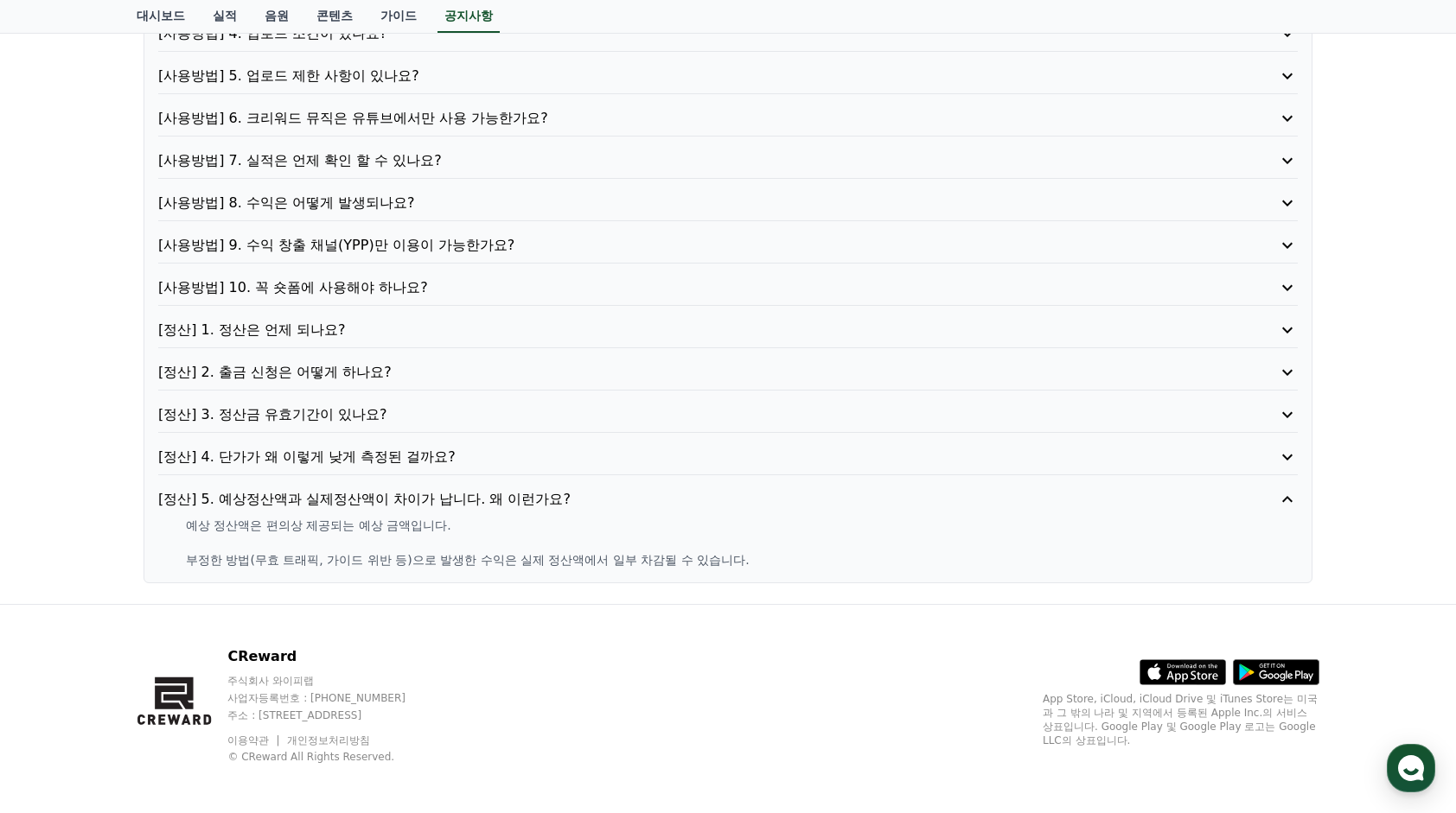
scroll to position [0, 0]
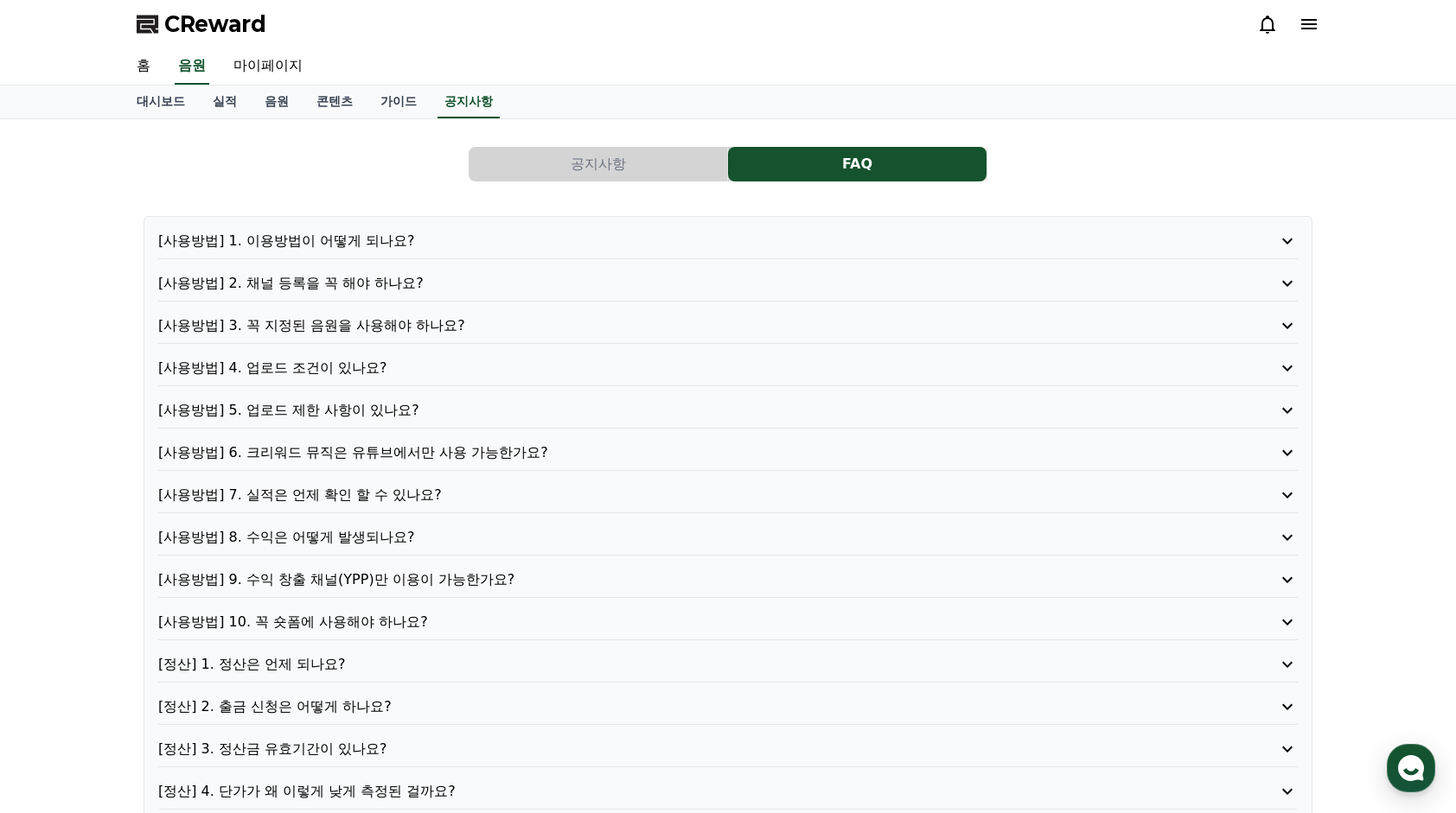
click at [346, 245] on p "[사용방법] 1. 이용방법이 어떻게 되나요?" at bounding box center [682, 241] width 1049 height 20
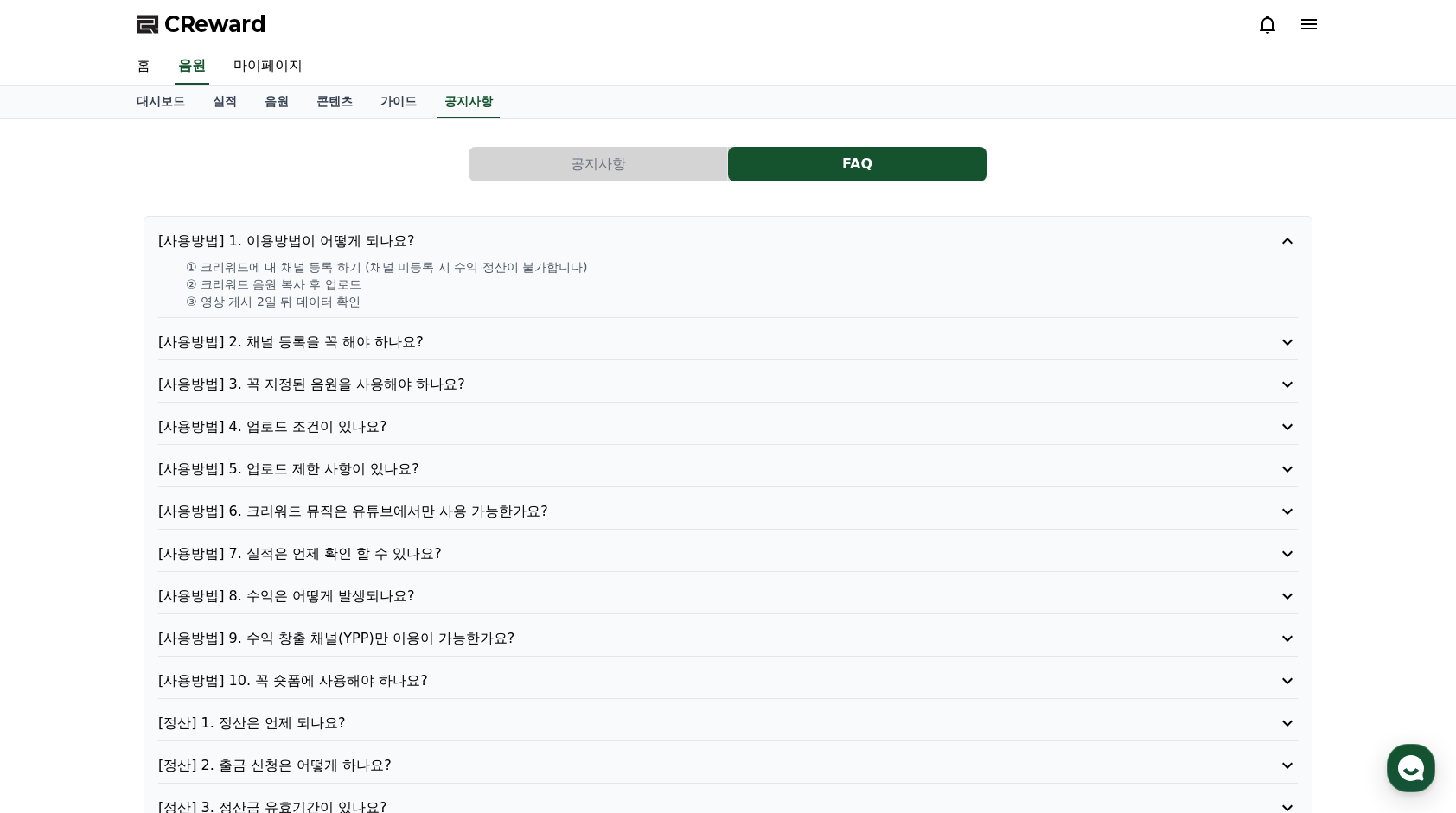
click at [351, 344] on p "[사용방법] 2. 채널 등록을 꼭 해야 하나요?" at bounding box center [682, 341] width 1049 height 20
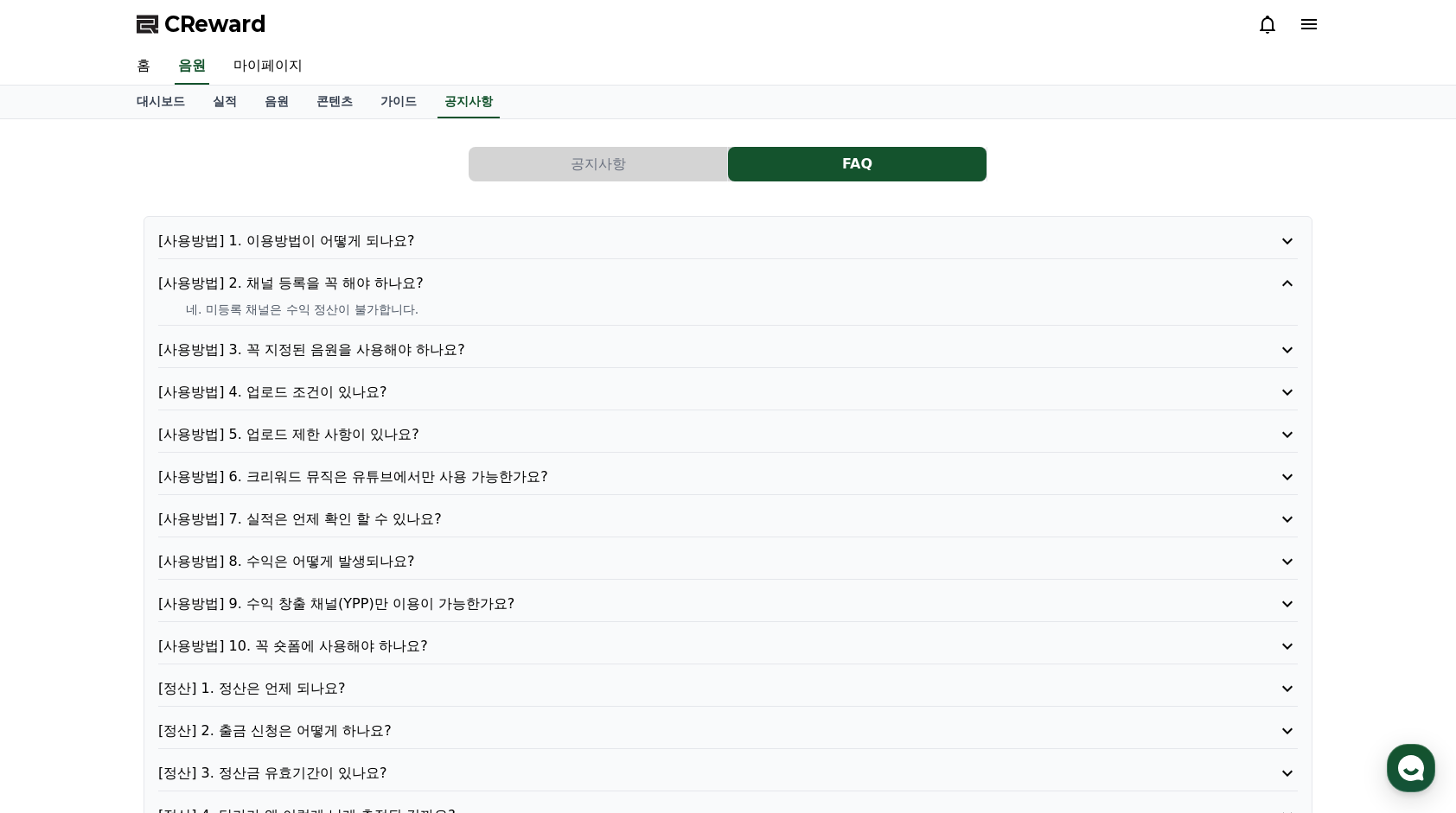
click at [351, 344] on p "[사용방법] 3. 꼭 지정된 음원을 사용해야 하나요?" at bounding box center [682, 349] width 1049 height 20
click at [344, 375] on div "[사용방법] 1. 이용방법이 어떻게 되나요? [사용방법] 2. 채널 등록을 꼭 해야 하나요? [사용방법] 3. 꼭 지정된 음원을 사용해야 하나…" at bounding box center [728, 549] width 1168 height 667
click at [344, 387] on p "[사용방법] 4. 업로드 조건이 있나요?" at bounding box center [682, 392] width 1049 height 20
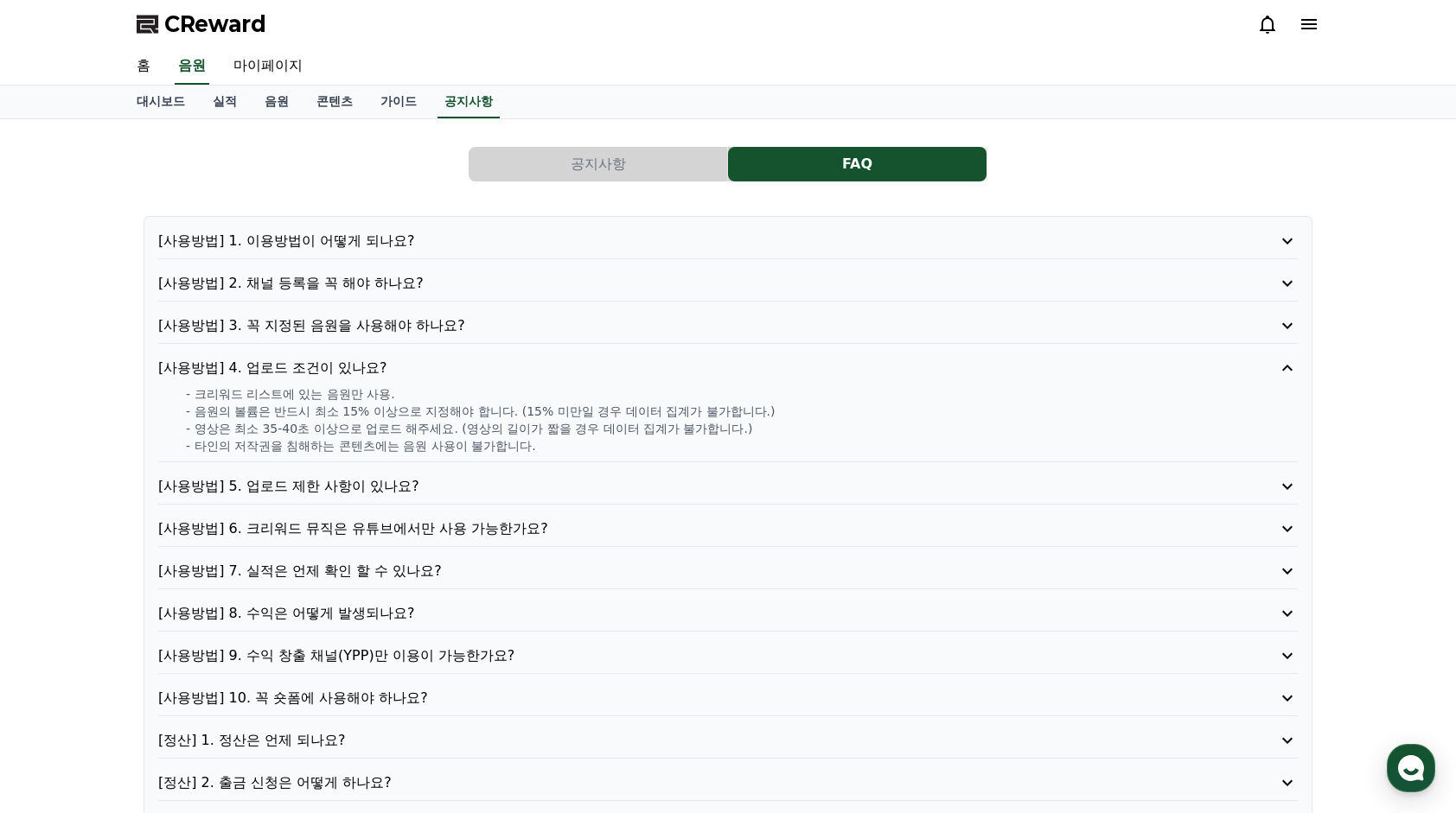
click at [374, 495] on div "[사용방법] 5. 업로드 제한 사항이 있나요?" at bounding box center [728, 490] width 1139 height 28
click at [376, 487] on p "[사용방법] 5. 업로드 제한 사항이 있나요?" at bounding box center [682, 486] width 1049 height 20
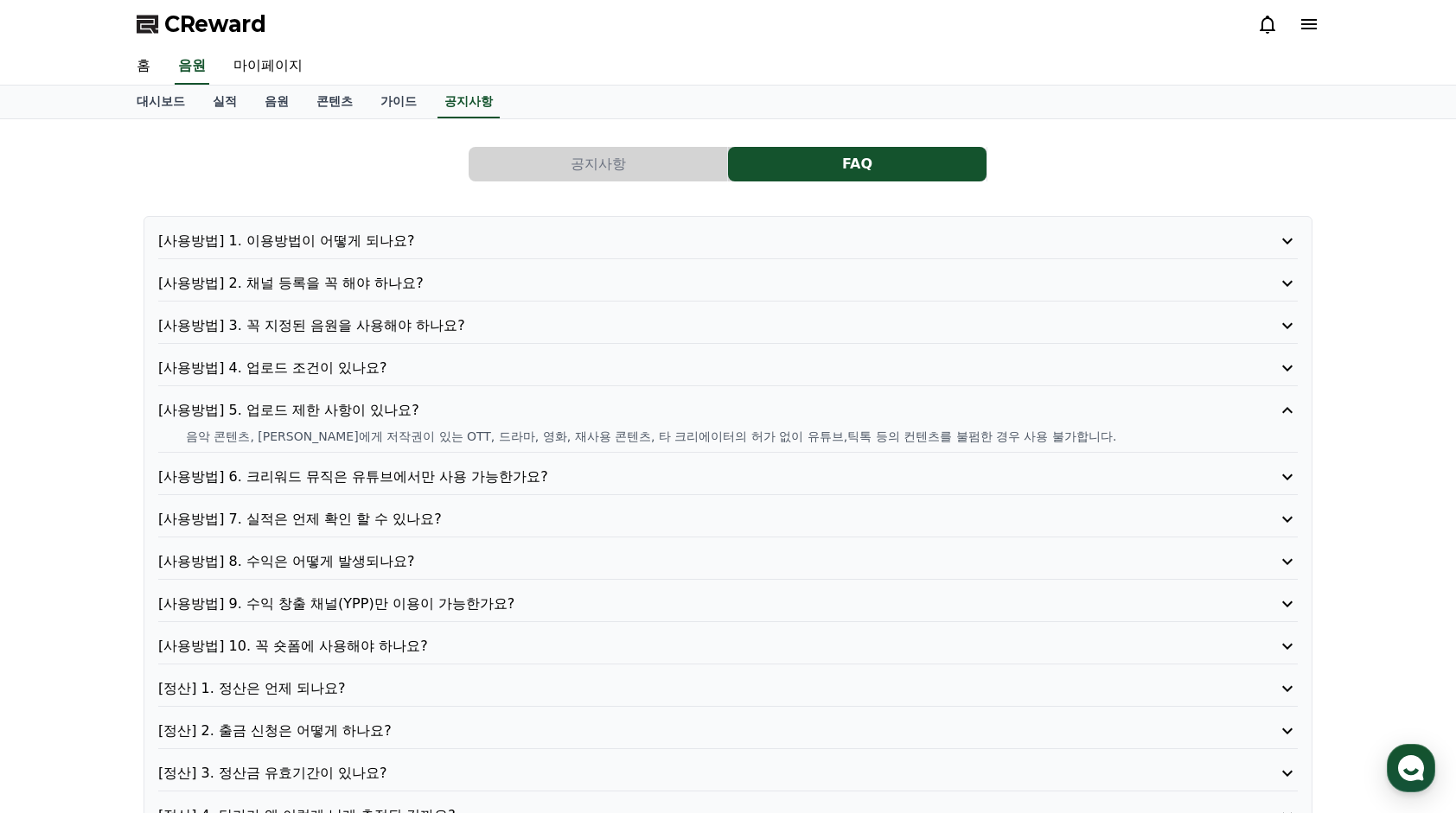
click at [377, 473] on p "[사용방법] 6. 크리워드 뮤직은 유튜브에서만 사용 가능한가요?" at bounding box center [682, 476] width 1049 height 20
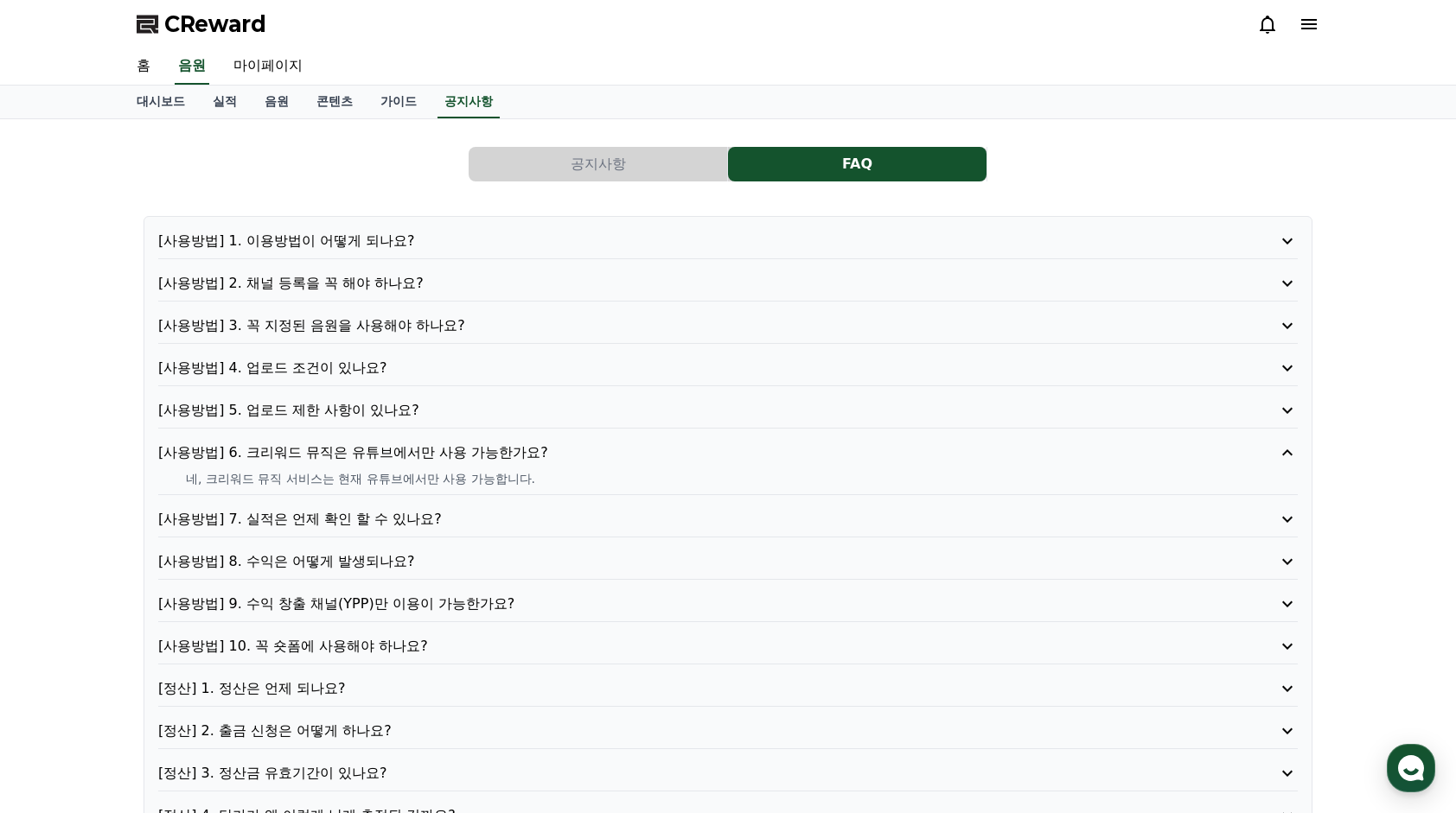
click at [177, 22] on span "CReward" at bounding box center [215, 24] width 102 height 27
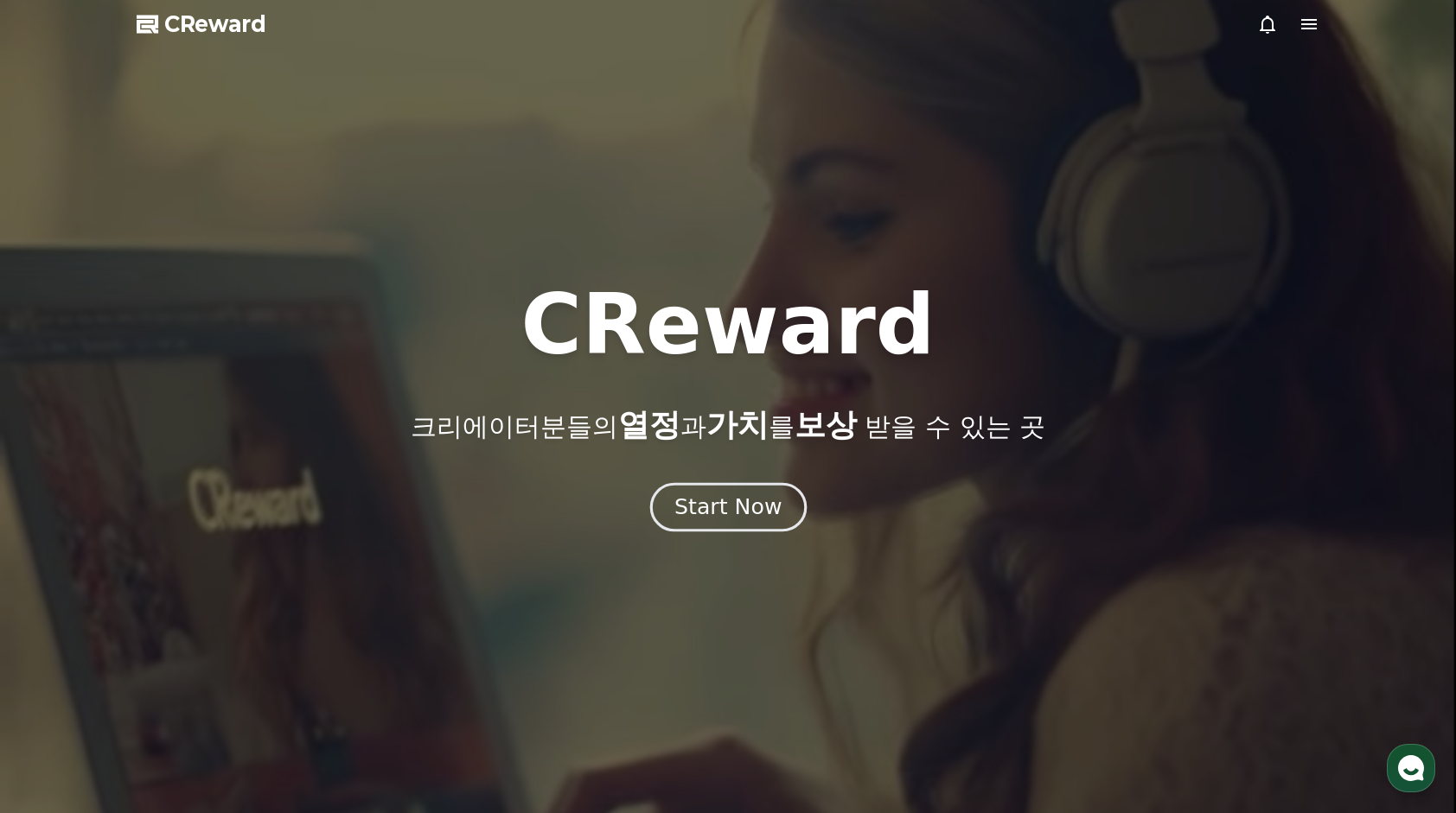
click at [731, 505] on div "Start Now" at bounding box center [728, 507] width 107 height 29
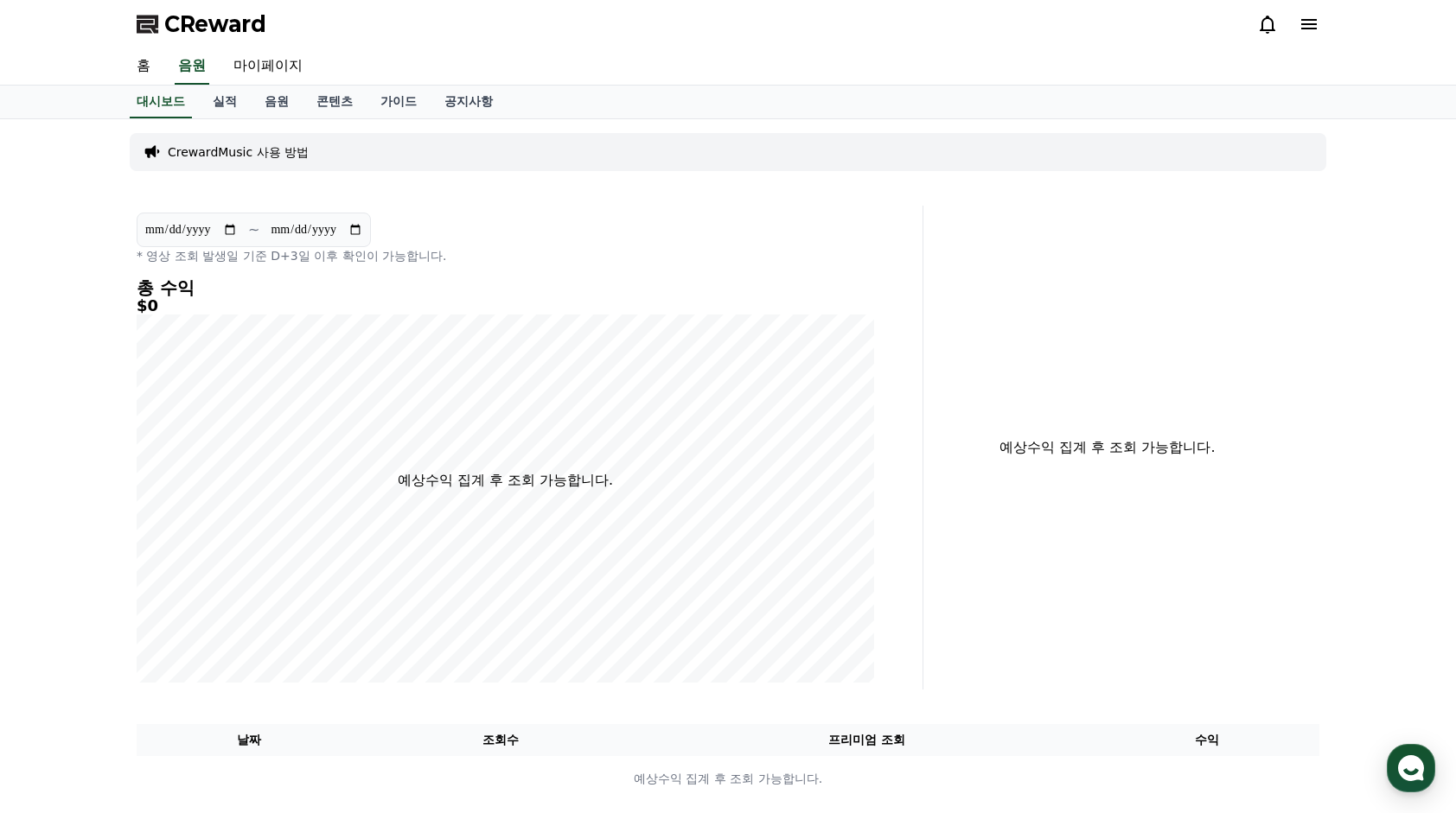
click at [150, 14] on icon at bounding box center [148, 24] width 24 height 24
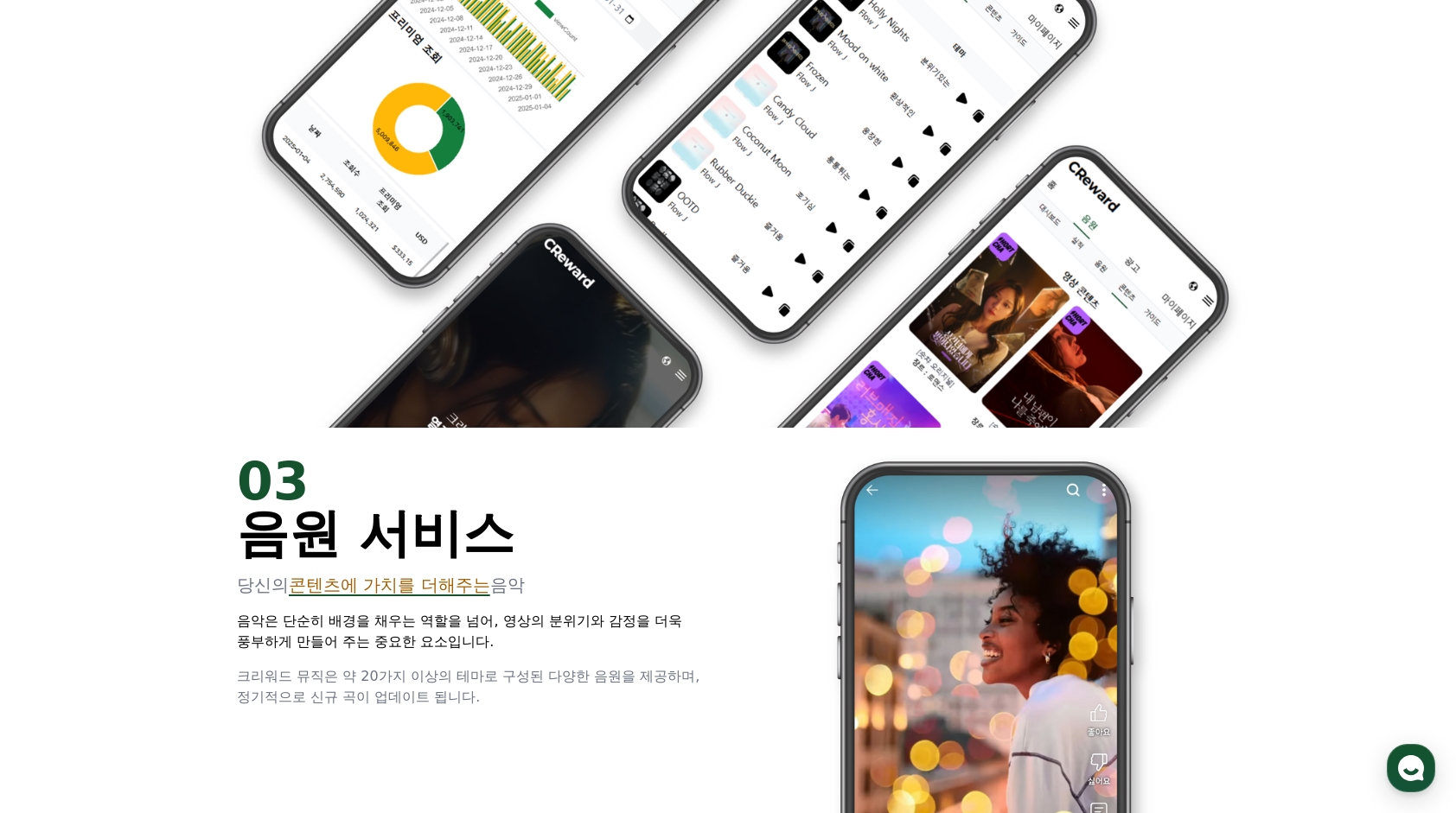
scroll to position [2505, 0]
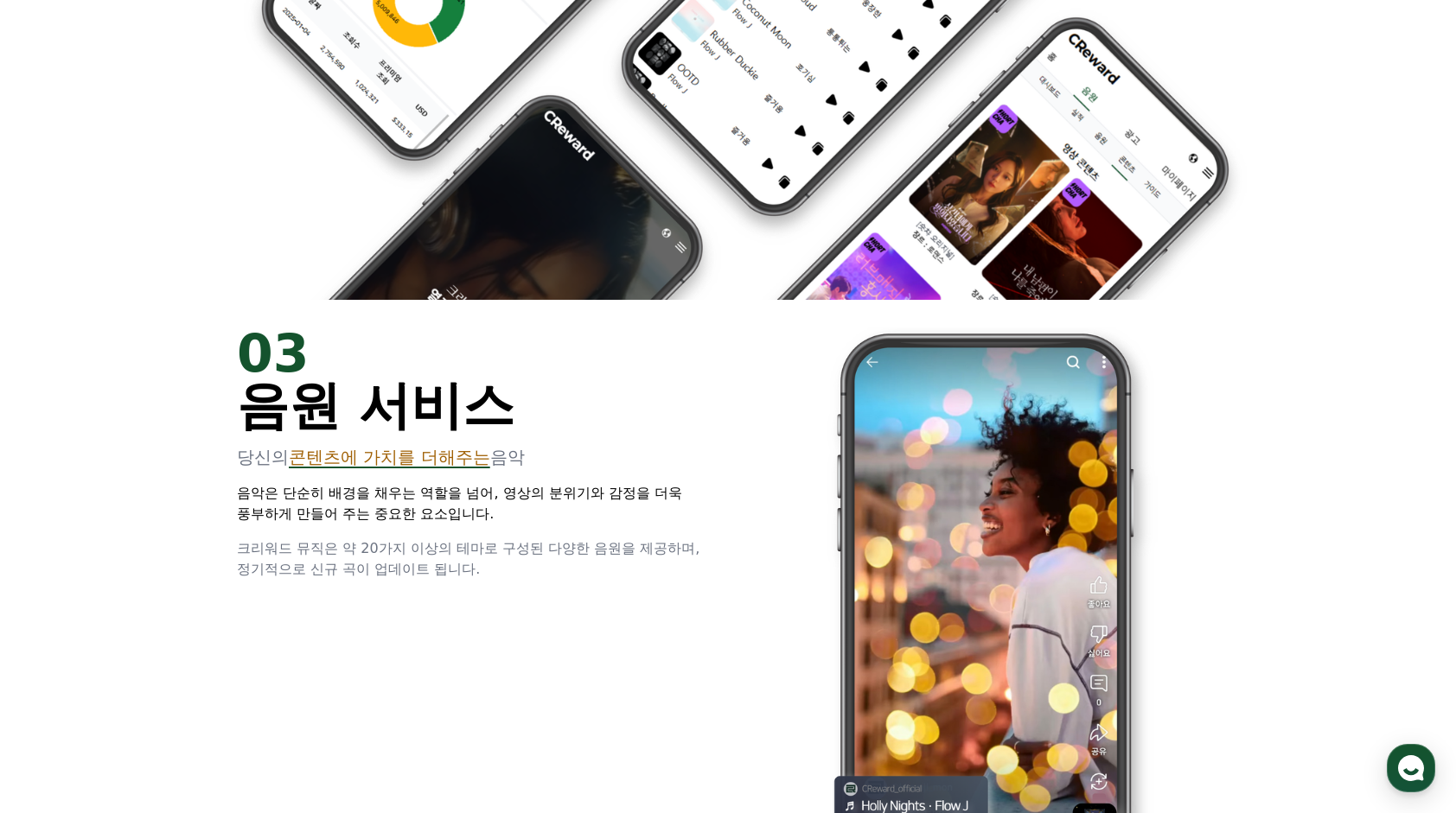
click at [450, 458] on span "콘텐츠에 가치를 더해주는" at bounding box center [389, 456] width 202 height 20
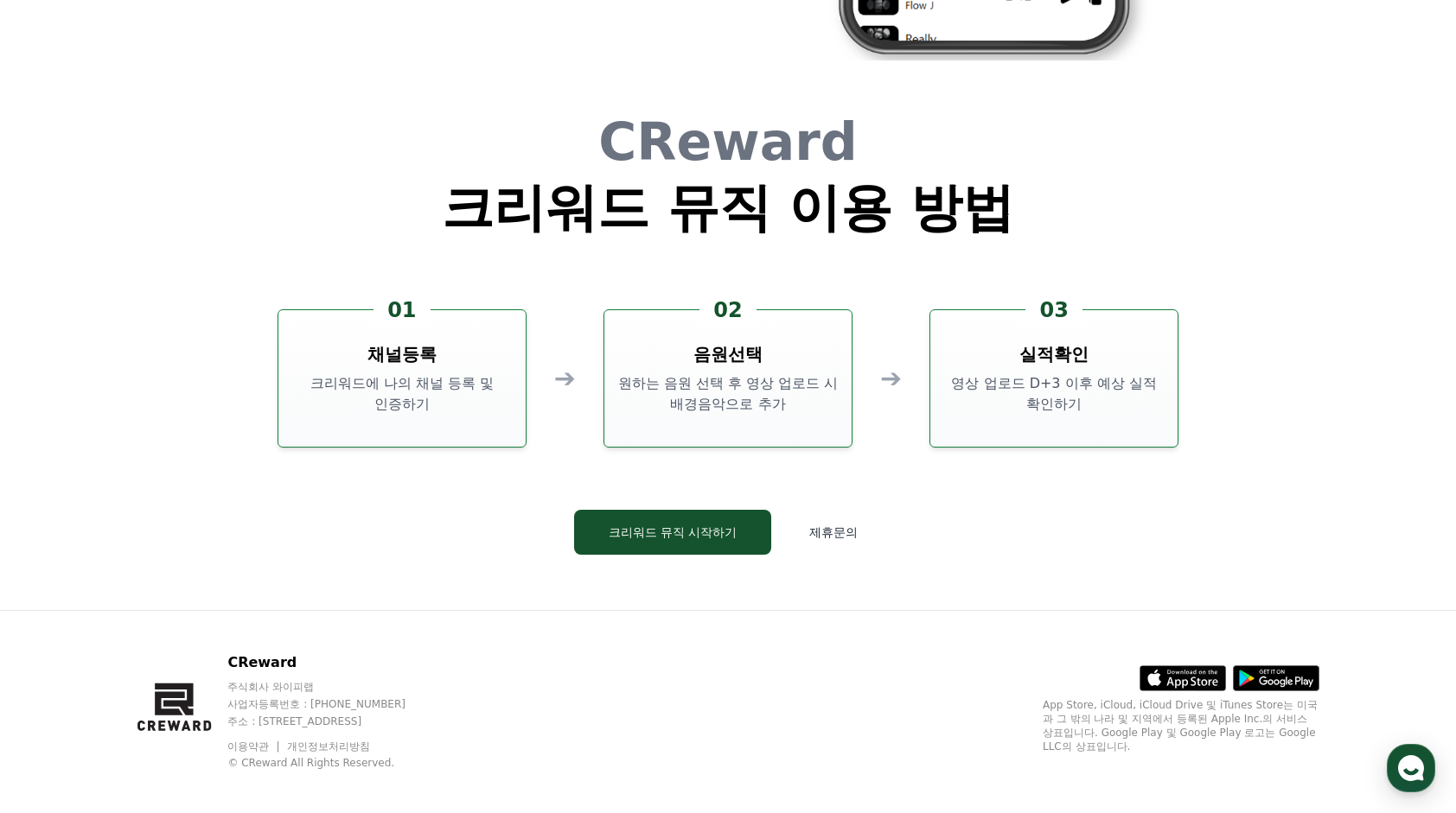
scroll to position [4681, 0]
